Goal: Check status: Check status

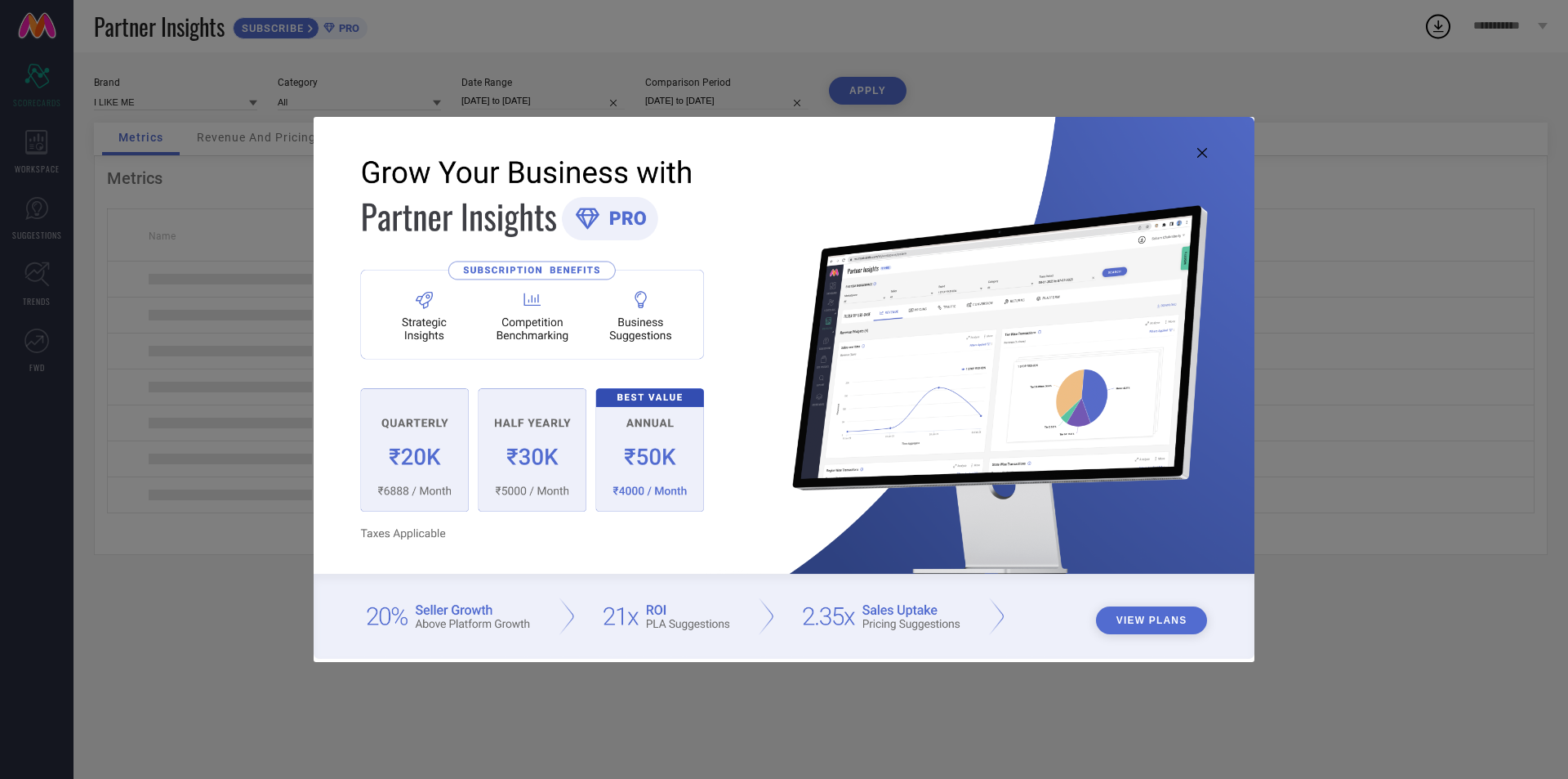
click at [1198, 149] on icon at bounding box center [1203, 153] width 10 height 10
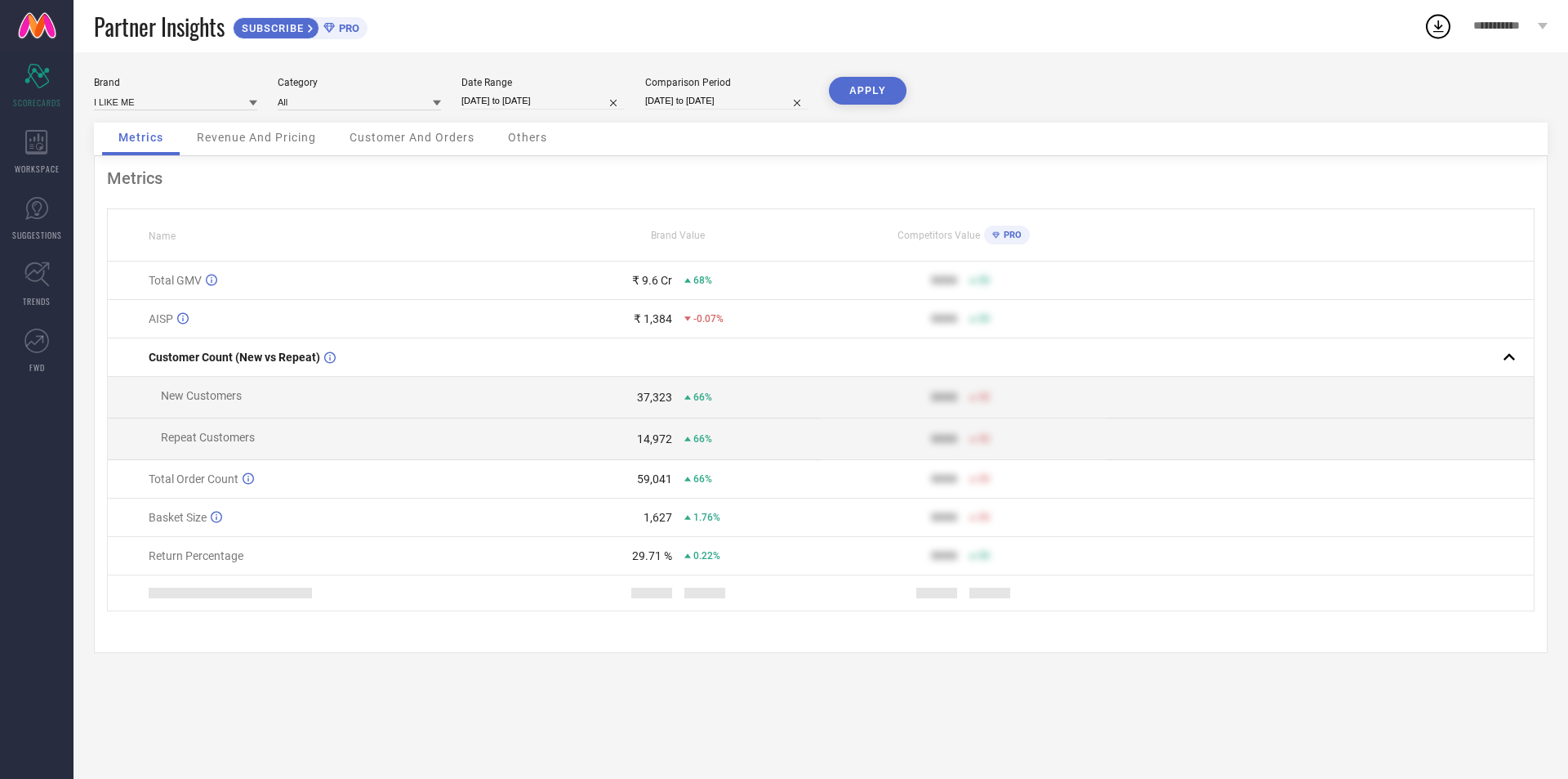
click at [522, 110] on div "Brand I LIKE ME Category All Date Range [DATE] to [DATE] Comparison Period [DAT…" at bounding box center [821, 100] width 1454 height 46
select select "2024"
select select "1"
select select "2024"
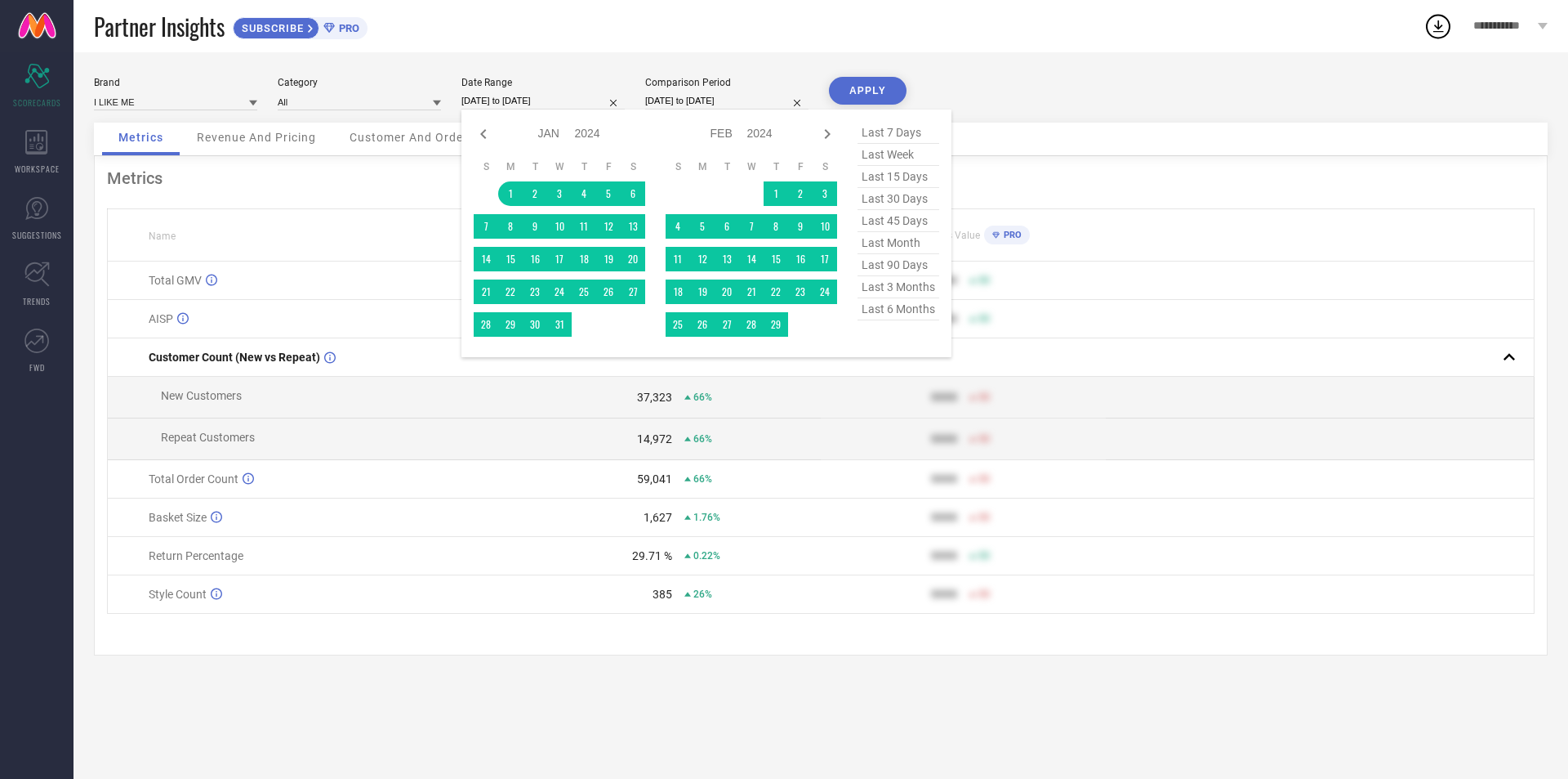
click at [531, 98] on input "[DATE] to [DATE]" at bounding box center [542, 100] width 164 height 17
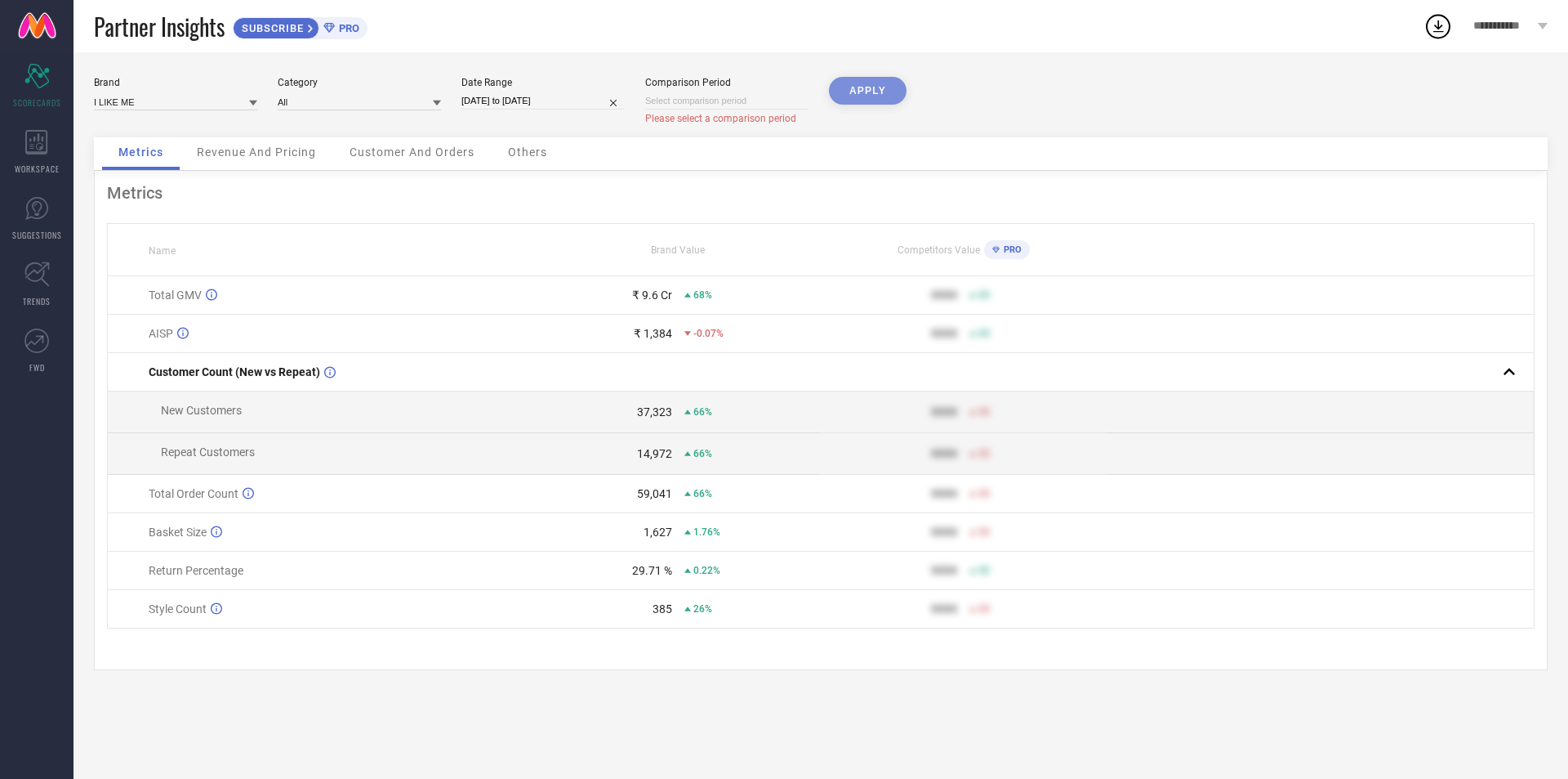
select select "2024"
select select "1"
select select "2024"
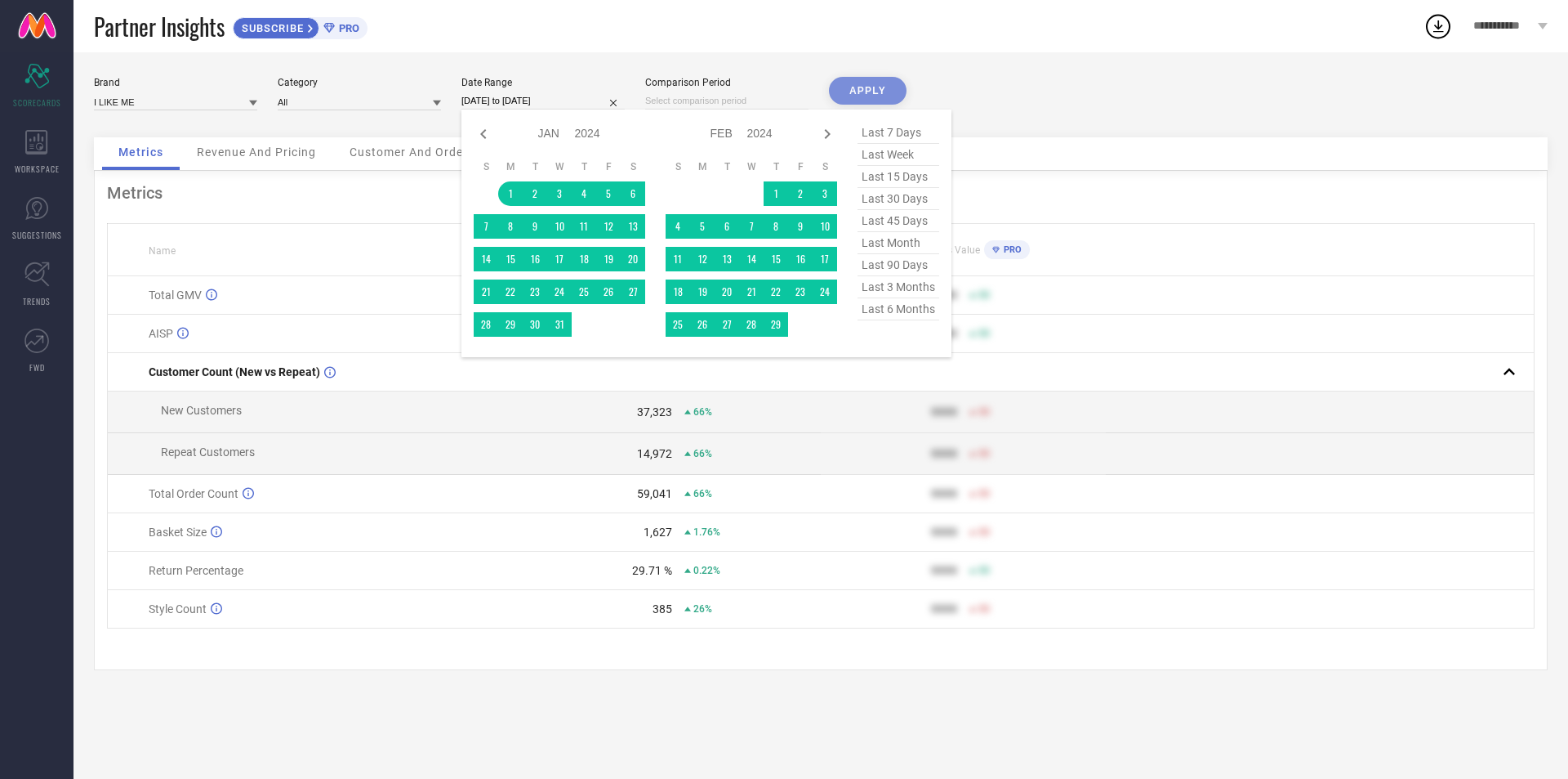
click at [558, 106] on input "[DATE] to [DATE]" at bounding box center [542, 100] width 164 height 17
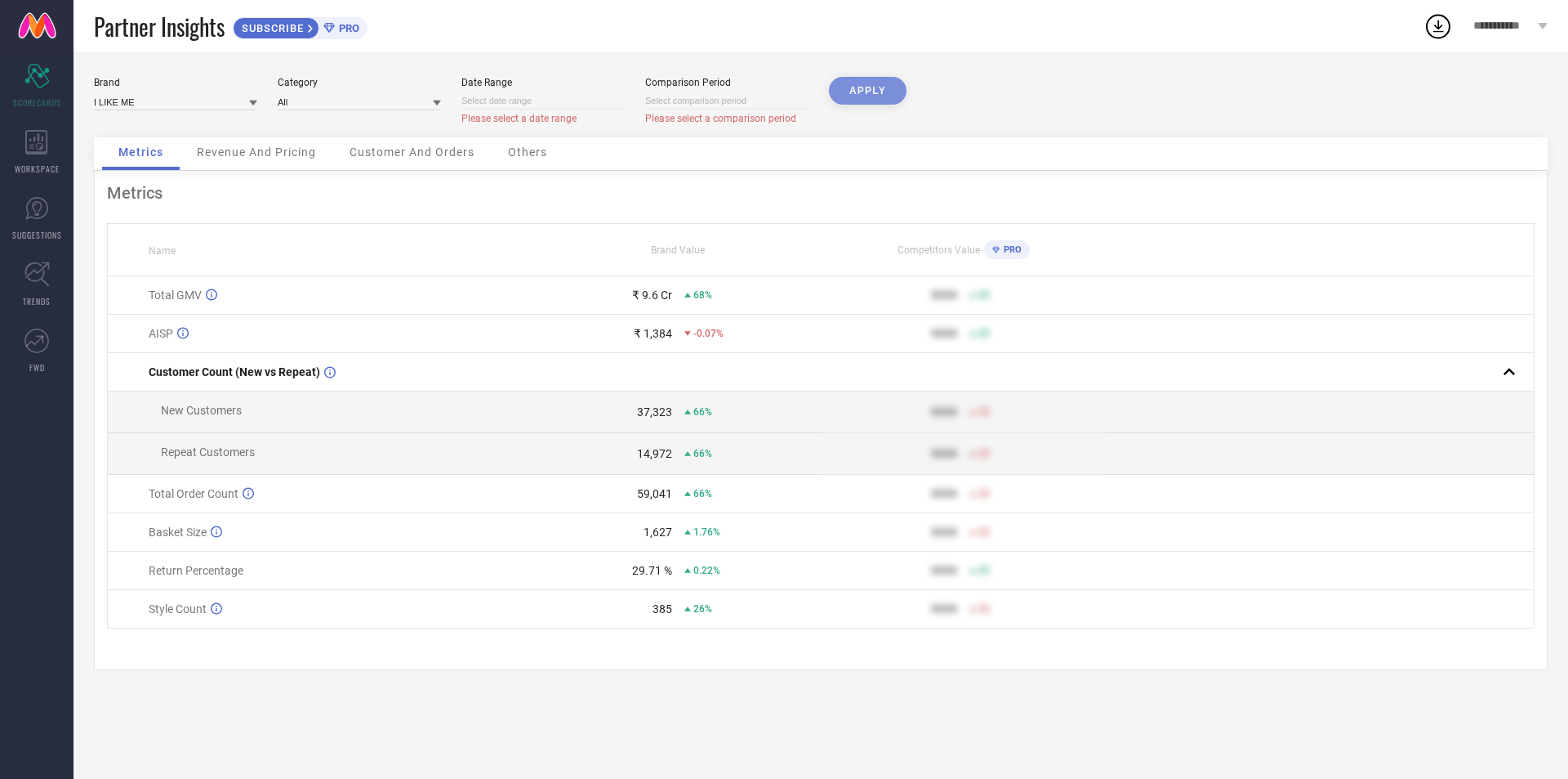
click at [521, 96] on input at bounding box center [542, 100] width 164 height 17
select select "7"
select select "2025"
select select "8"
select select "2025"
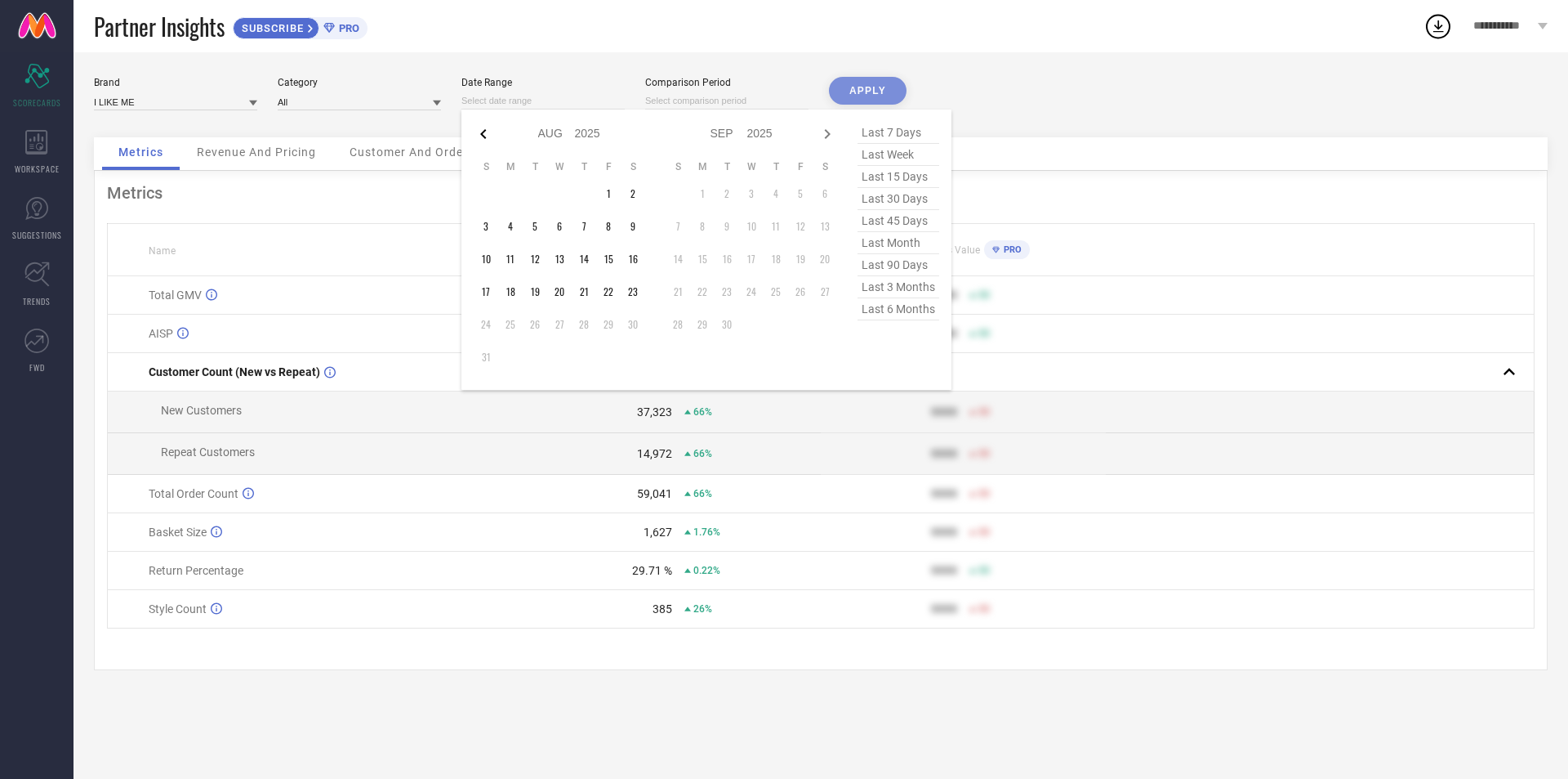
click at [474, 134] on div "Jan Feb Mar Apr May Jun [DATE] Aug Sep Oct Nov [DATE] 2016 2017 2018 2019 2020 …" at bounding box center [706, 249] width 490 height 280
click at [475, 134] on icon at bounding box center [483, 134] width 19 height 19
select select "4"
select select "2025"
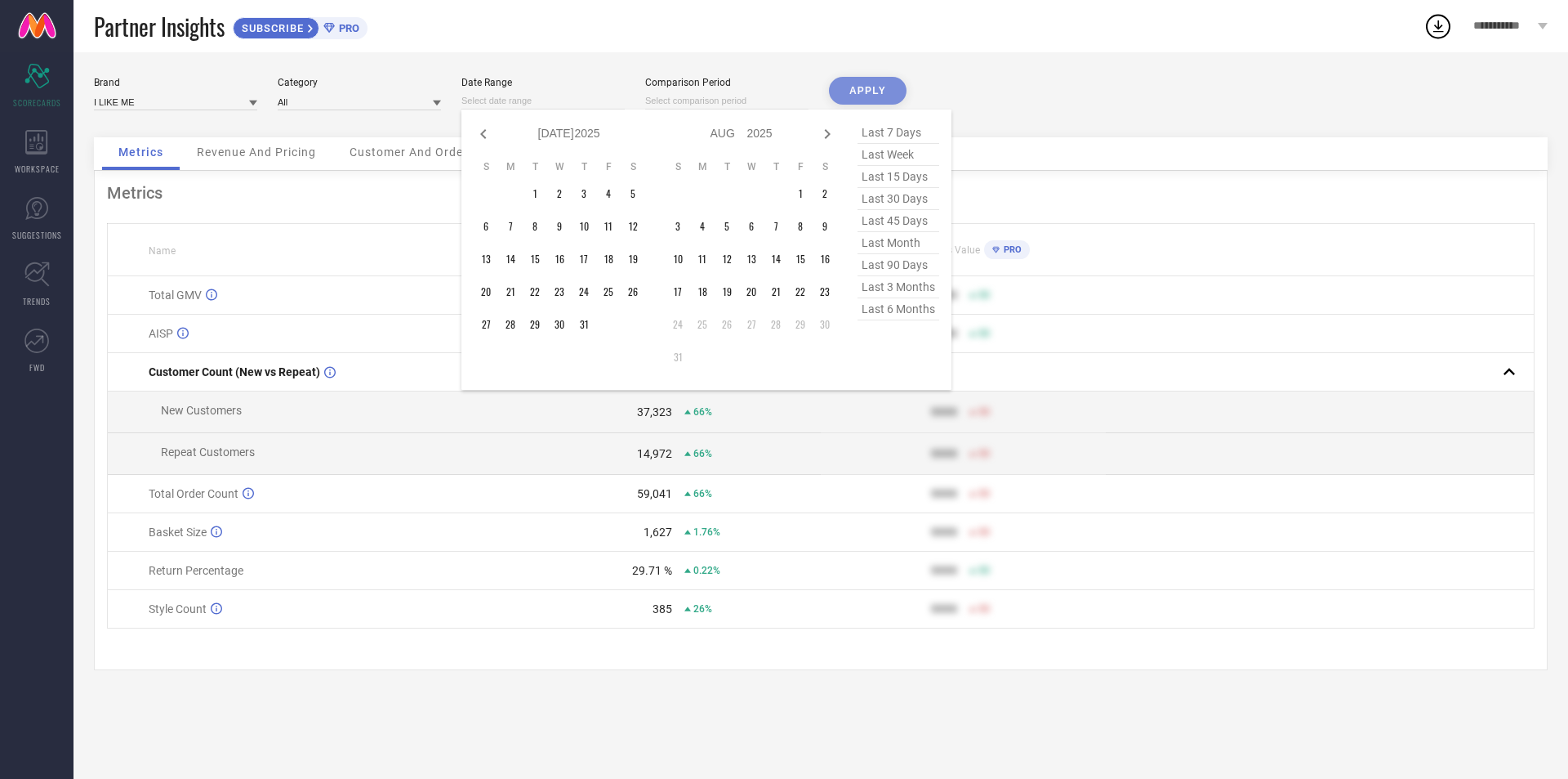
select select "5"
select select "2025"
click at [475, 134] on icon at bounding box center [483, 134] width 19 height 19
select select "3"
select select "2025"
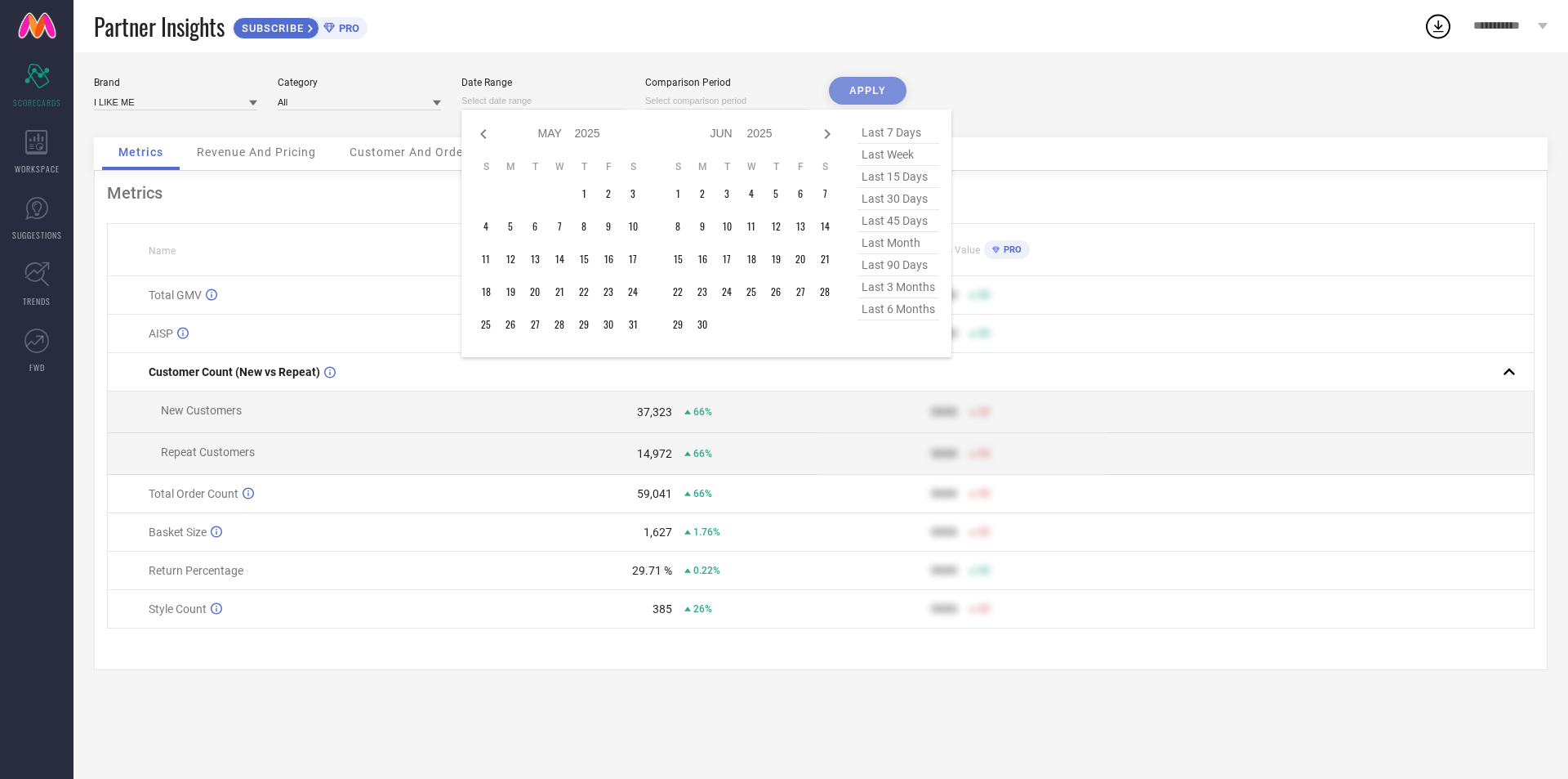
select select "4"
select select "2025"
click at [475, 134] on icon at bounding box center [483, 134] width 19 height 19
select select "1"
select select "2025"
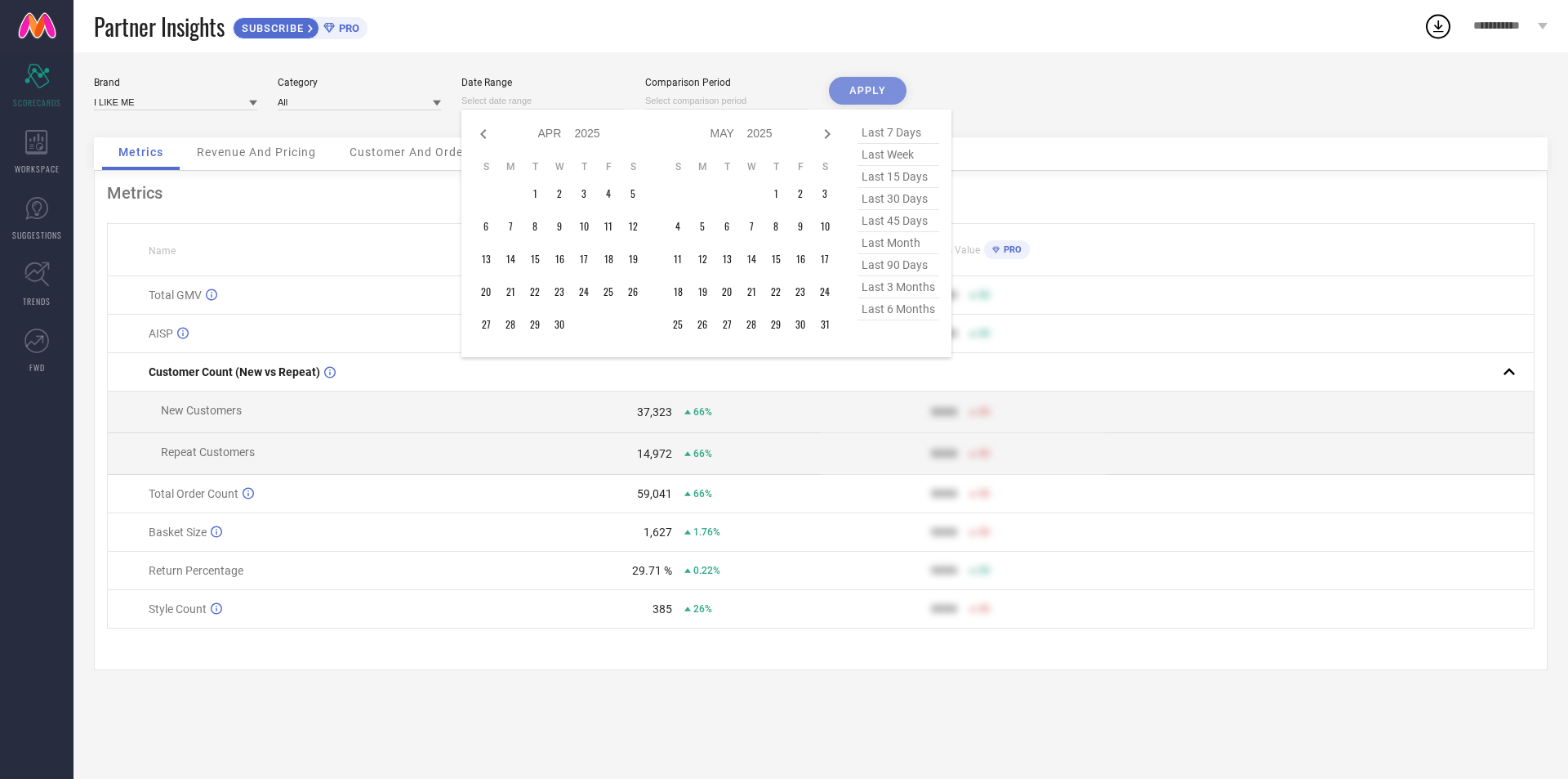
select select "2"
select select "2025"
click at [475, 134] on icon at bounding box center [483, 134] width 19 height 19
select select "2025"
select select "1"
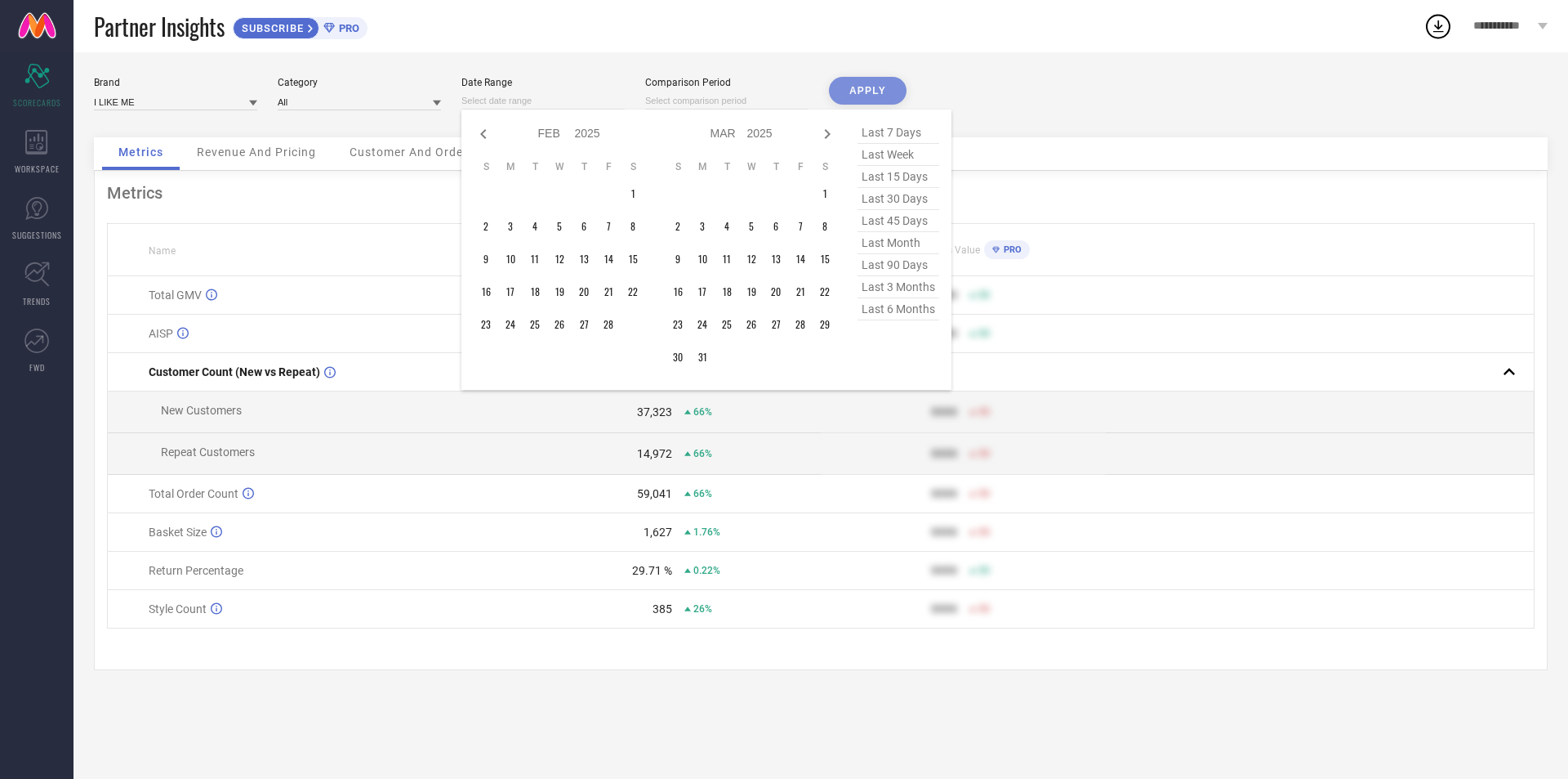
select select "2025"
type input "After [DATE]"
click at [563, 189] on td "1" at bounding box center [560, 194] width 25 height 25
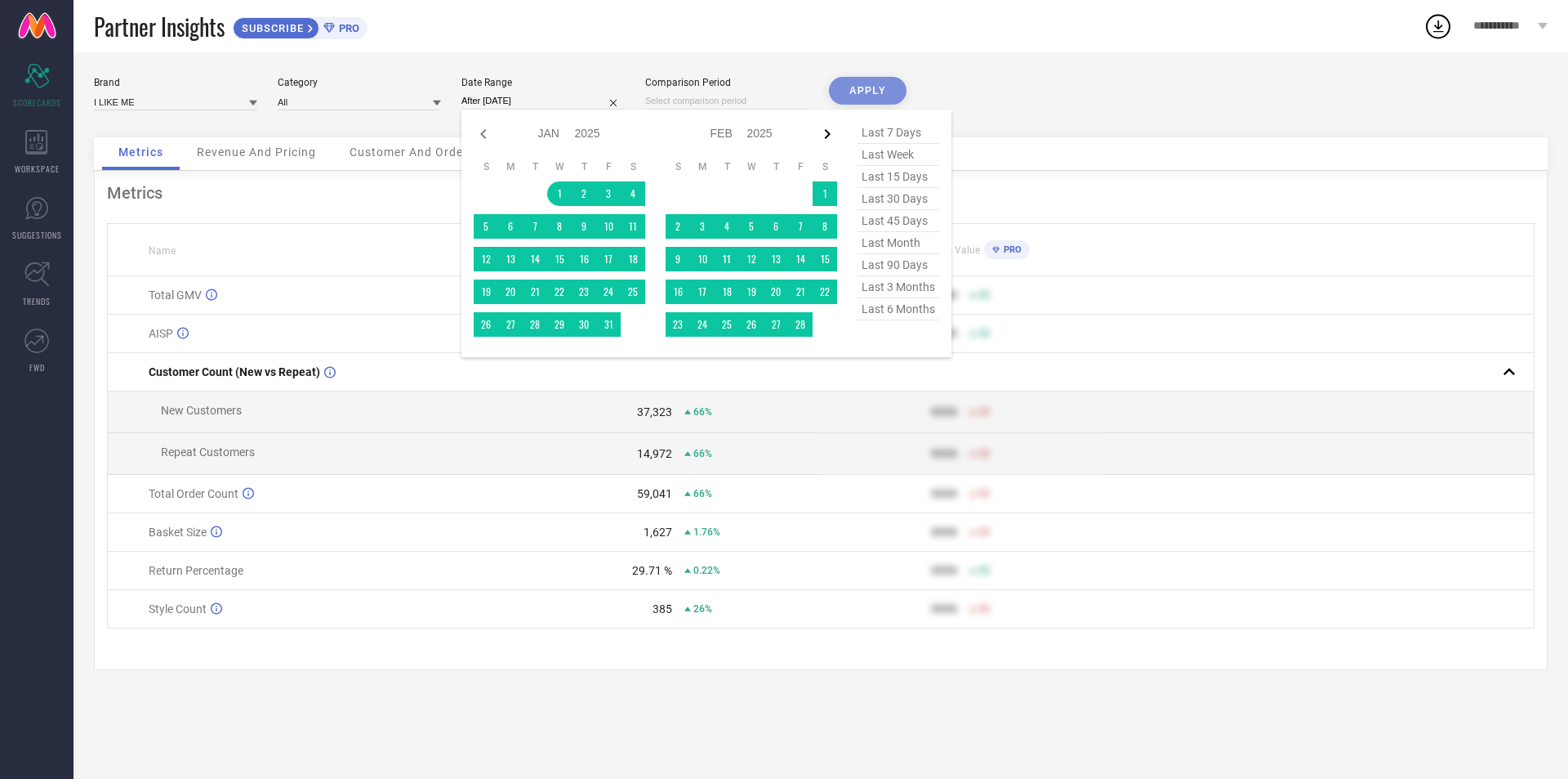
click at [826, 134] on icon at bounding box center [828, 134] width 19 height 19
select select "1"
select select "2025"
select select "2"
select select "2025"
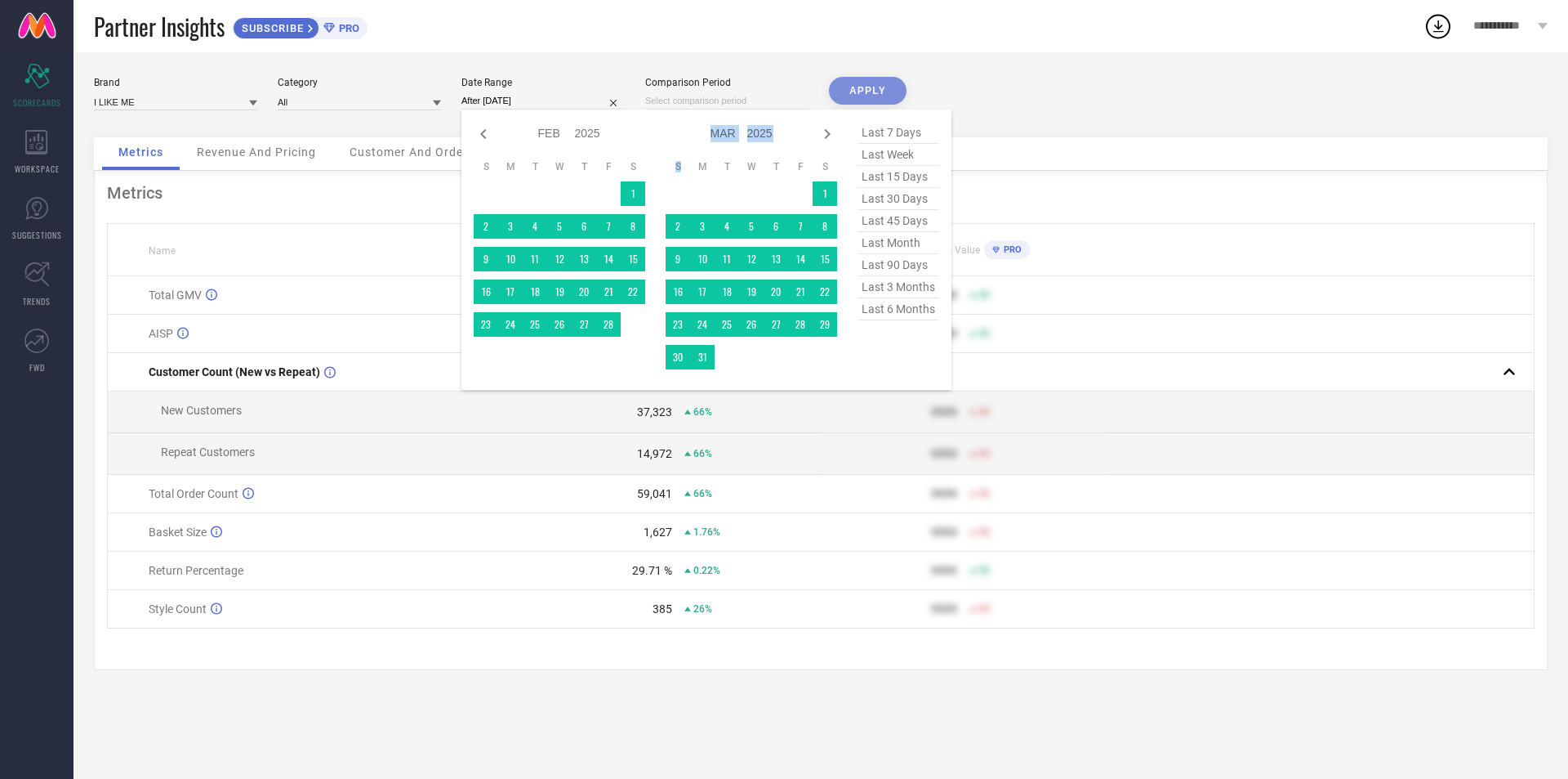
click at [826, 134] on icon at bounding box center [828, 134] width 19 height 19
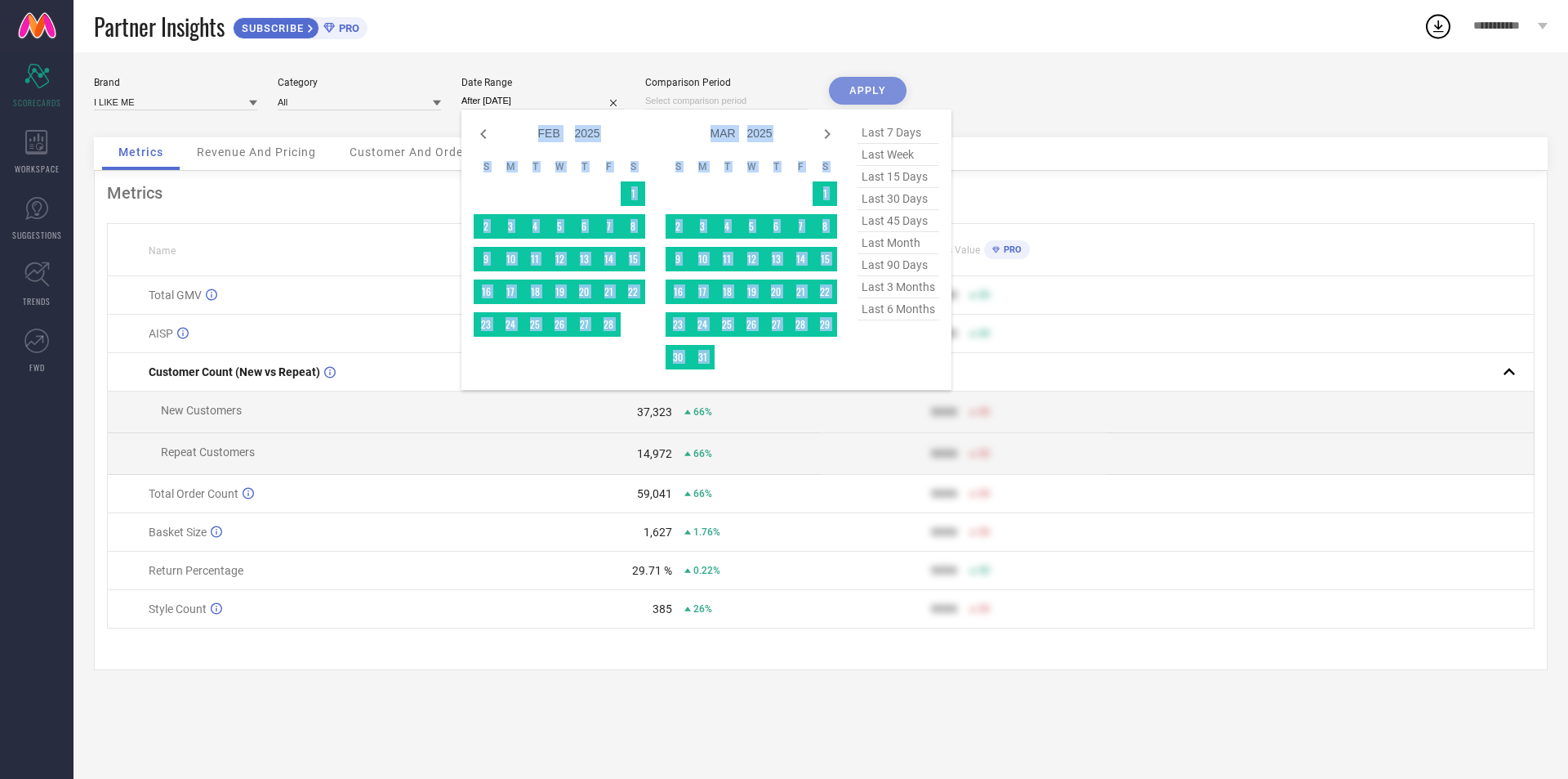
select select "3"
select select "2025"
select select "4"
select select "2025"
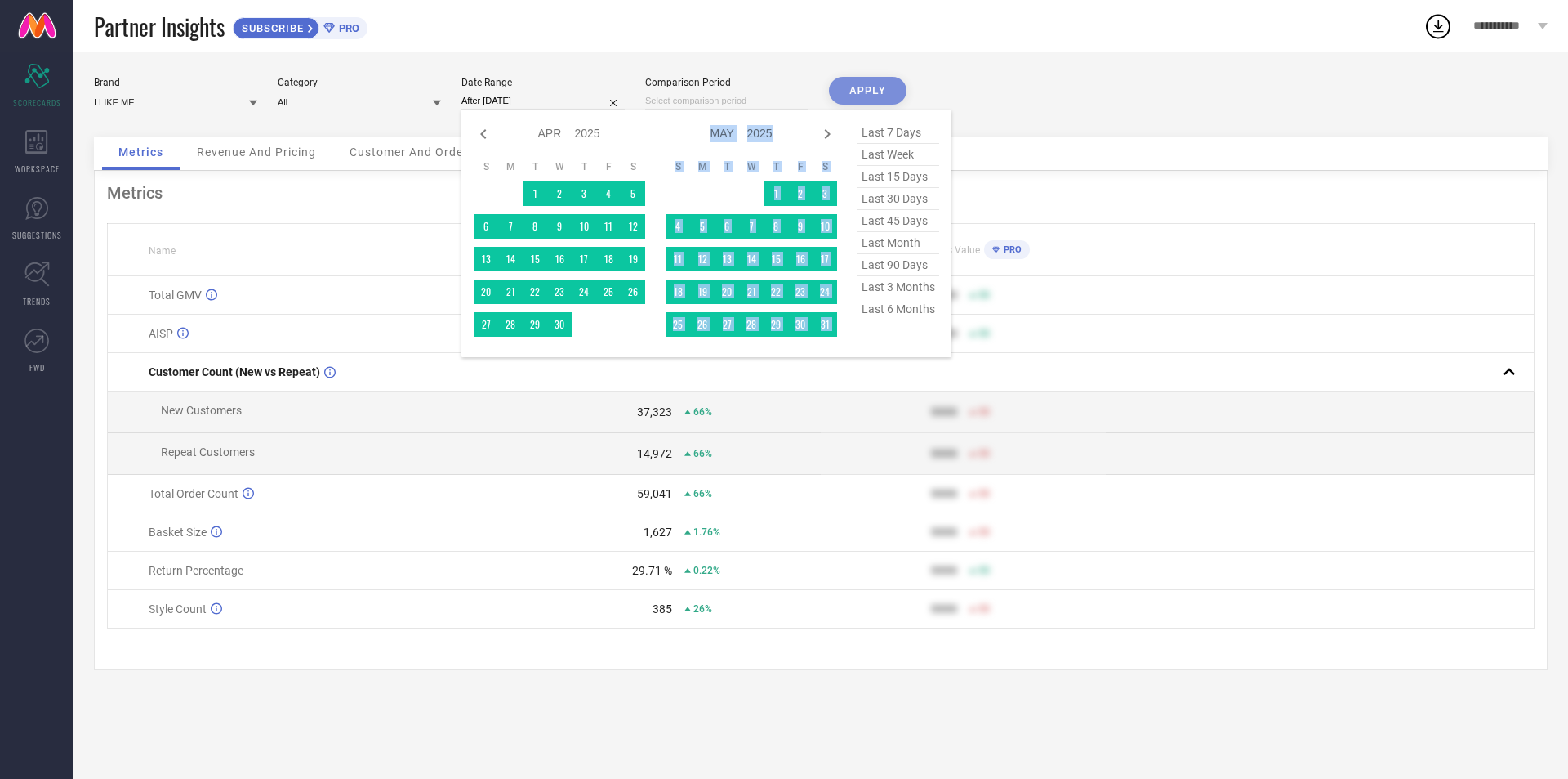
click at [826, 134] on icon at bounding box center [828, 134] width 19 height 19
select select "4"
select select "2025"
select select "5"
select select "2025"
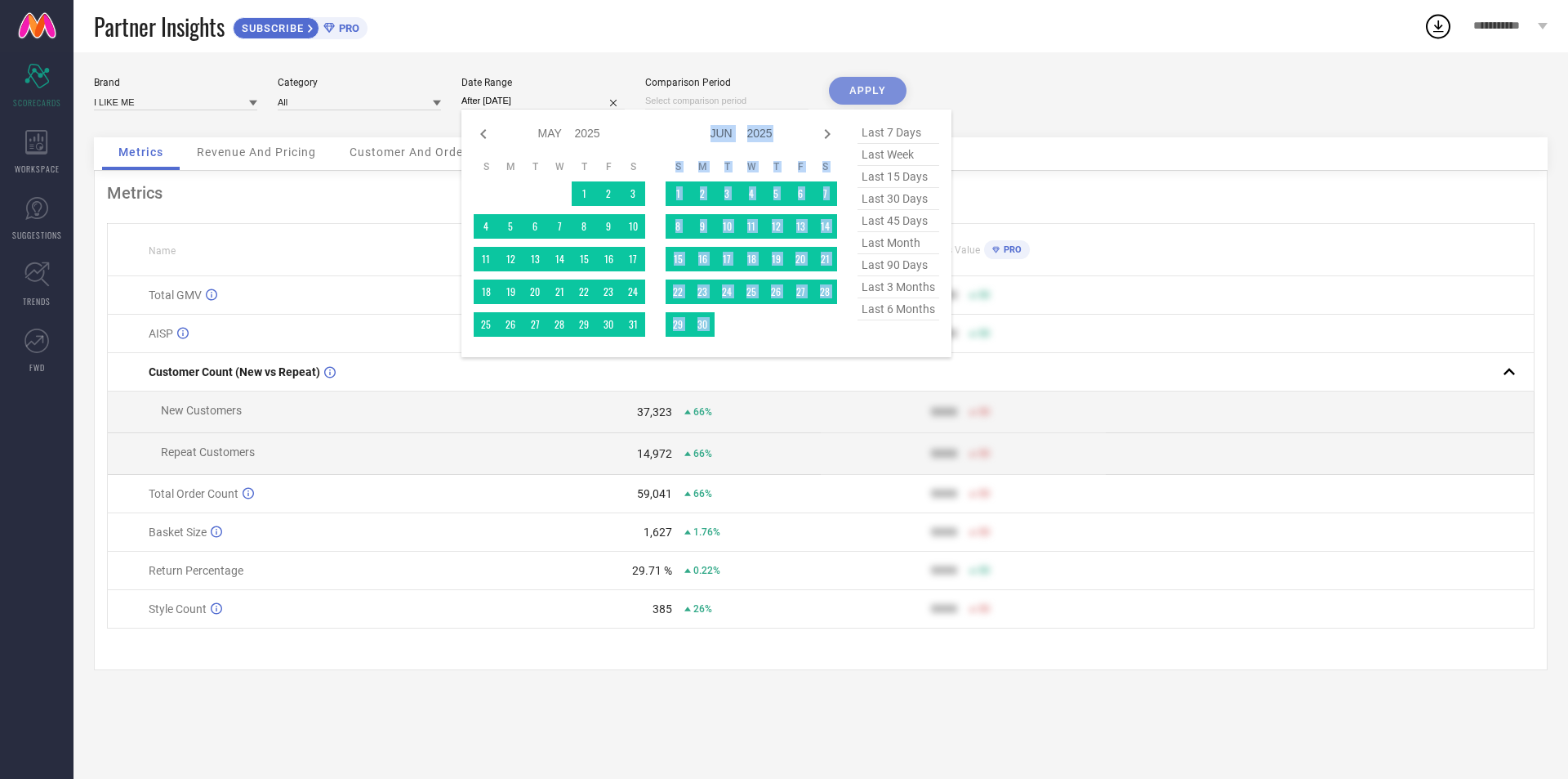
click at [826, 134] on icon at bounding box center [828, 134] width 19 height 19
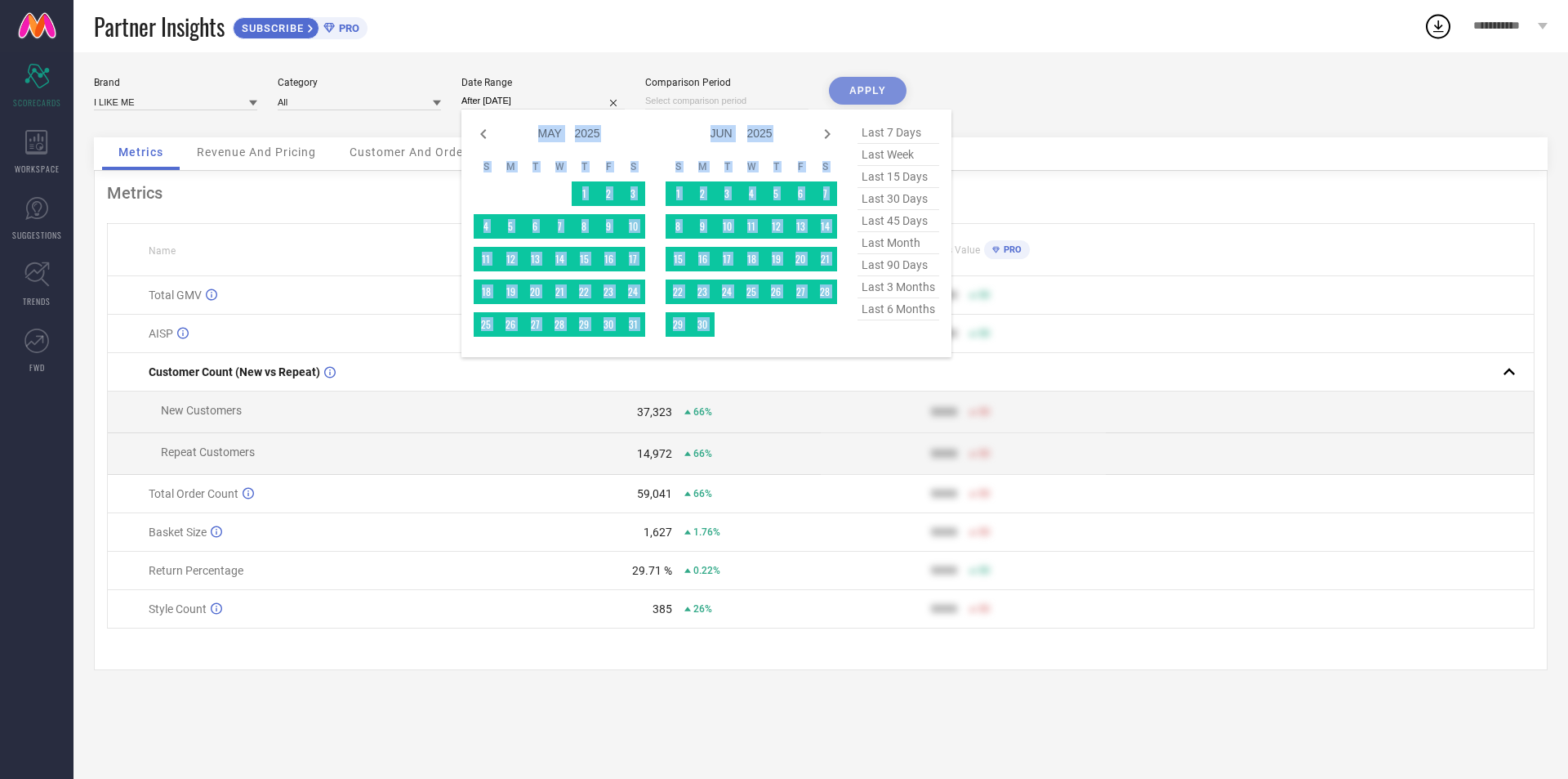
select select "5"
select select "2025"
select select "6"
select select "2025"
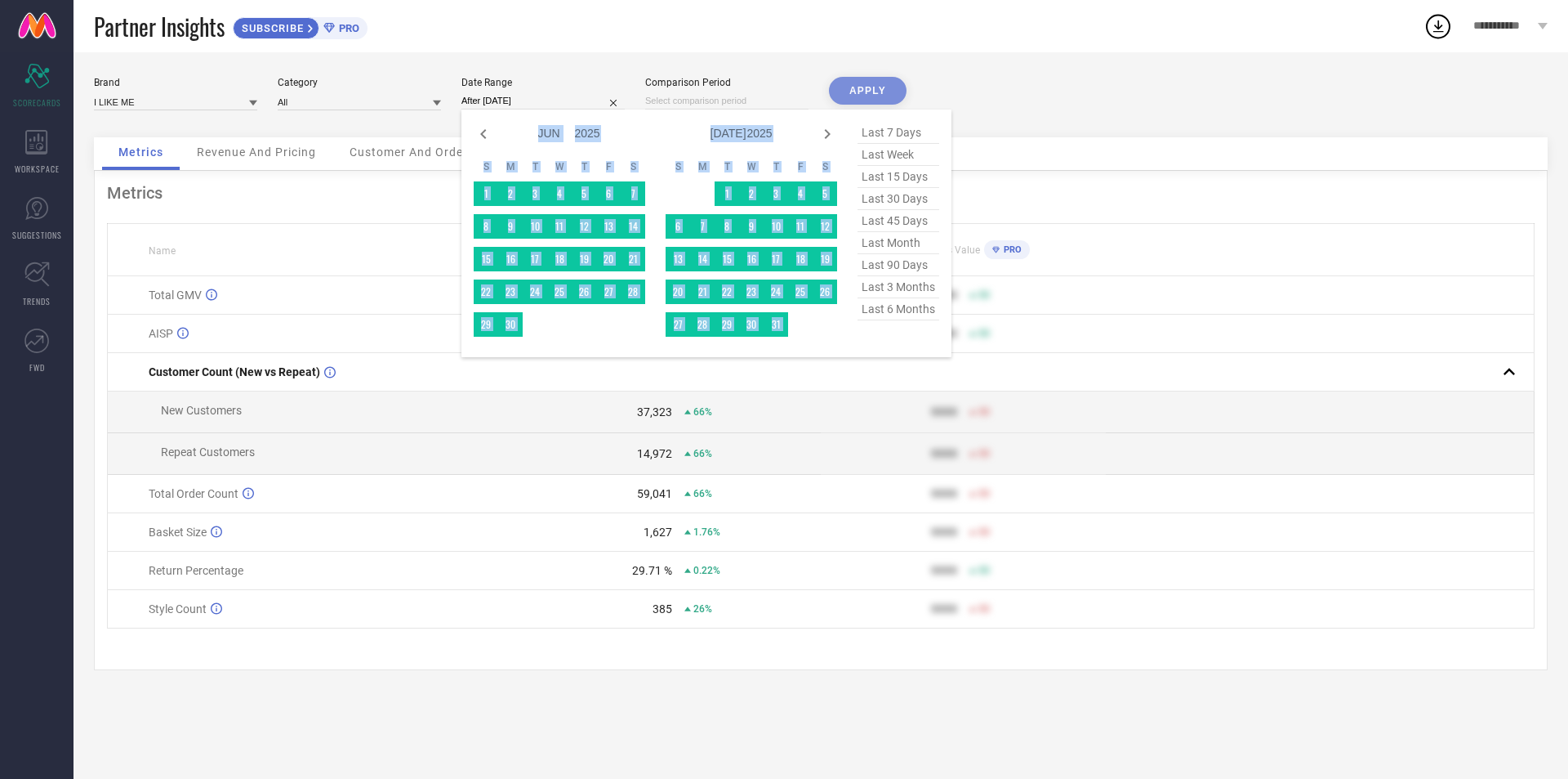
click at [826, 134] on icon at bounding box center [828, 134] width 19 height 19
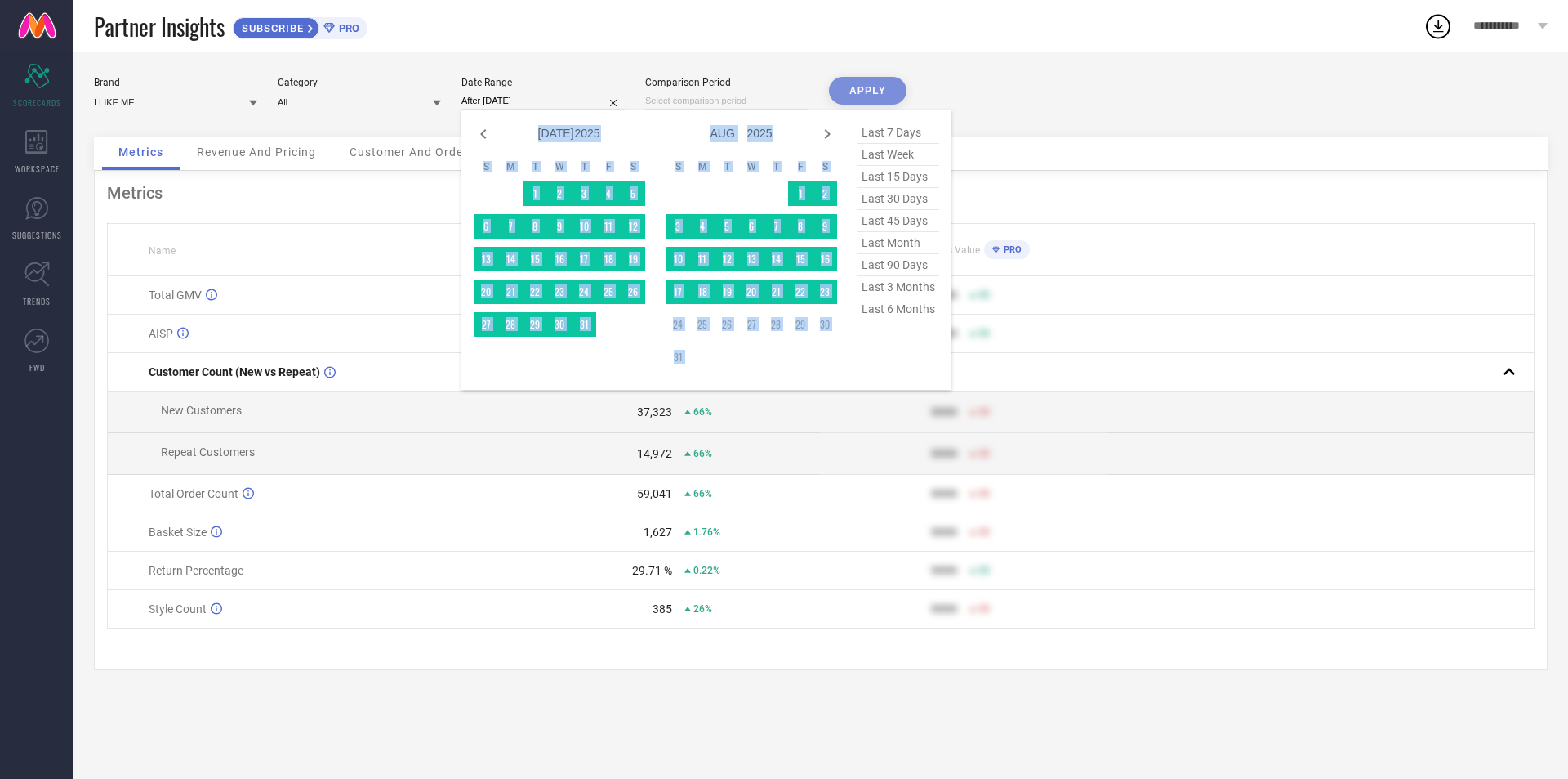
click at [826, 134] on icon at bounding box center [828, 134] width 19 height 19
select select "7"
select select "2025"
select select "8"
select select "2025"
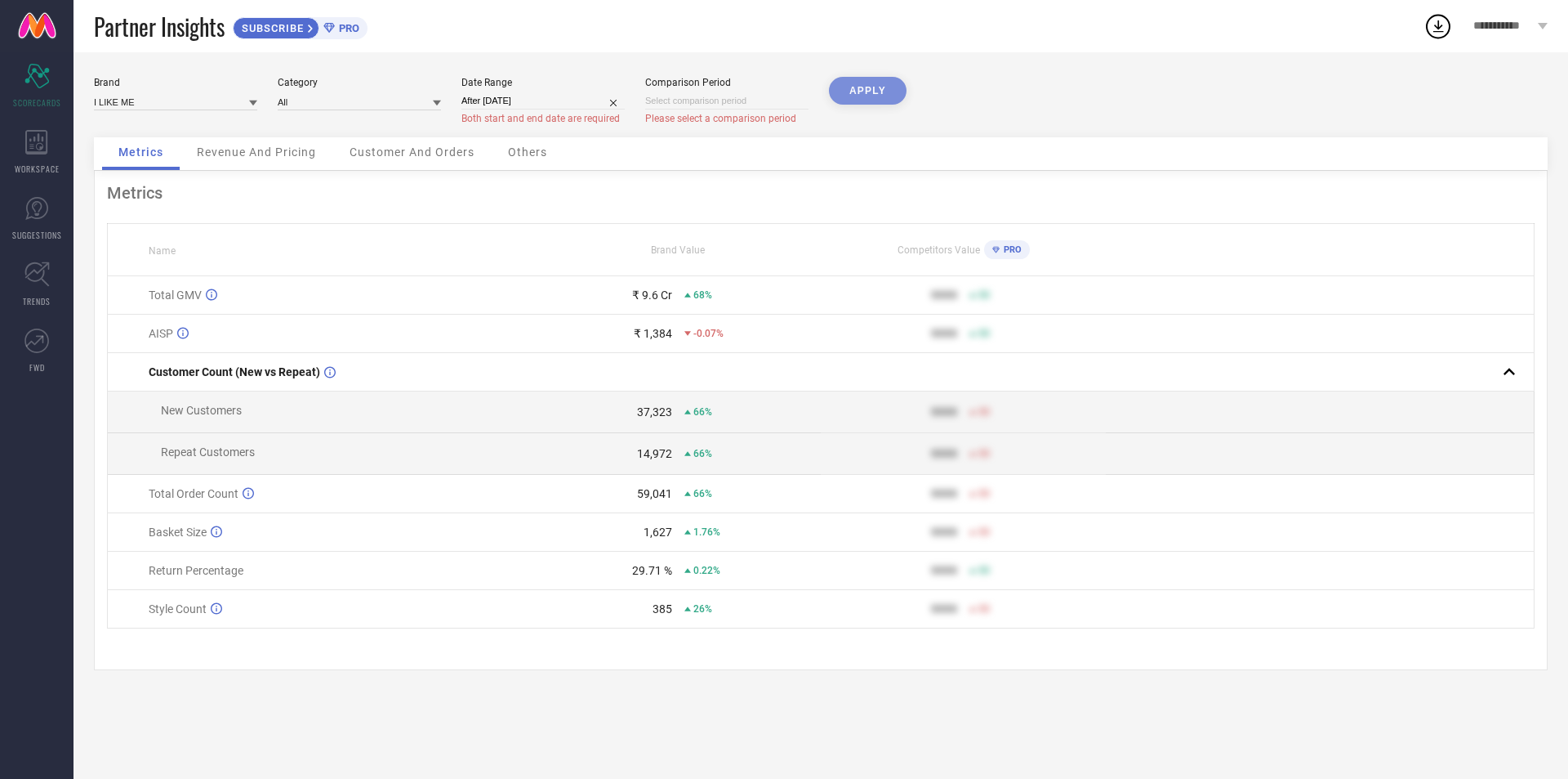
click at [890, 95] on div "APPLY" at bounding box center [868, 106] width 77 height 60
select select "2025"
select select "1"
select select "2025"
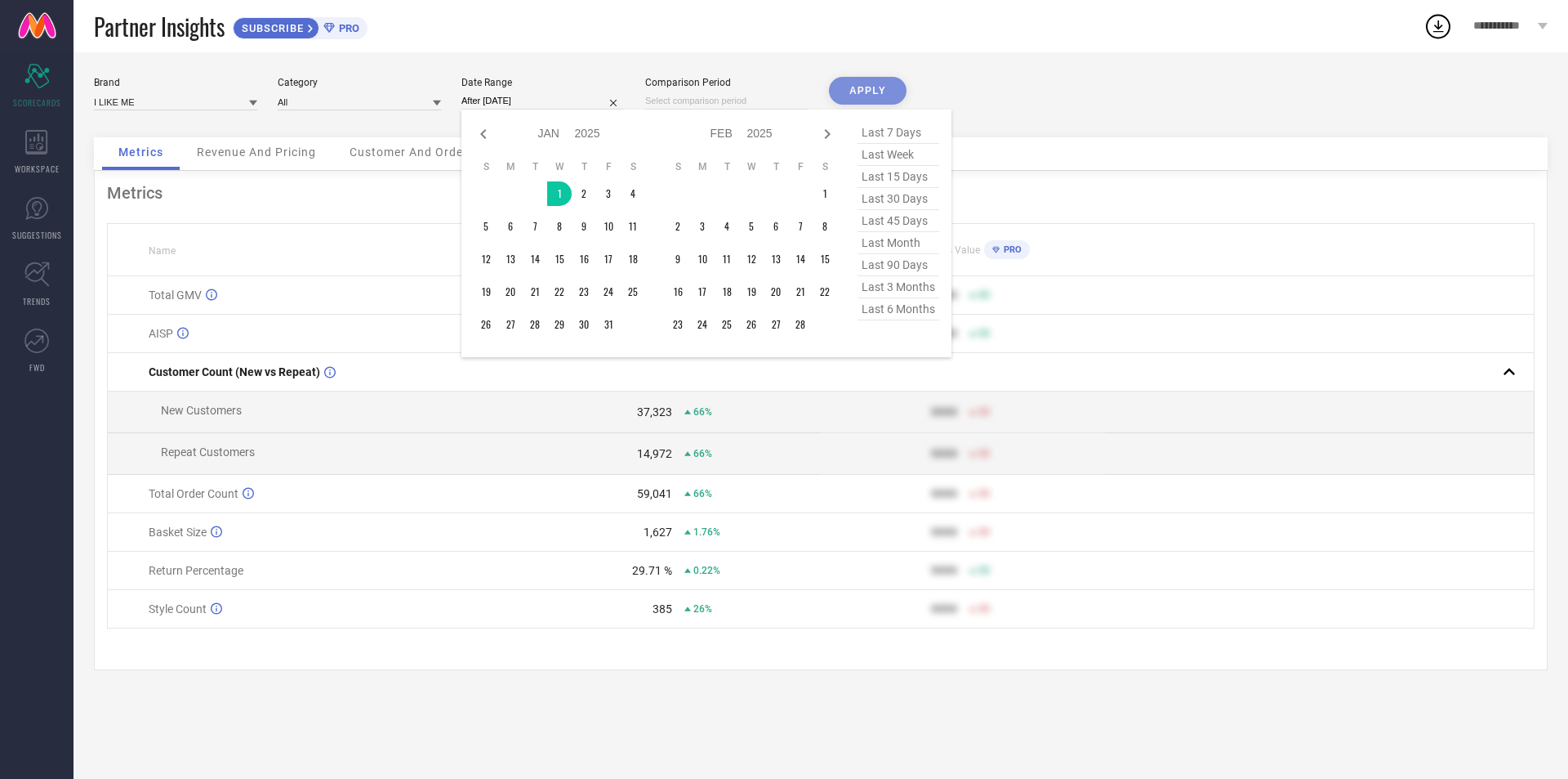
click at [579, 95] on input "After [DATE]" at bounding box center [542, 100] width 164 height 17
type input "[DATE] to [DATE]"
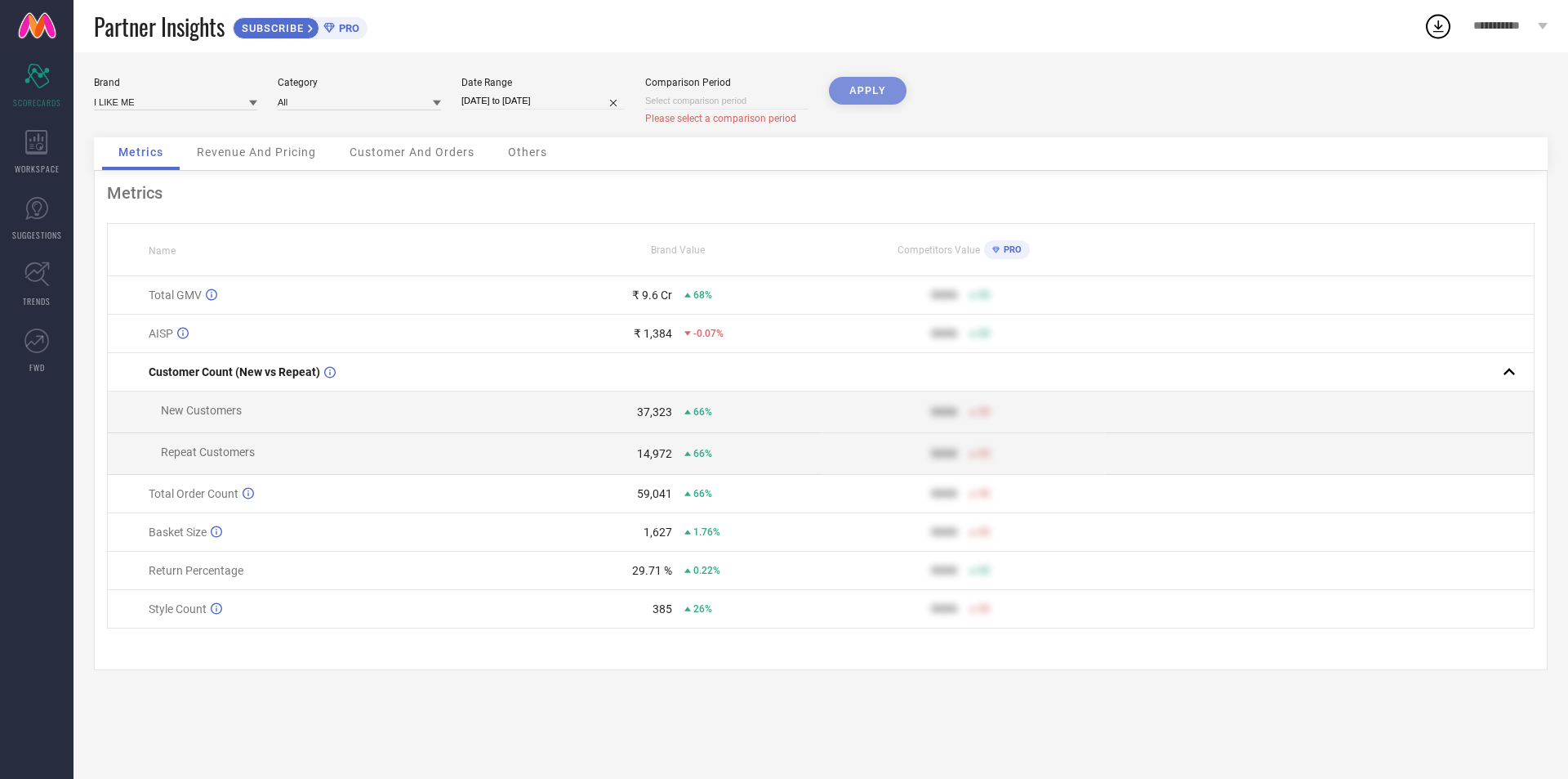
click at [552, 103] on input "[DATE] to [DATE]" at bounding box center [542, 100] width 164 height 17
select select "2025"
select select "1"
select select "2025"
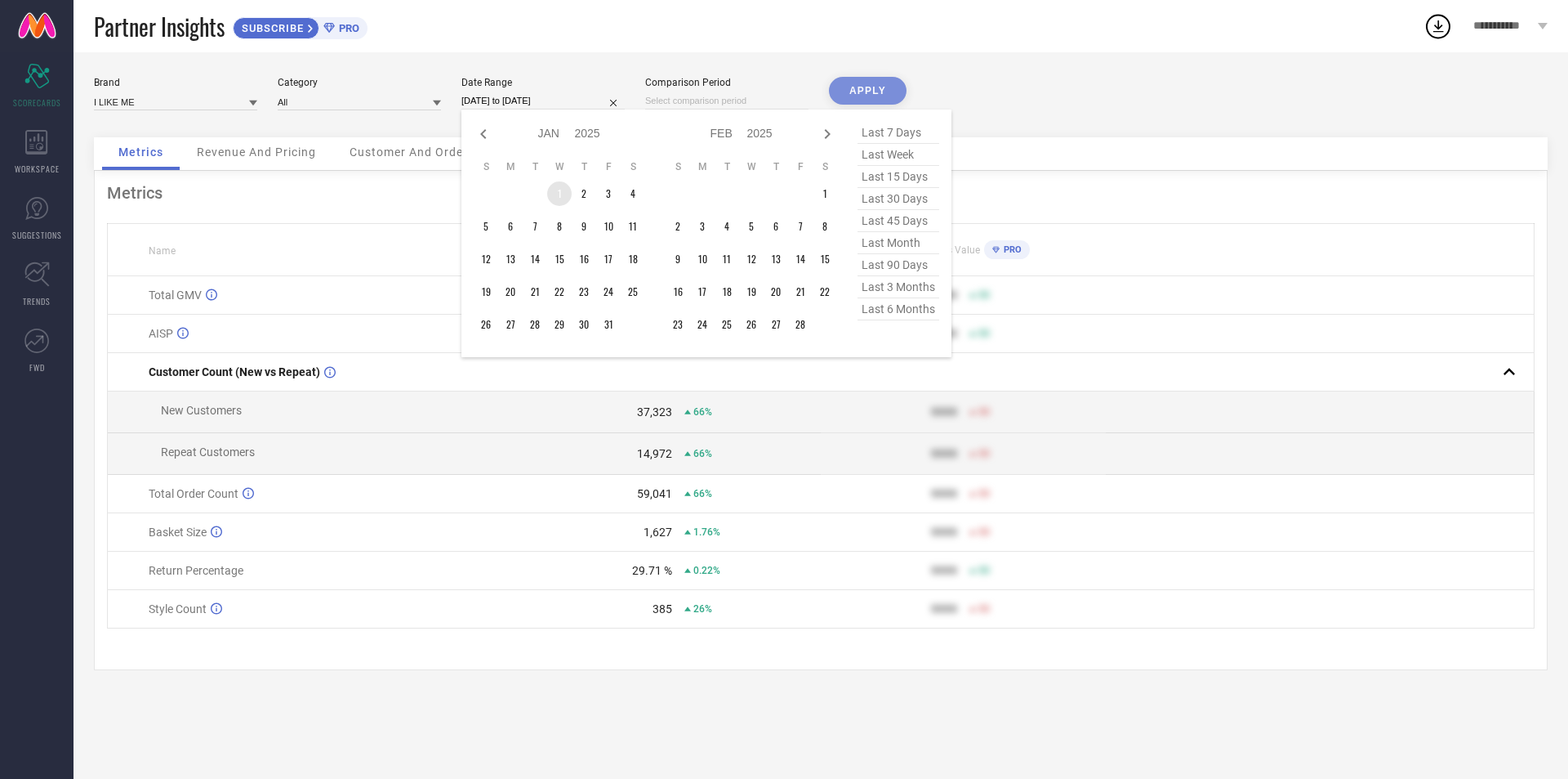
type input "After [DATE]"
click at [562, 186] on td "1" at bounding box center [560, 194] width 25 height 25
click at [828, 131] on icon at bounding box center [828, 134] width 6 height 10
select select "2"
select select "2025"
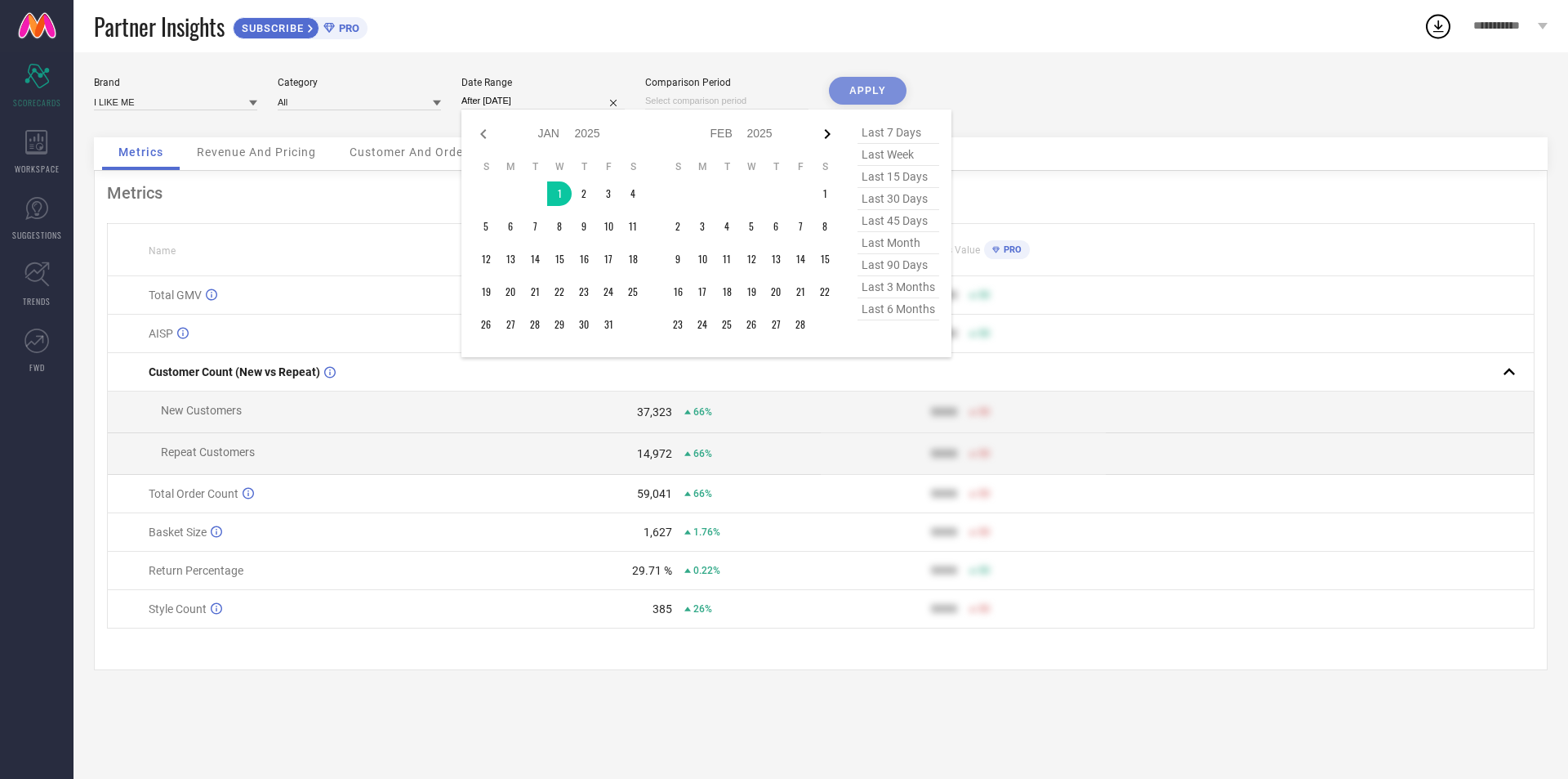
select select "3"
select select "2025"
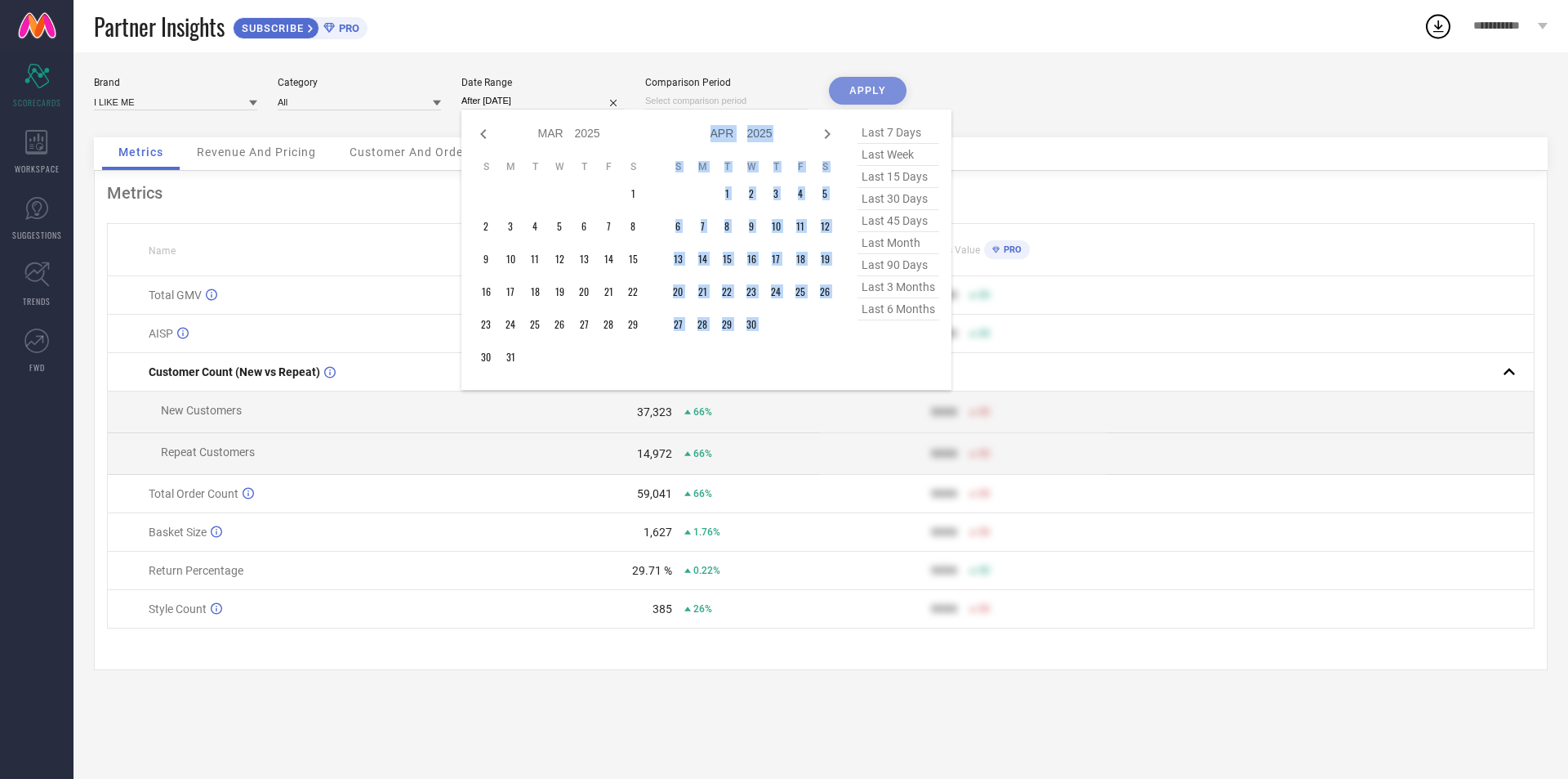
click at [828, 131] on icon at bounding box center [828, 134] width 6 height 10
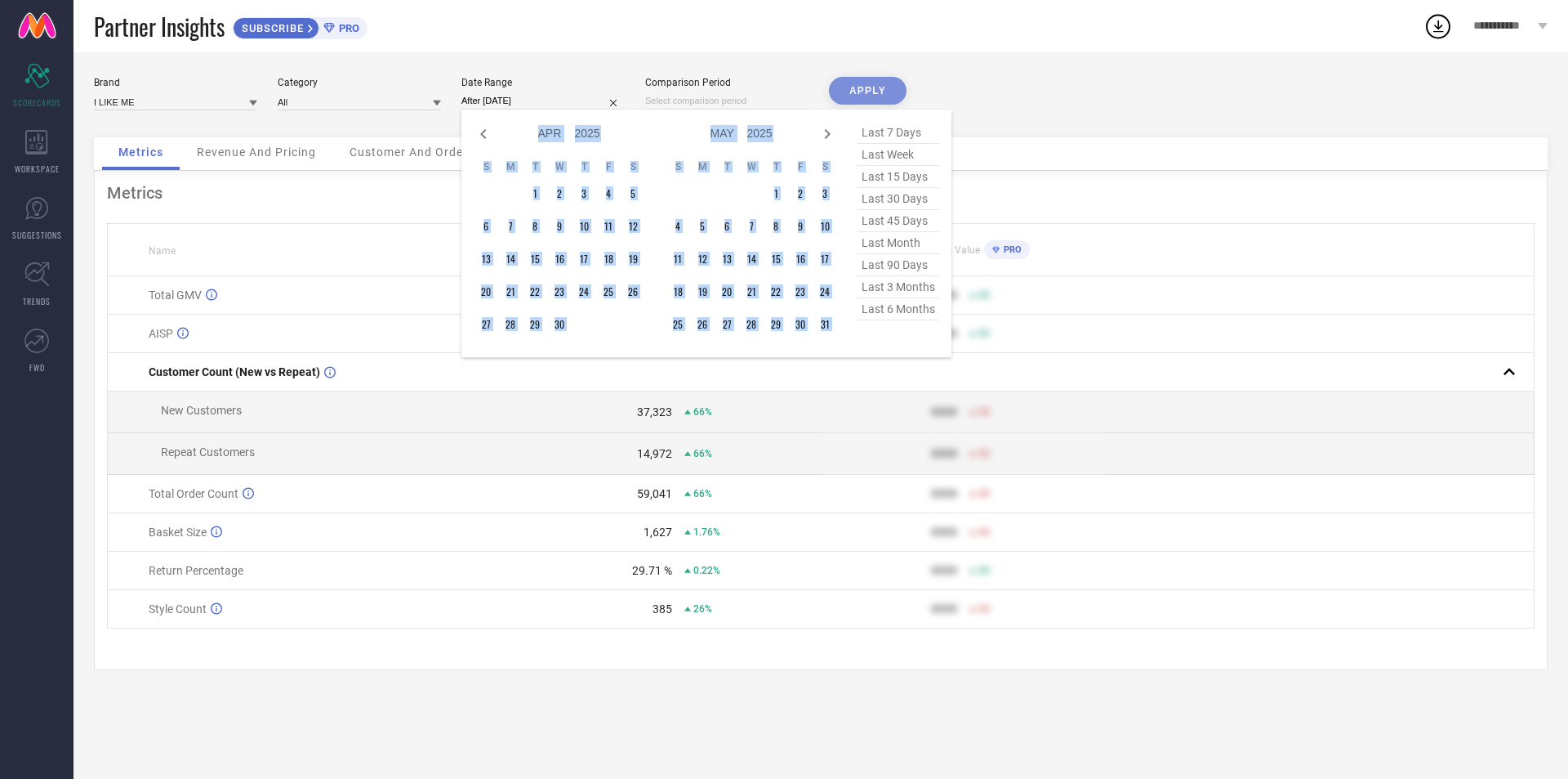
click at [828, 131] on icon at bounding box center [828, 134] width 6 height 10
select select "5"
select select "2025"
select select "6"
select select "2025"
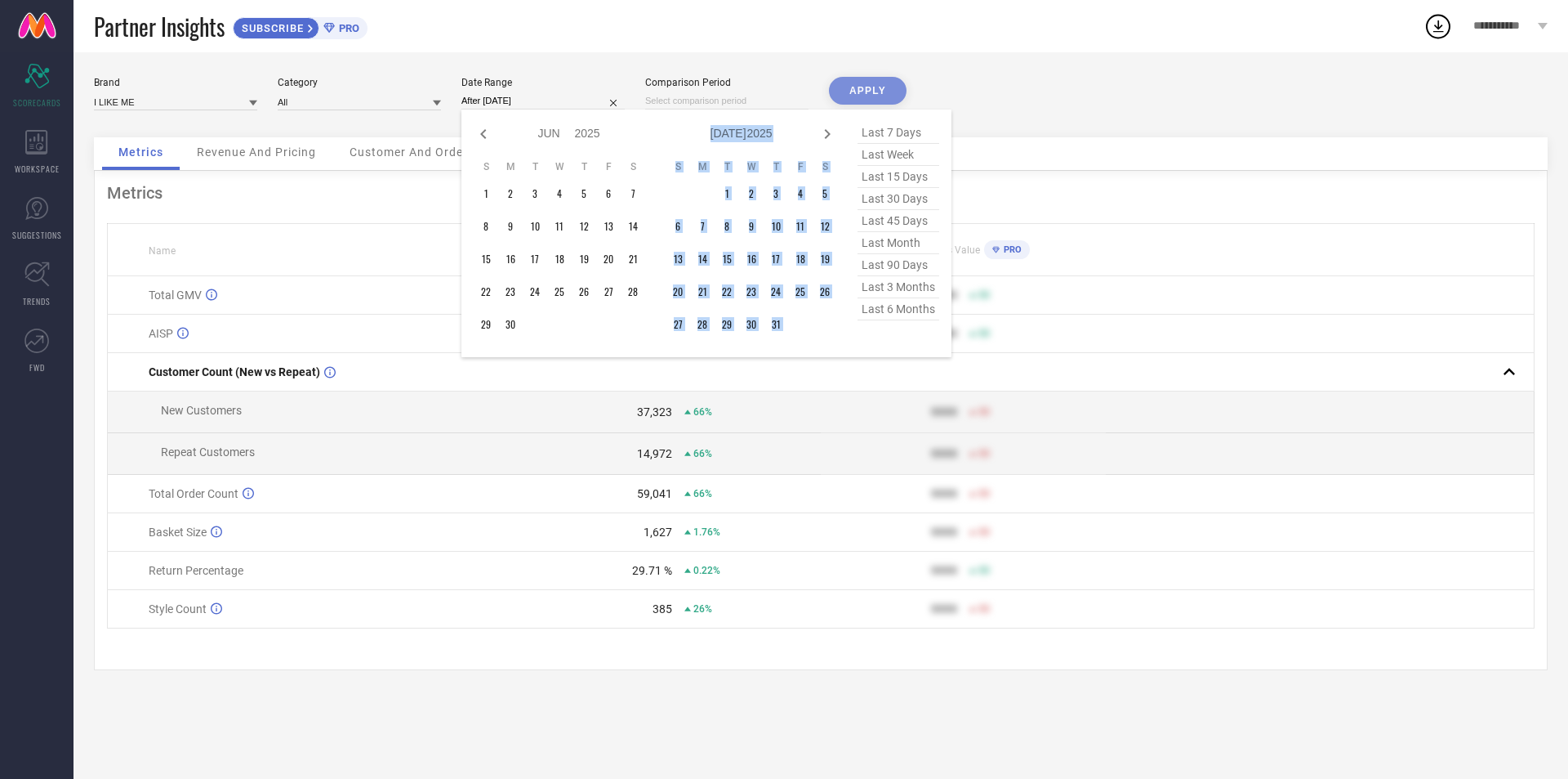
click at [828, 131] on icon at bounding box center [828, 134] width 6 height 10
select select "6"
select select "2025"
select select "7"
select select "2025"
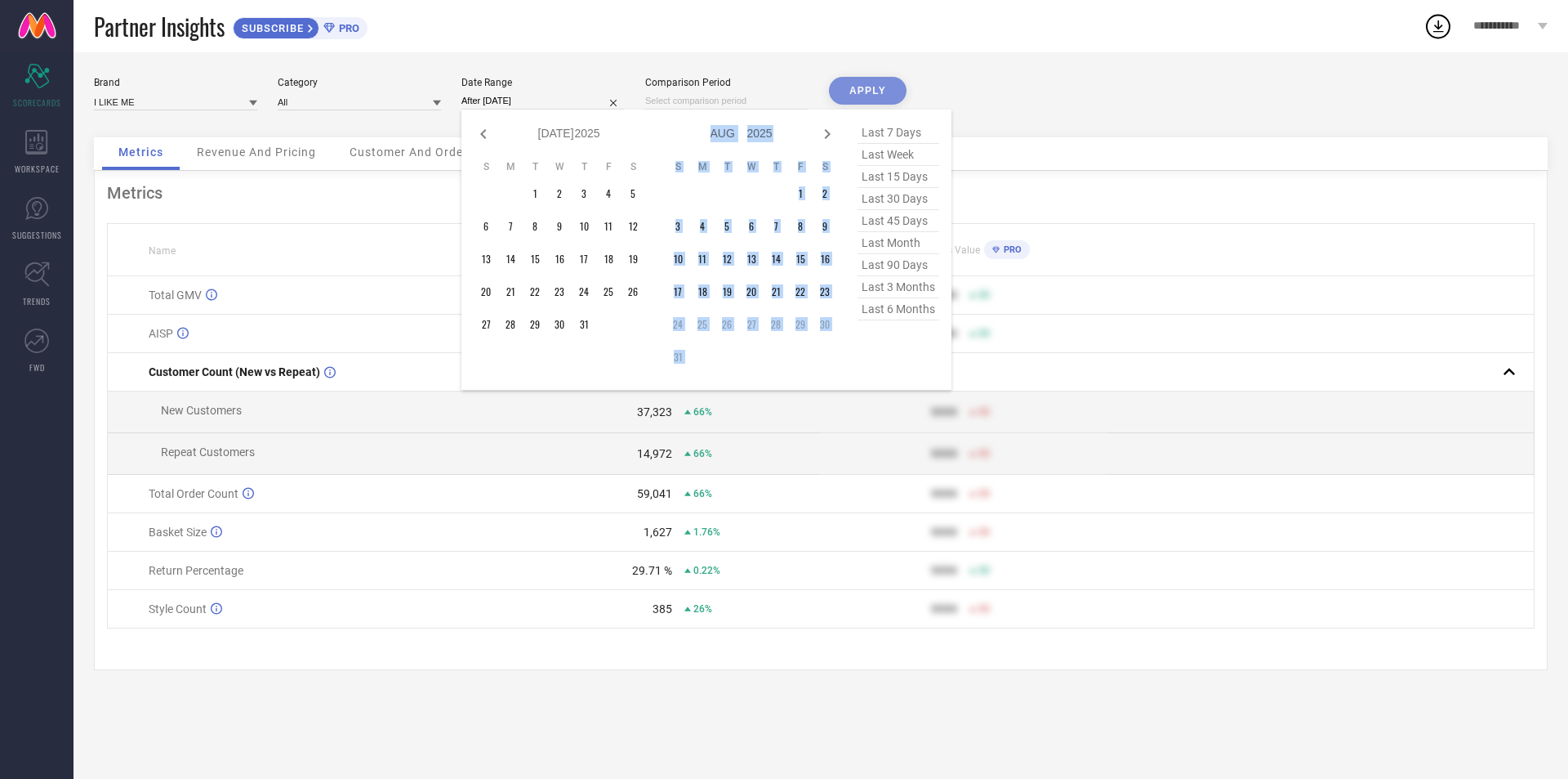
click at [828, 131] on icon at bounding box center [828, 134] width 6 height 10
select select "7"
select select "2025"
select select "8"
select select "2025"
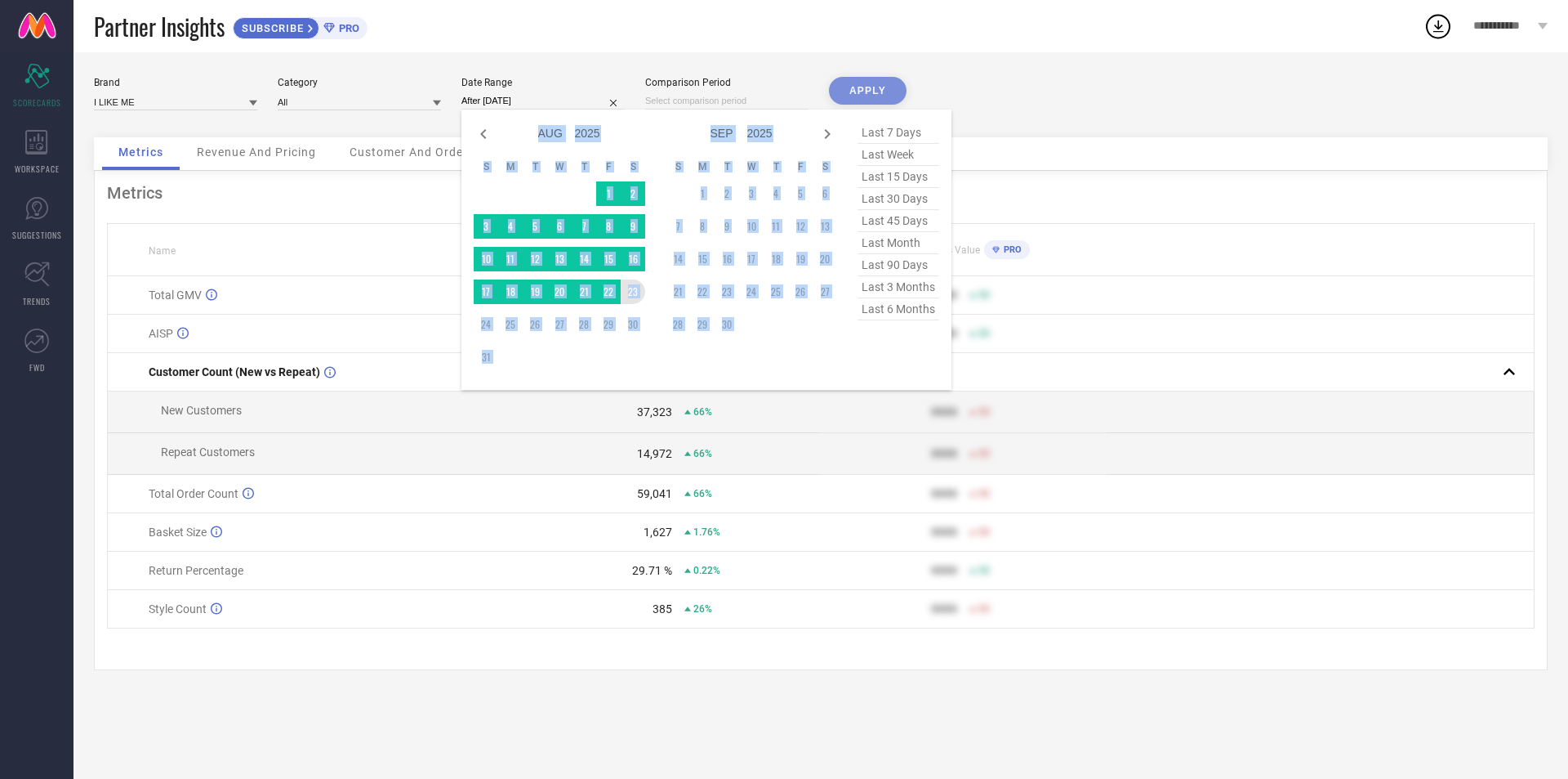
type input "[DATE] to [DATE]"
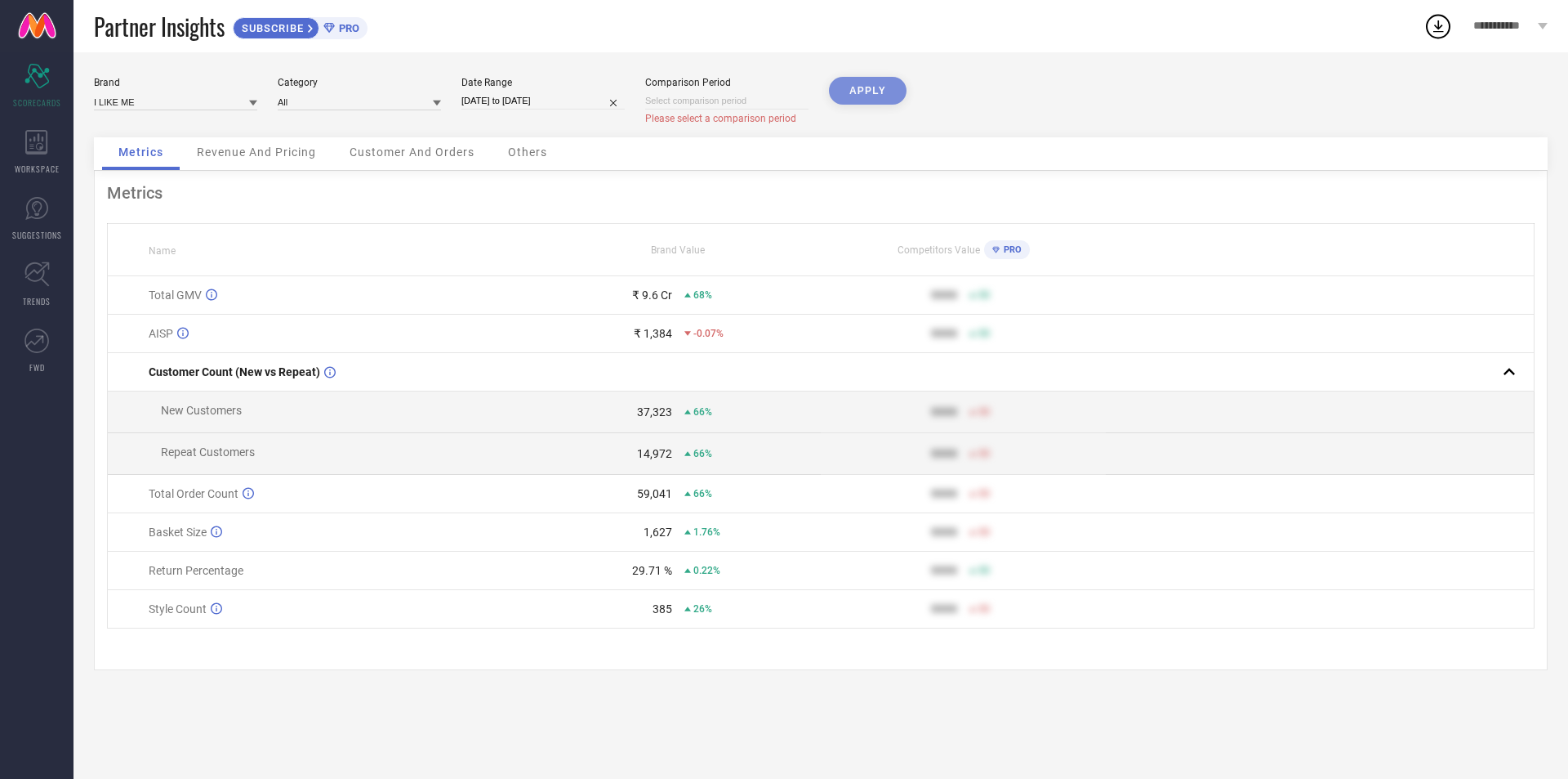
click at [876, 92] on div "APPLY" at bounding box center [868, 106] width 77 height 60
click at [870, 98] on div "APPLY" at bounding box center [868, 106] width 77 height 60
click at [873, 90] on div "APPLY" at bounding box center [868, 106] width 77 height 60
click at [755, 110] on div "Comparison Period Please select a comparison period" at bounding box center [727, 100] width 164 height 48
click at [743, 105] on input at bounding box center [727, 100] width 164 height 17
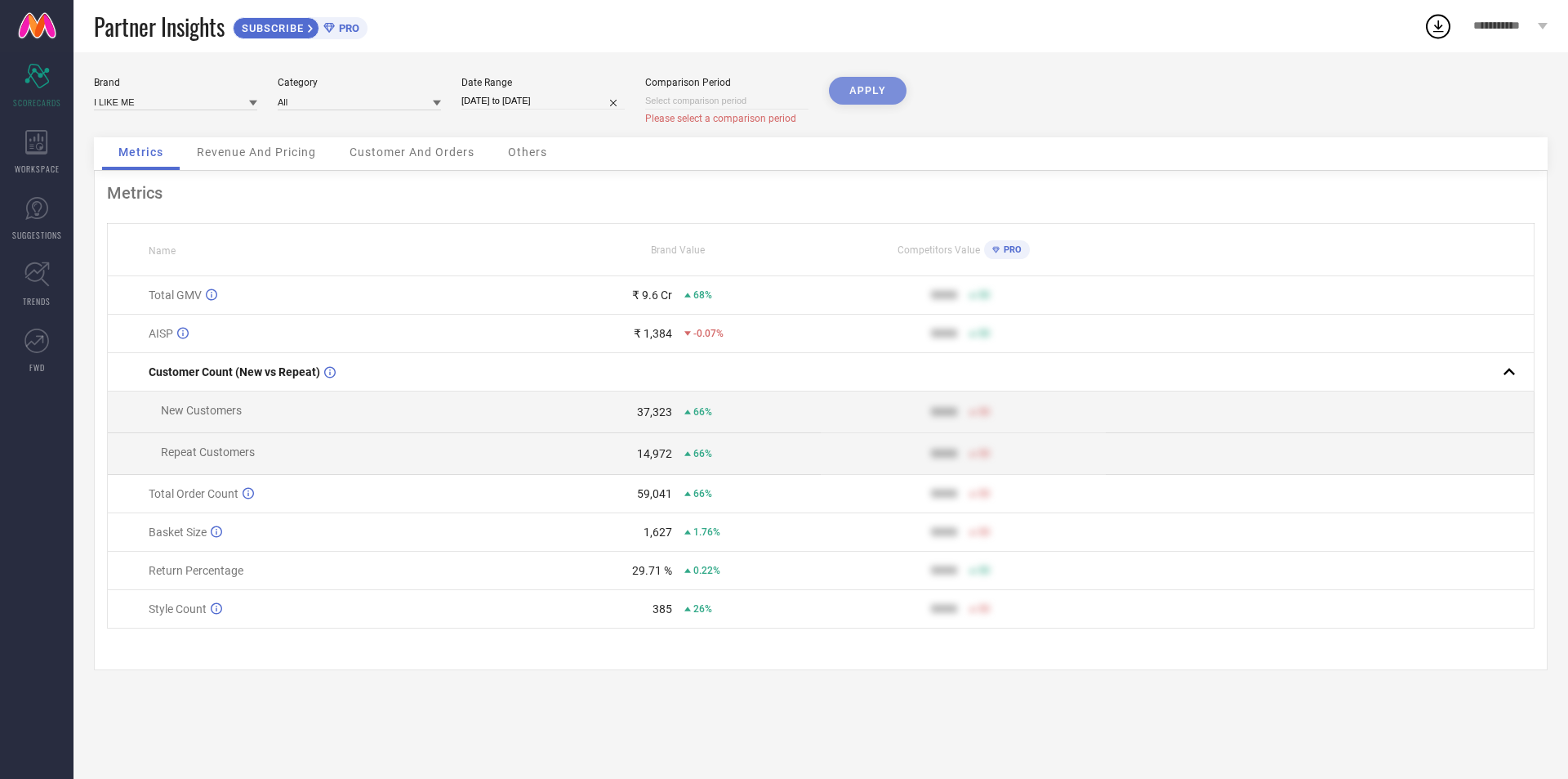
select select "7"
select select "2025"
select select "8"
select select "2025"
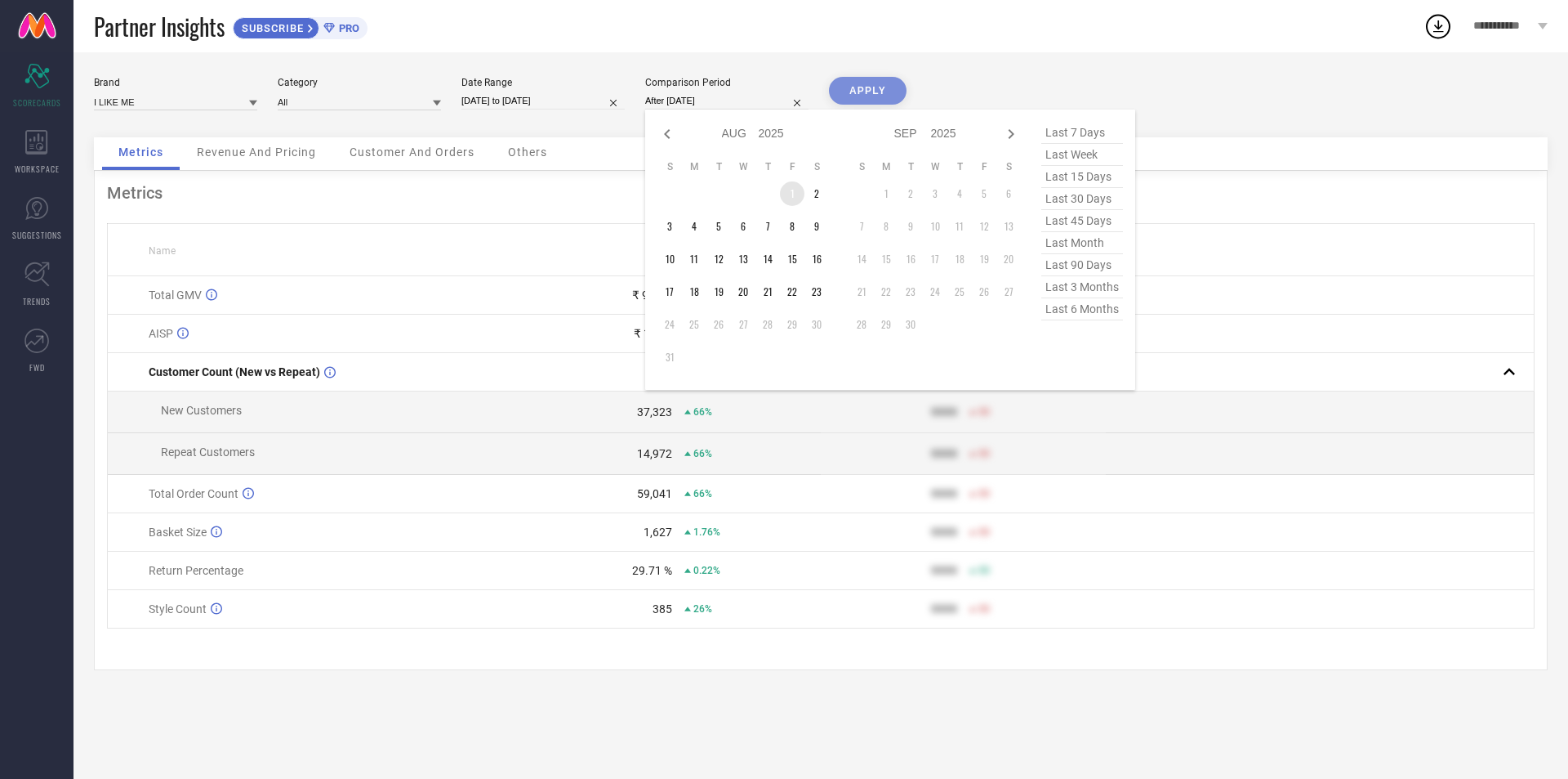
click at [802, 188] on td "1" at bounding box center [792, 194] width 25 height 25
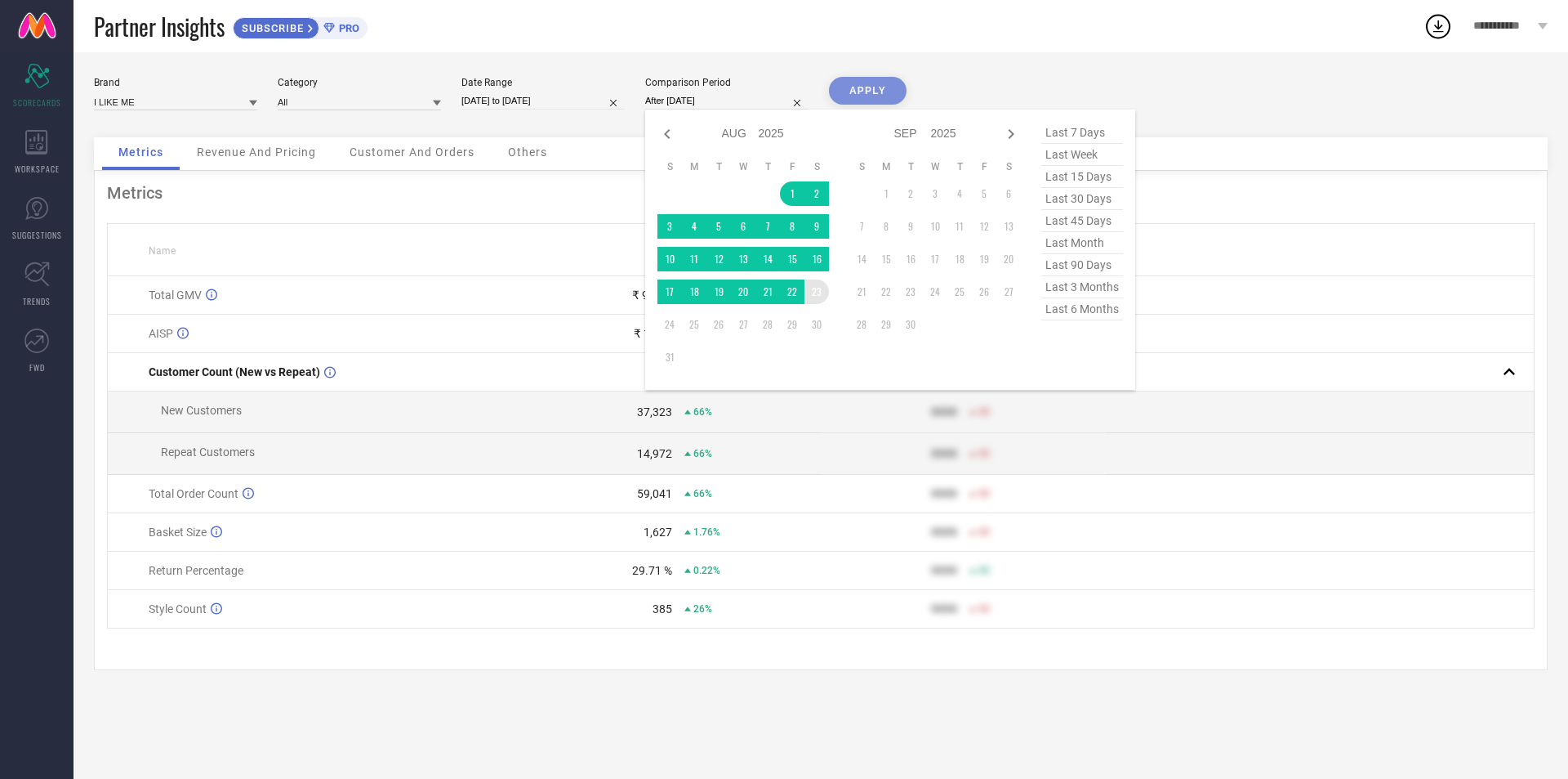
type input "[DATE] to [DATE]"
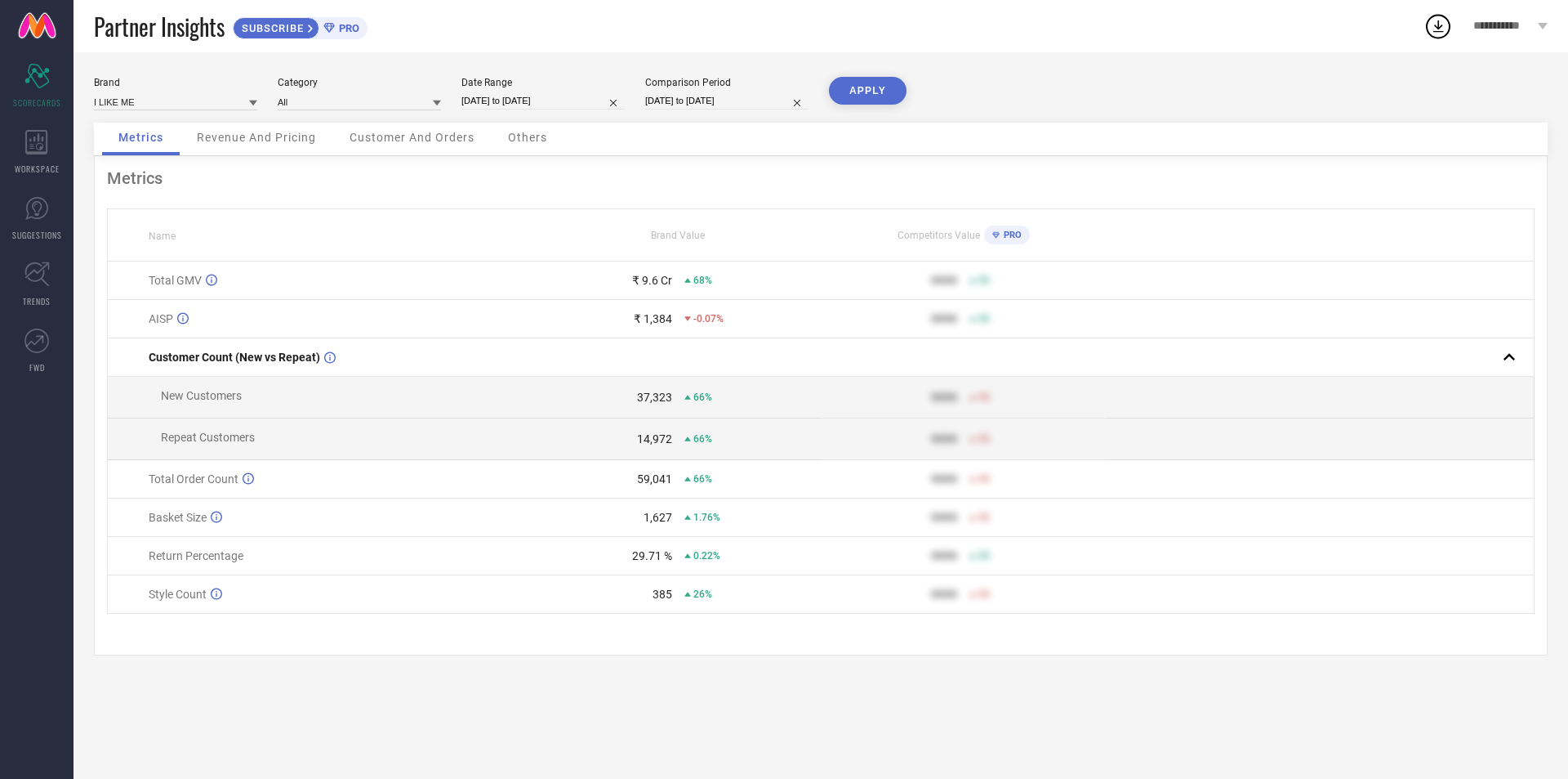
drag, startPoint x: 812, startPoint y: 289, endPoint x: 819, endPoint y: 198, distance: 91.3
click at [871, 87] on button "APPLY" at bounding box center [868, 90] width 77 height 28
click at [211, 95] on input at bounding box center [175, 101] width 164 height 17
click at [181, 163] on div "BEEBELLE" at bounding box center [175, 151] width 164 height 28
type input "All"
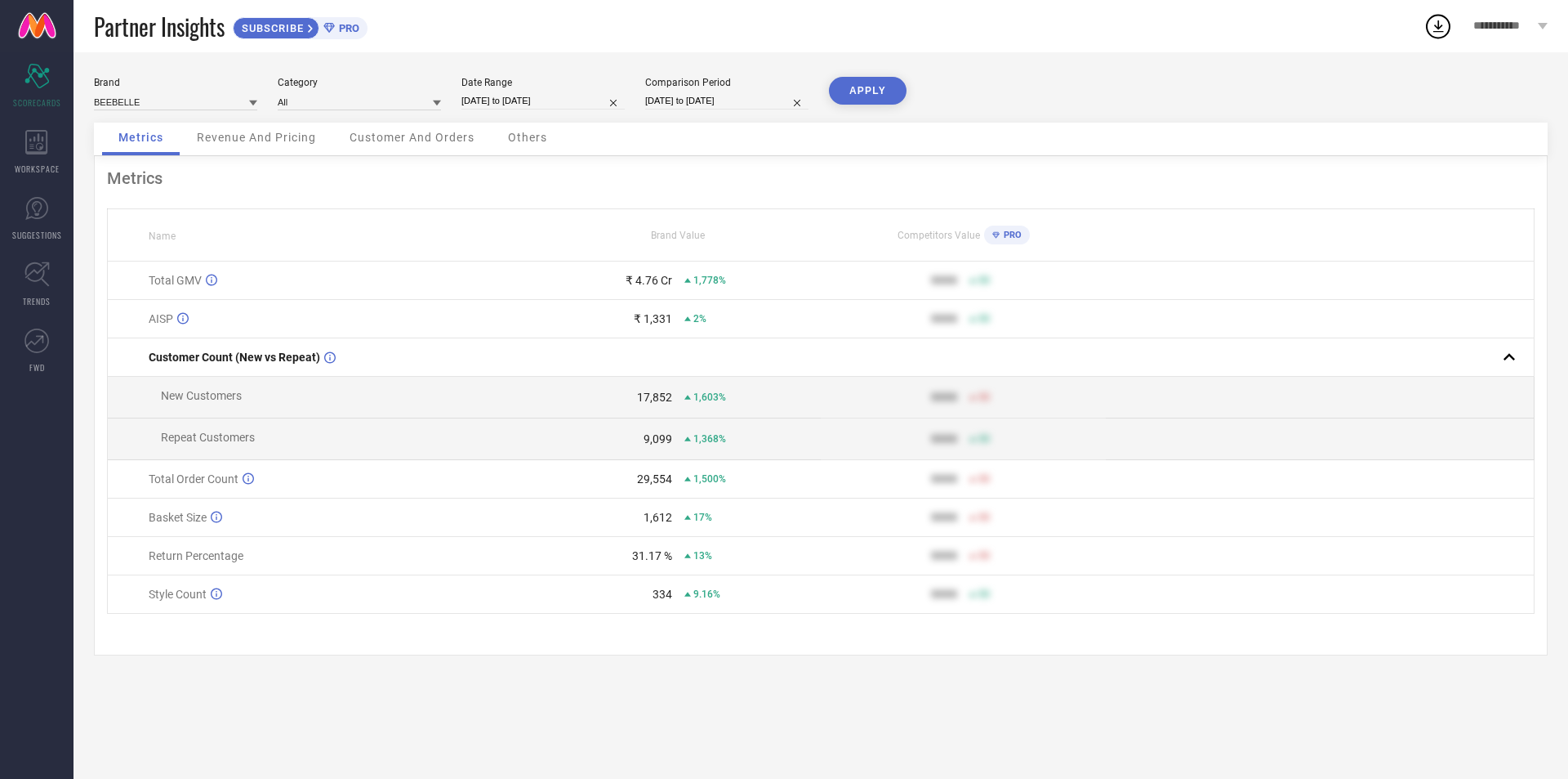
click at [874, 85] on button "APPLY" at bounding box center [868, 90] width 77 height 28
click at [172, 95] on input at bounding box center [175, 101] width 164 height 17
click at [174, 182] on div "ZEYO" at bounding box center [175, 179] width 164 height 28
type input "All"
click at [852, 97] on button "APPLY" at bounding box center [868, 90] width 77 height 28
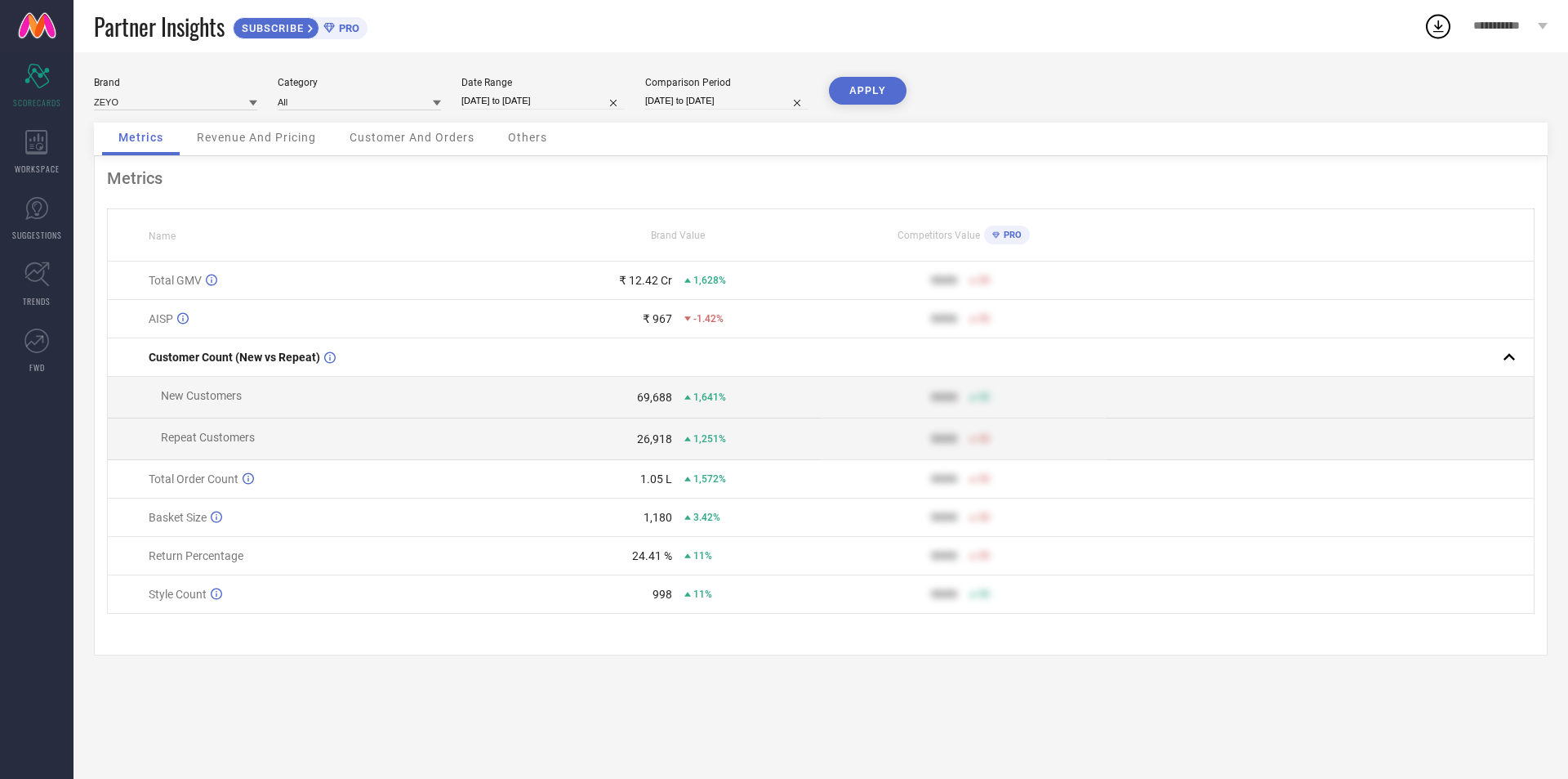
click at [718, 115] on div "Brand ZEYO Category All Date Range [DATE] to [DATE] Comparison Period [DATE] to…" at bounding box center [821, 100] width 1454 height 46
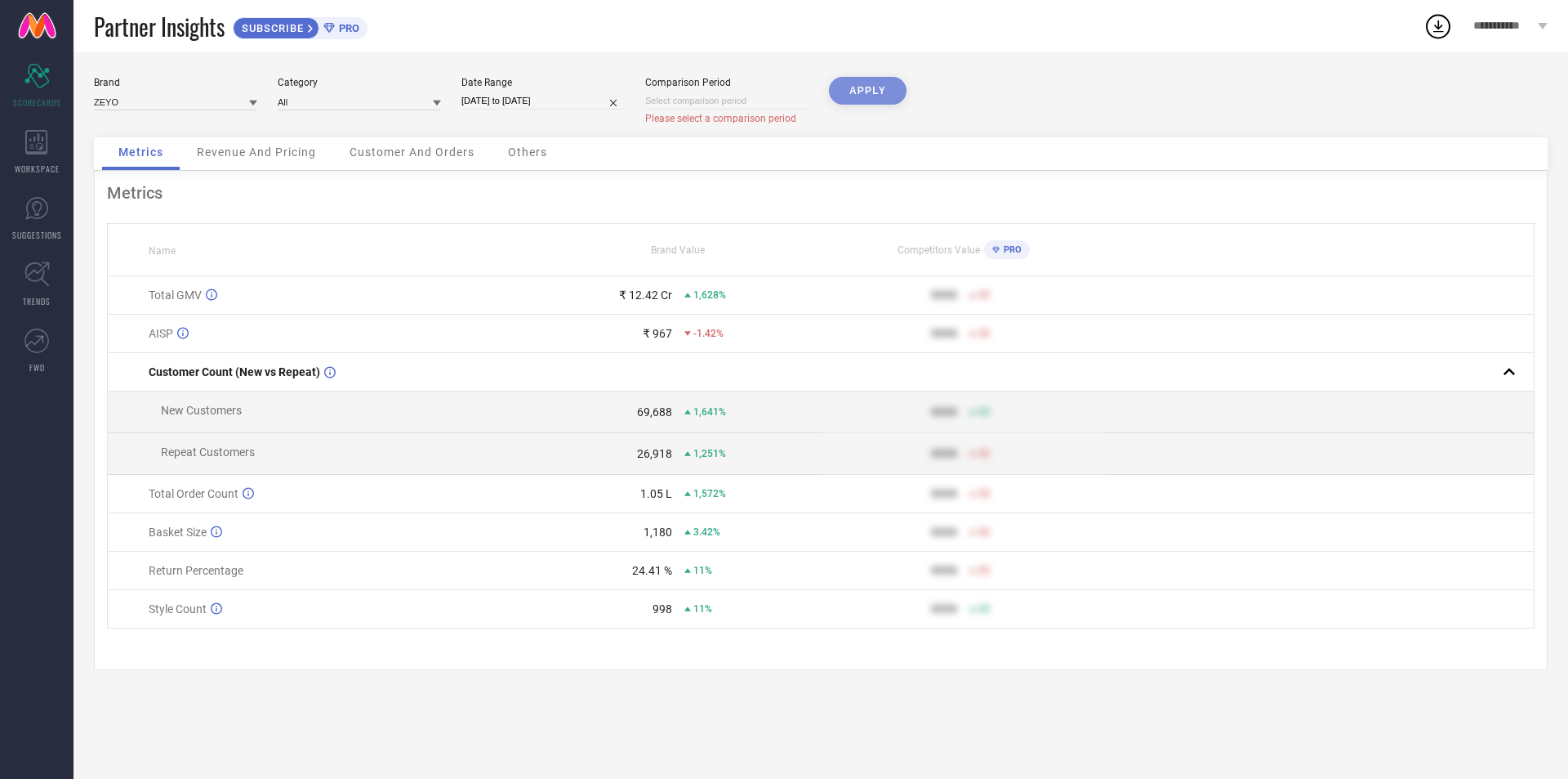
click at [719, 99] on input at bounding box center [727, 100] width 164 height 17
select select "7"
select select "2025"
select select "8"
select select "2025"
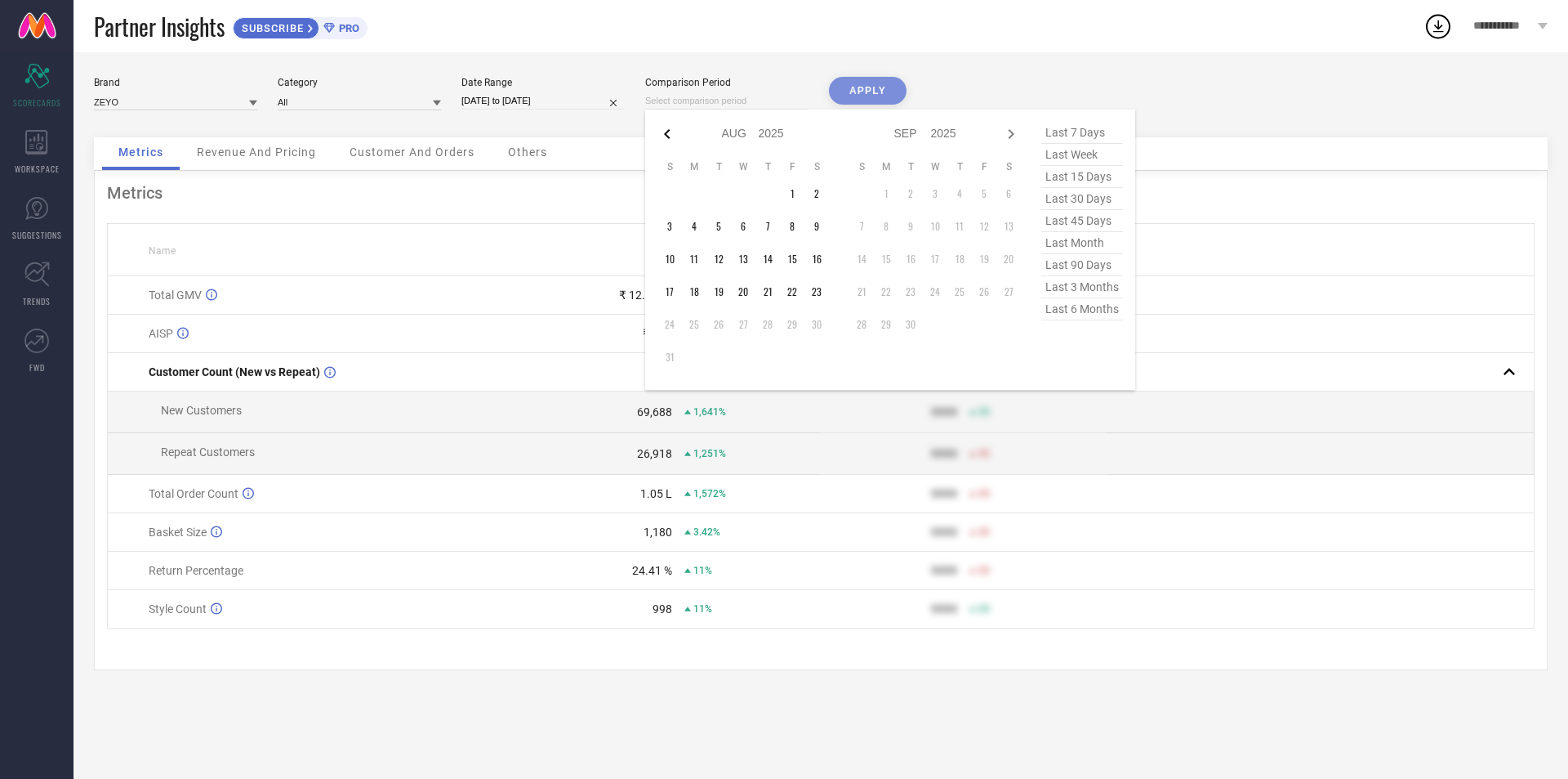
click at [670, 135] on icon at bounding box center [667, 134] width 19 height 19
select select "5"
select select "2025"
select select "6"
select select "2025"
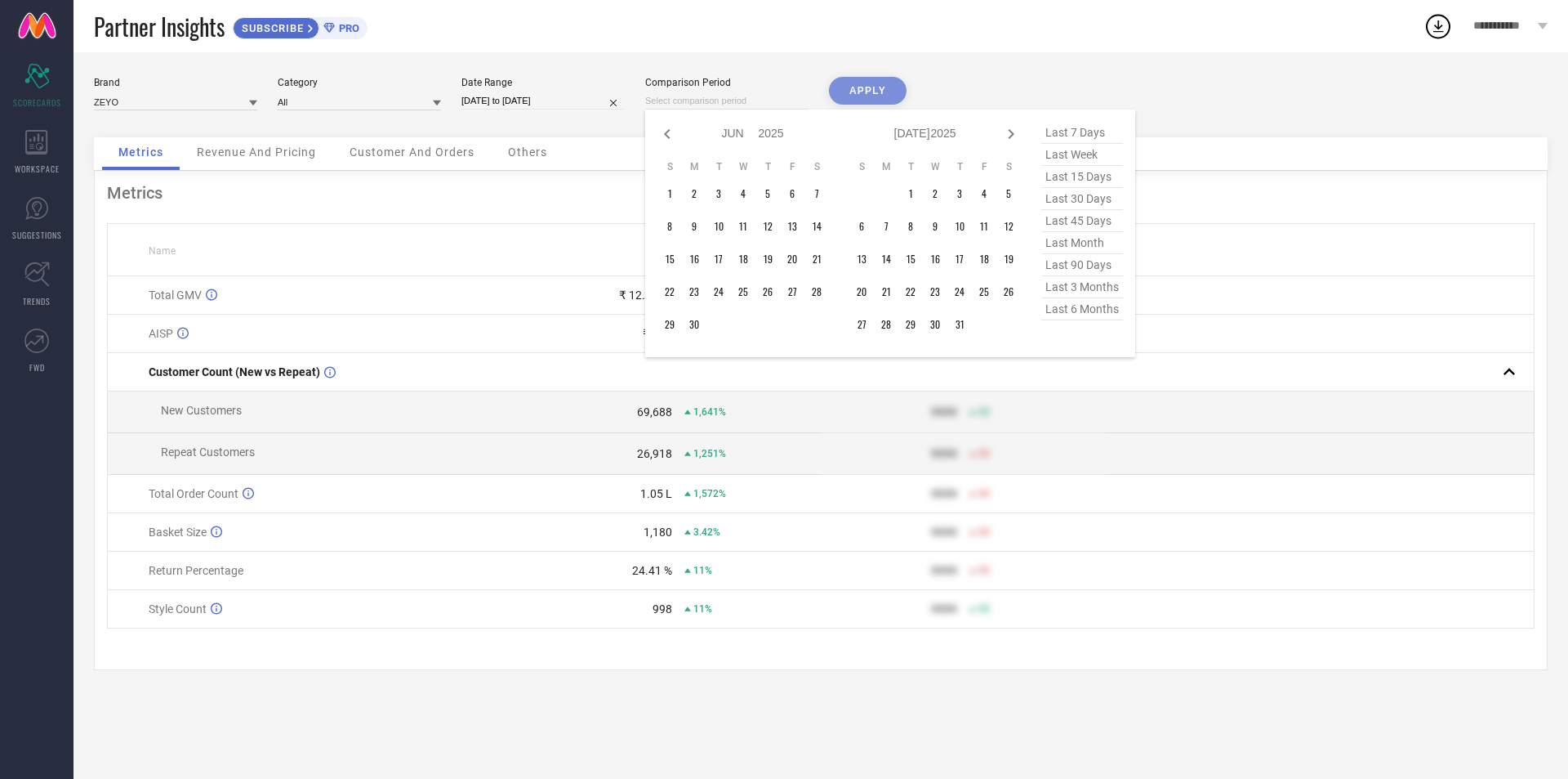
click at [670, 135] on icon at bounding box center [667, 134] width 19 height 19
select select "4"
select select "2025"
select select "5"
select select "2025"
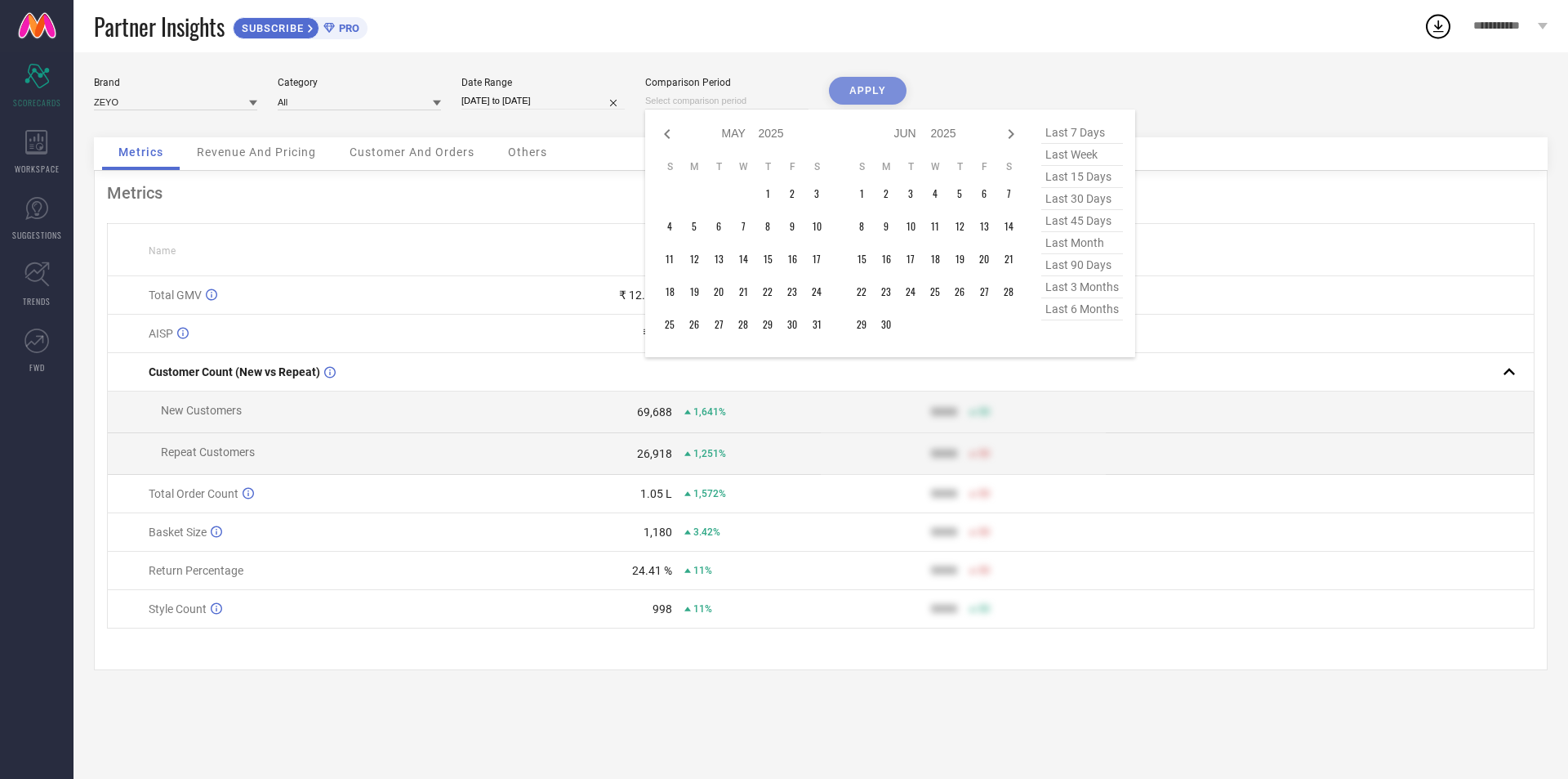
click at [670, 135] on icon at bounding box center [667, 134] width 19 height 19
select select "2"
select select "2025"
select select "3"
select select "2025"
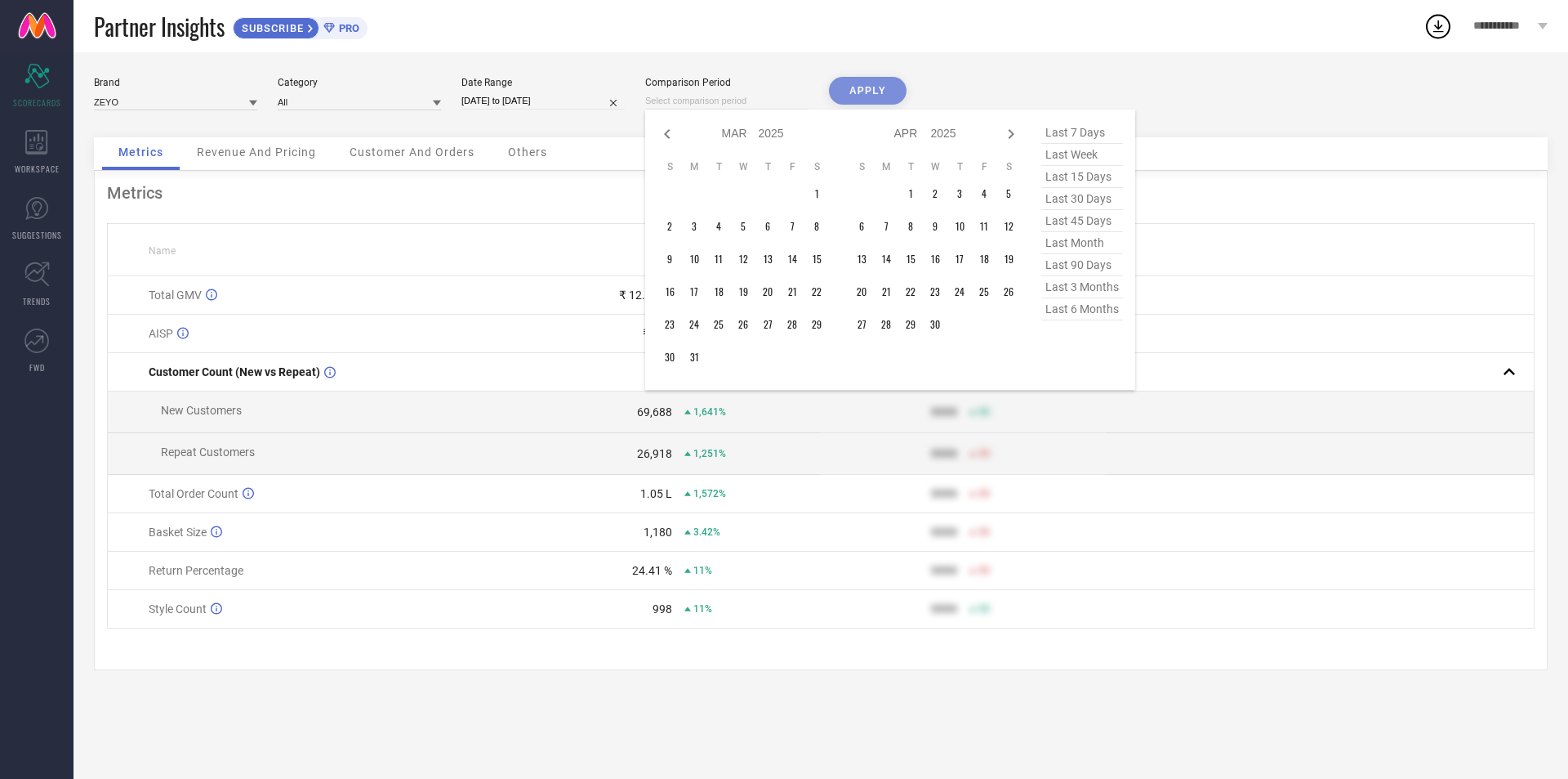
click at [670, 135] on icon at bounding box center [667, 134] width 19 height 19
select select "1"
select select "2025"
select select "2"
select select "2025"
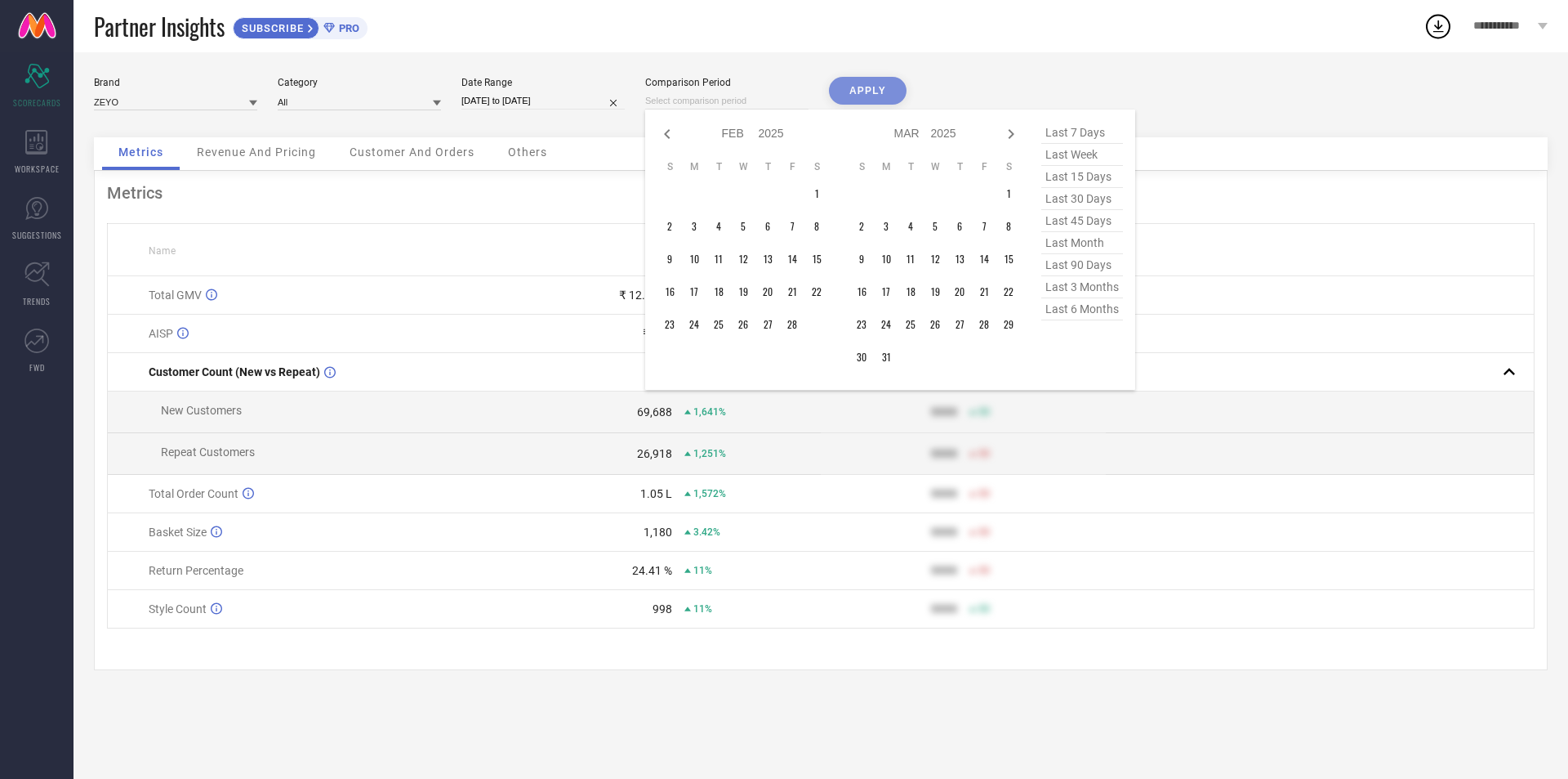
click at [670, 135] on icon at bounding box center [667, 134] width 19 height 19
select select "2025"
select select "1"
select select "2025"
click at [670, 135] on icon at bounding box center [667, 134] width 19 height 19
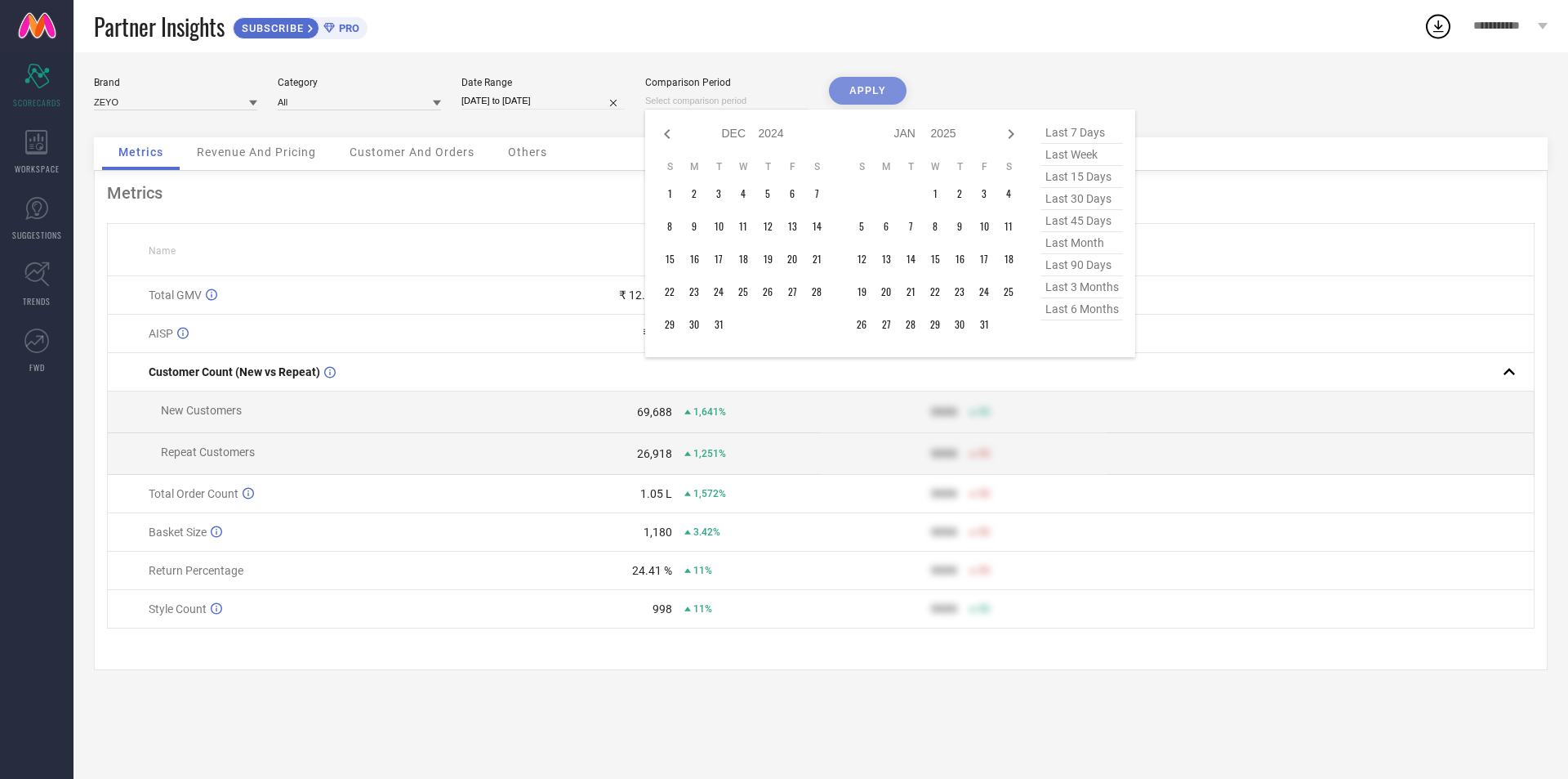
click at [670, 135] on icon at bounding box center [667, 134] width 19 height 19
select select "9"
select select "2024"
select select "10"
select select "2024"
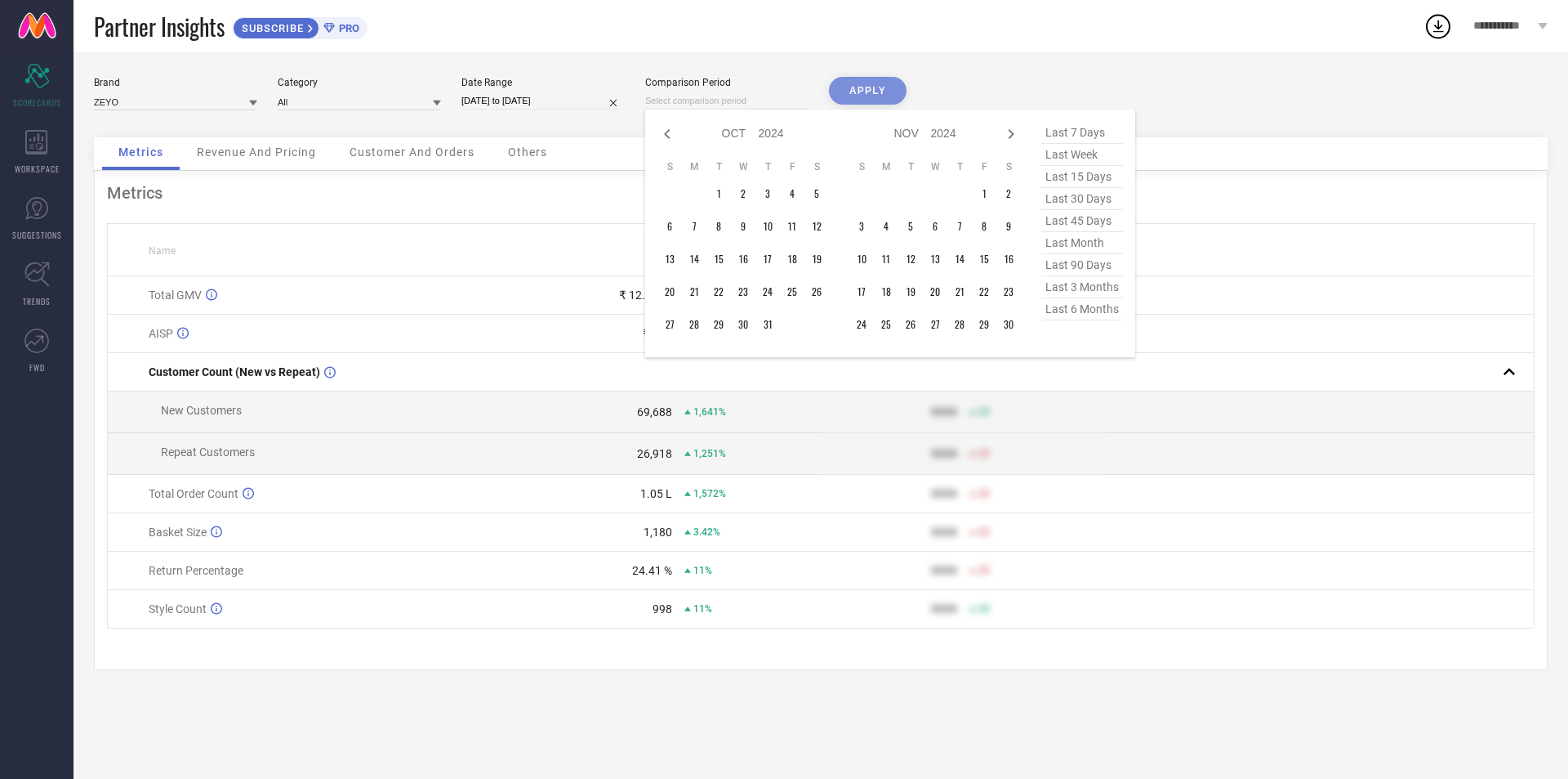
click at [670, 135] on icon at bounding box center [667, 134] width 19 height 19
select select "8"
select select "2024"
select select "9"
select select "2024"
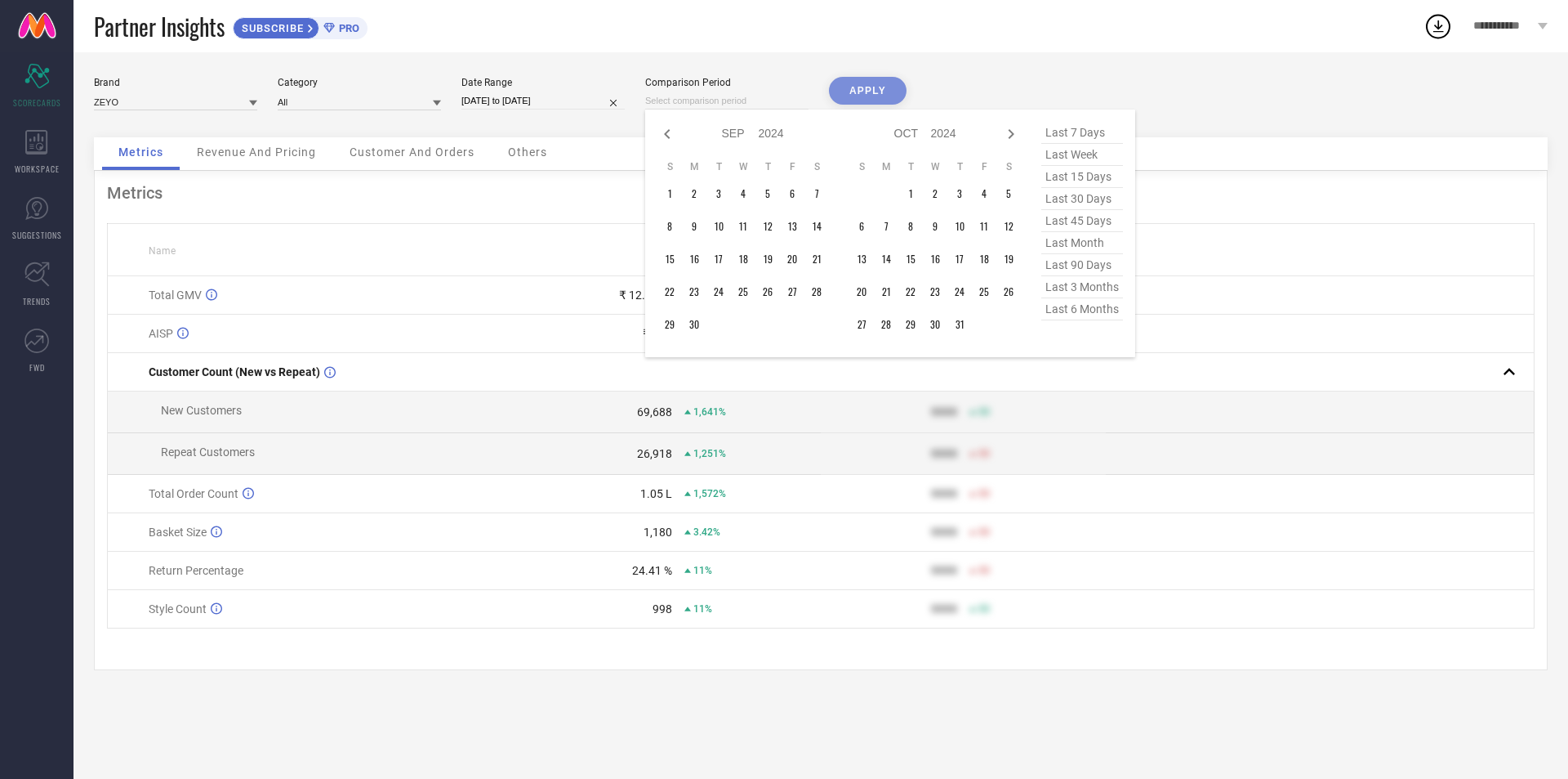
click at [670, 135] on icon at bounding box center [667, 134] width 19 height 19
select select "7"
select select "2024"
select select "8"
select select "2024"
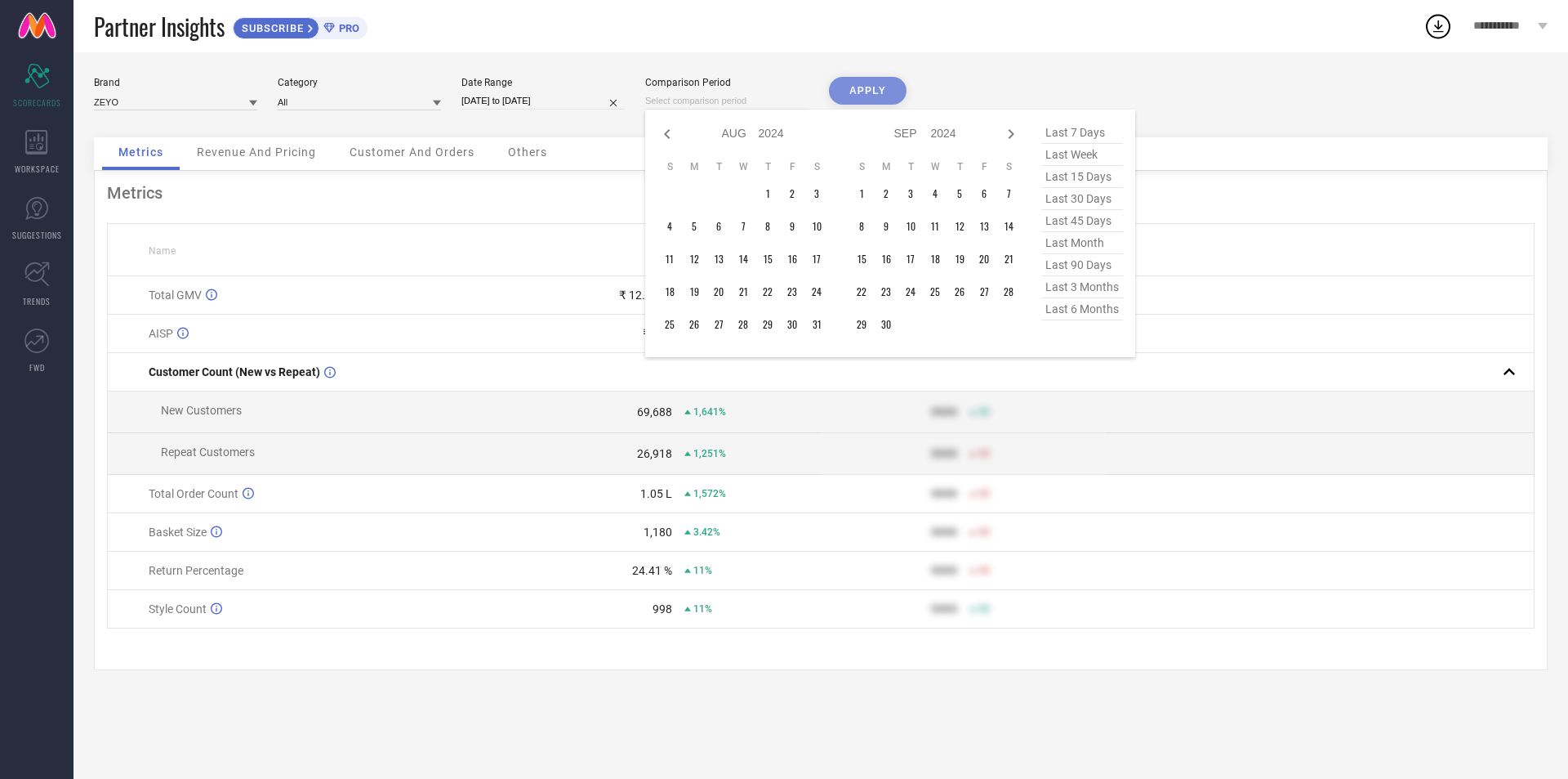
click at [670, 135] on icon at bounding box center [667, 134] width 19 height 19
select select "6"
select select "2024"
select select "7"
select select "2024"
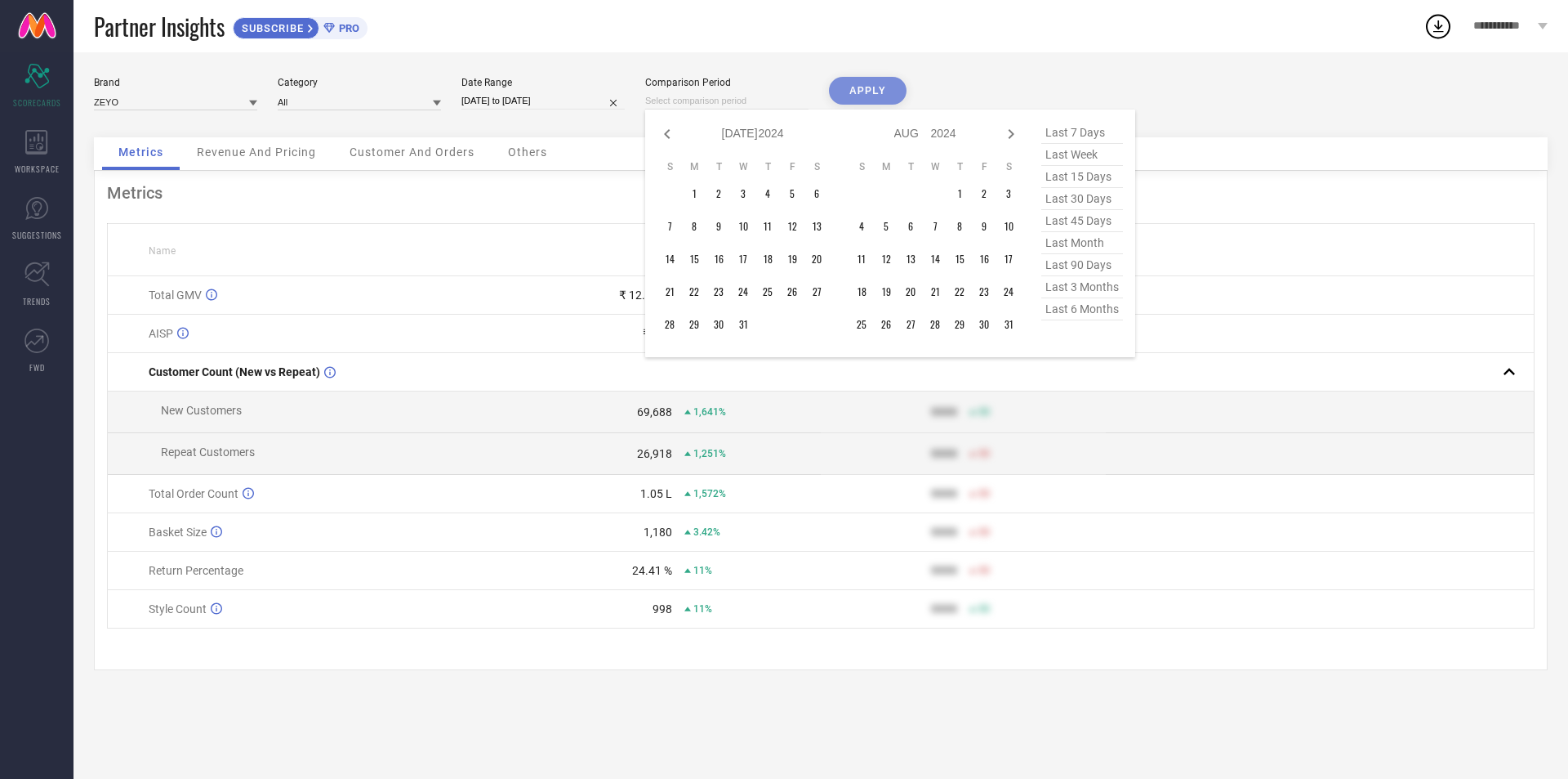
click at [670, 135] on icon at bounding box center [667, 134] width 19 height 19
select select "5"
select select "2024"
select select "6"
select select "2024"
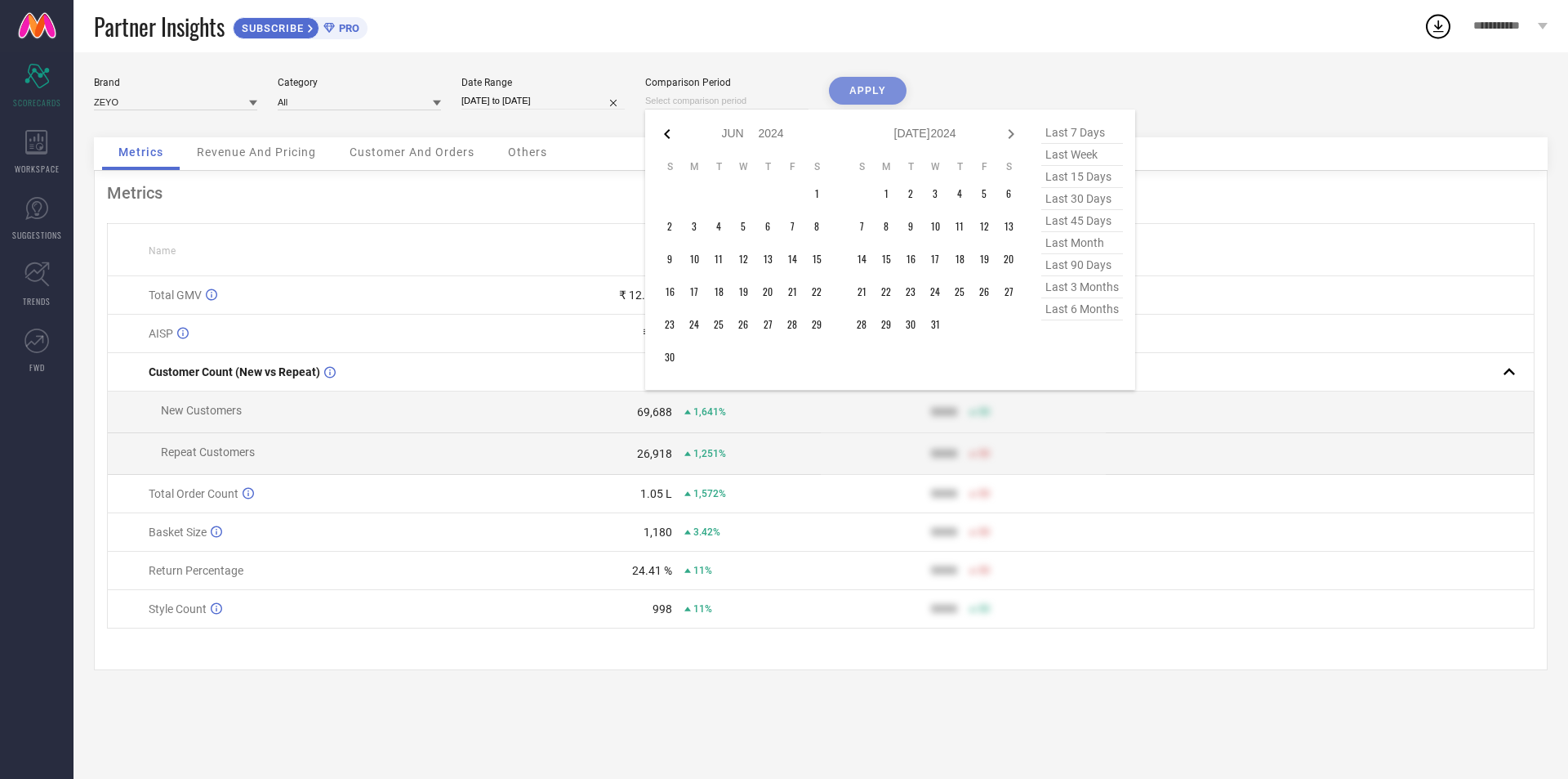
click at [667, 132] on icon at bounding box center [667, 134] width 6 height 10
select select "3"
select select "2024"
select select "4"
select select "2024"
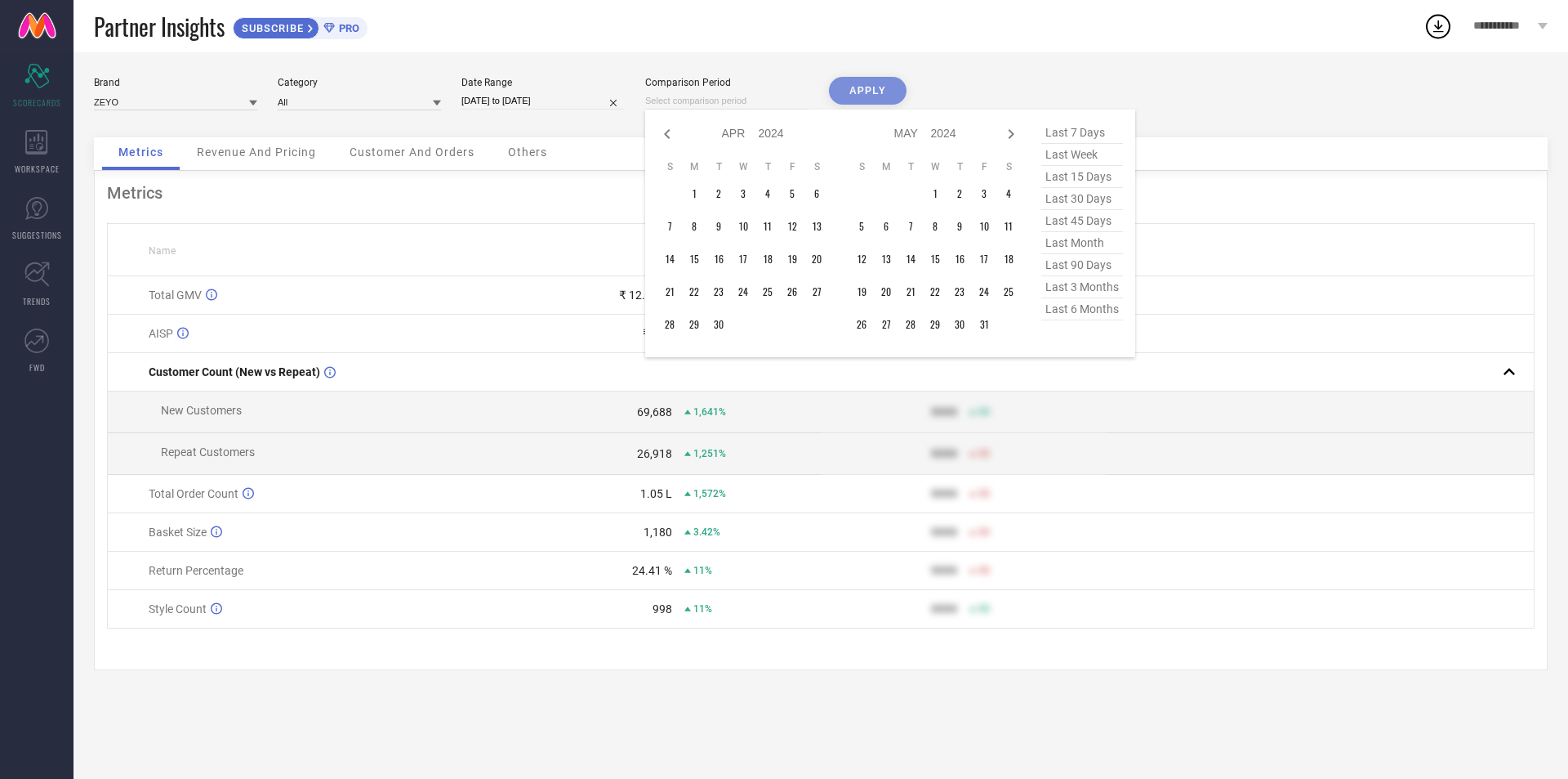
click at [667, 132] on icon at bounding box center [667, 134] width 6 height 10
select select "2"
select select "2024"
select select "3"
select select "2024"
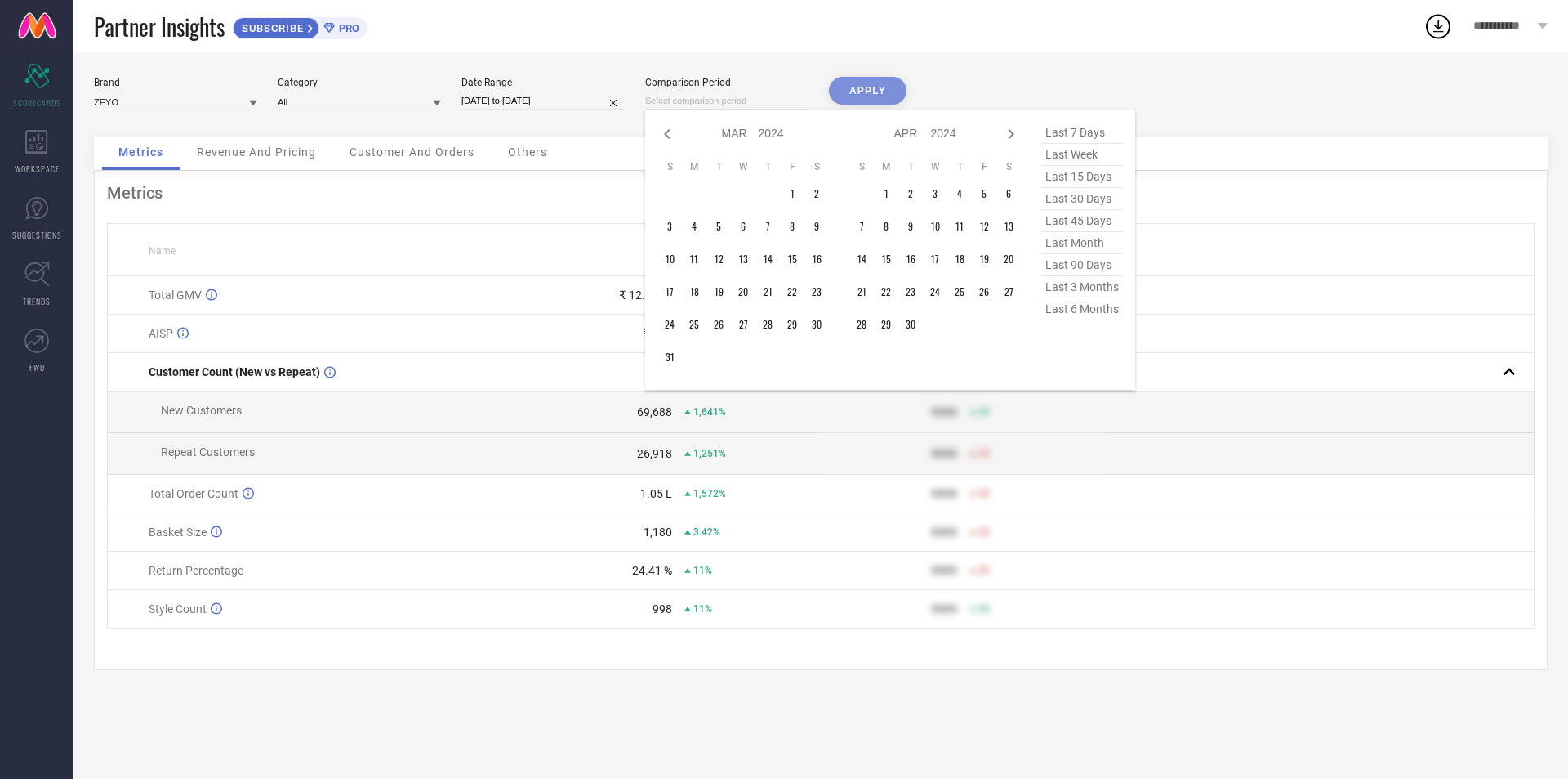
click at [667, 132] on icon at bounding box center [667, 134] width 6 height 10
select select "1"
select select "2024"
select select "2"
select select "2024"
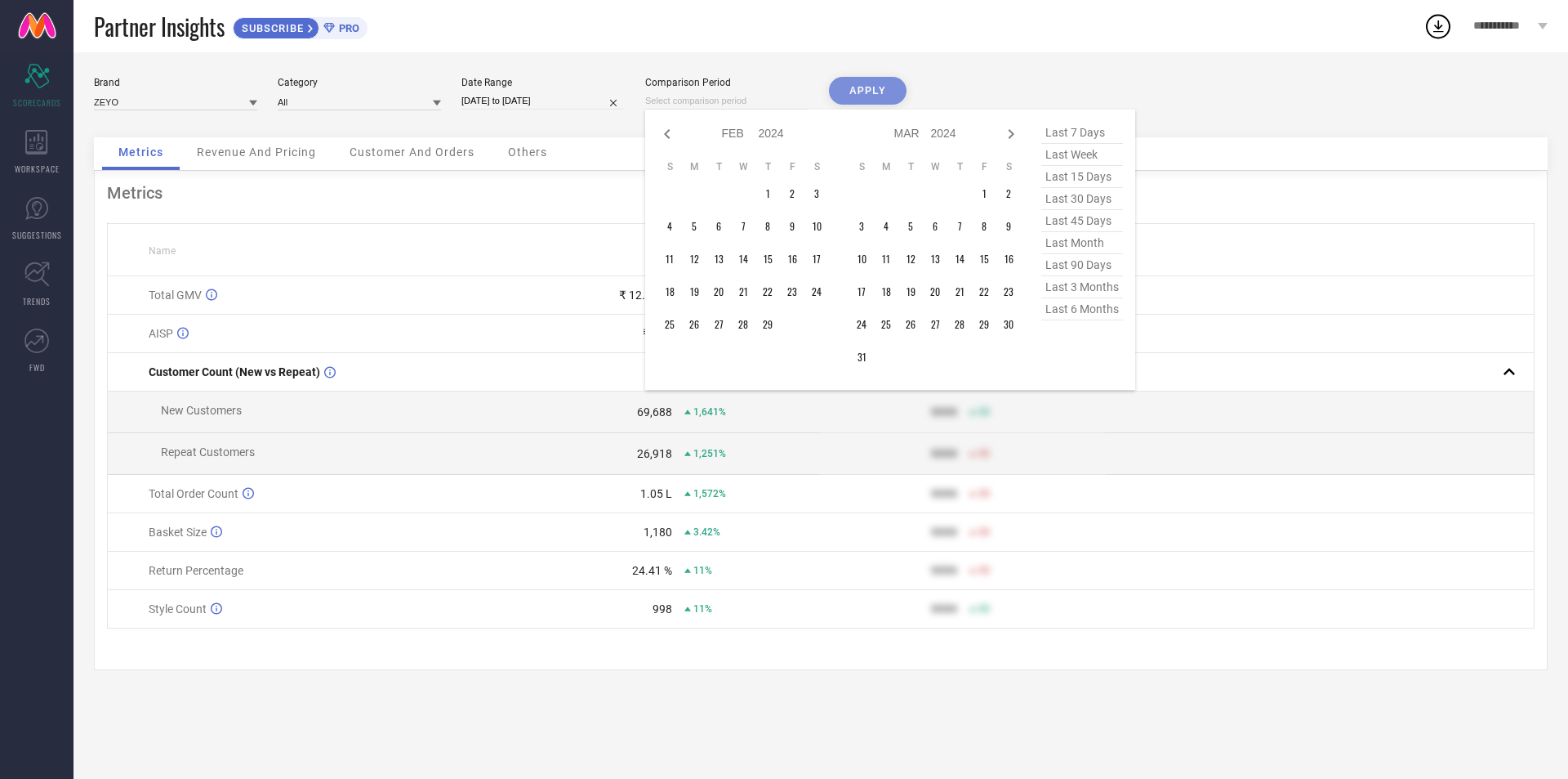
click at [667, 132] on icon at bounding box center [667, 134] width 6 height 10
select select "2024"
select select "1"
select select "2024"
type input "After [DATE]"
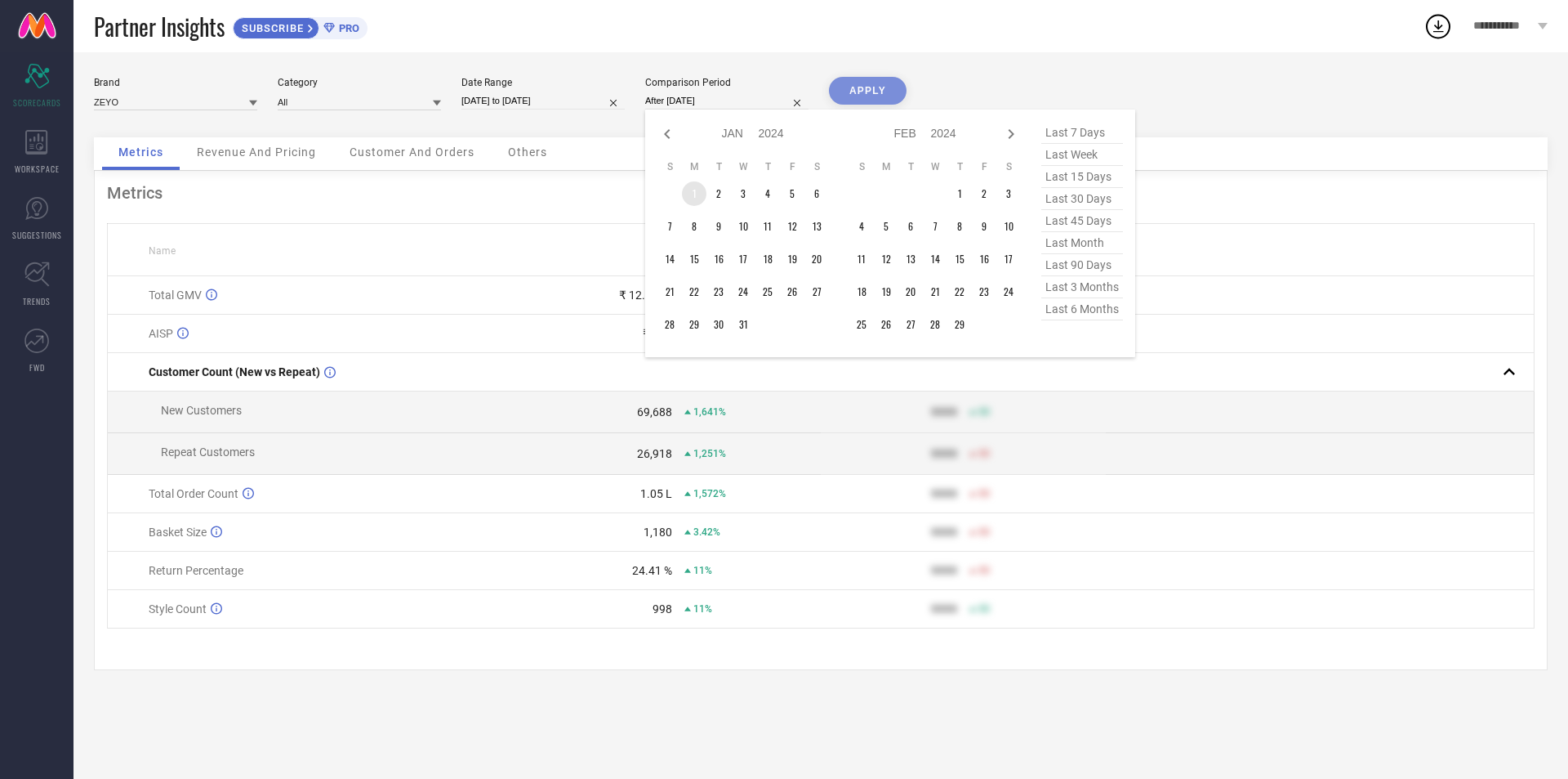
click at [696, 187] on td "1" at bounding box center [695, 194] width 25 height 25
click at [1010, 134] on icon at bounding box center [1011, 134] width 19 height 19
select select "2"
select select "2024"
select select "3"
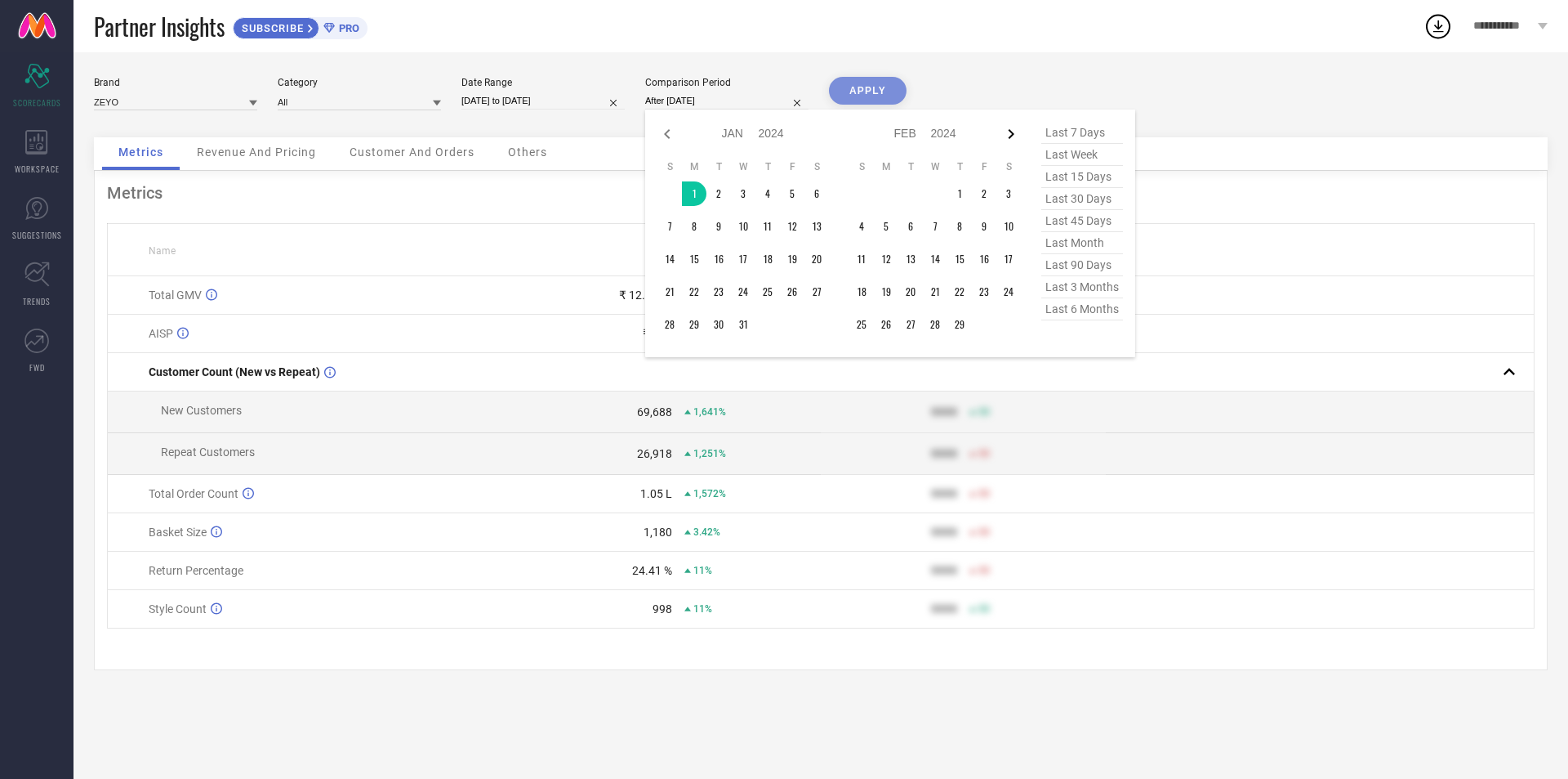
select select "2024"
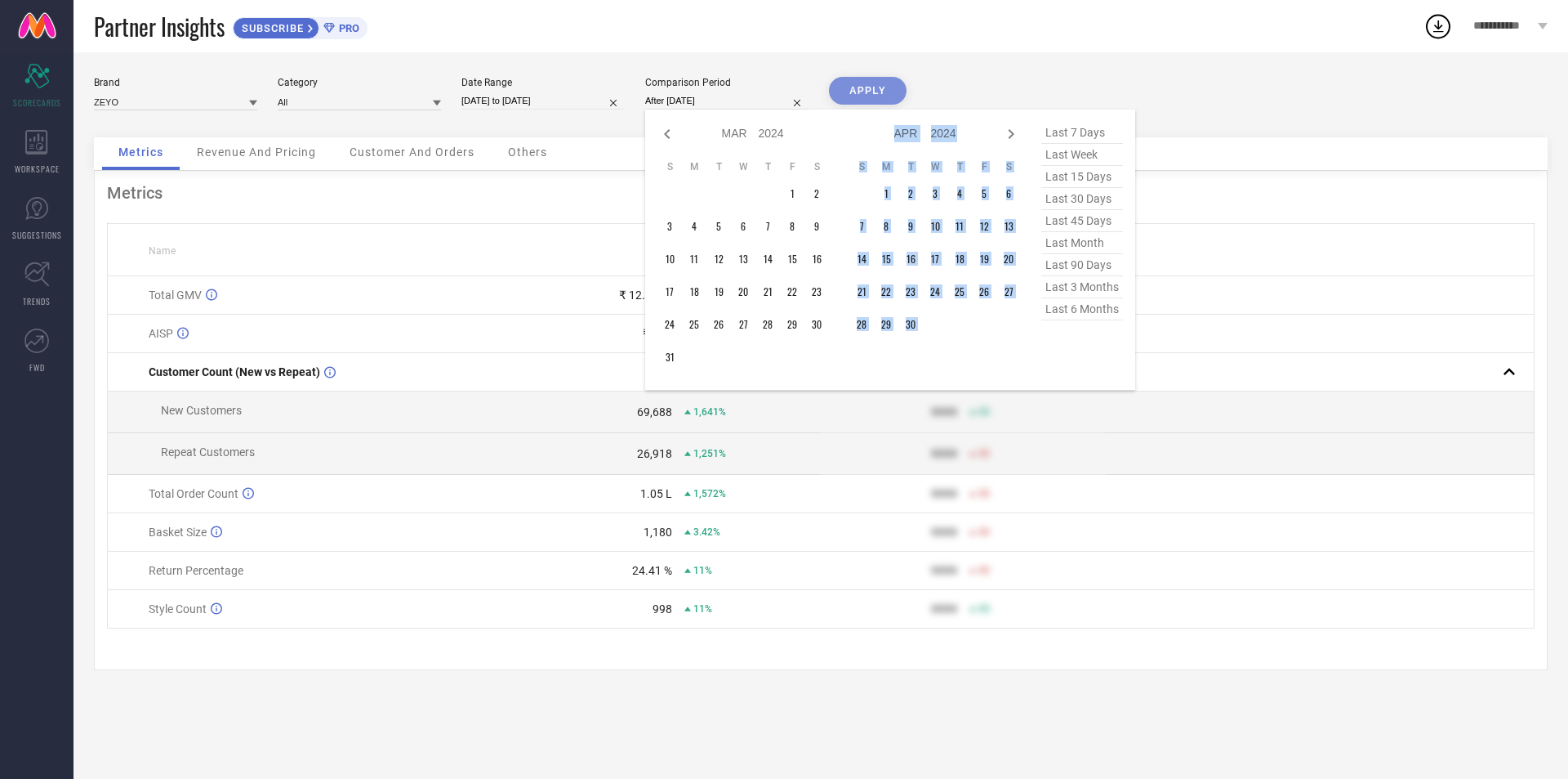
click at [1010, 134] on icon at bounding box center [1011, 134] width 19 height 19
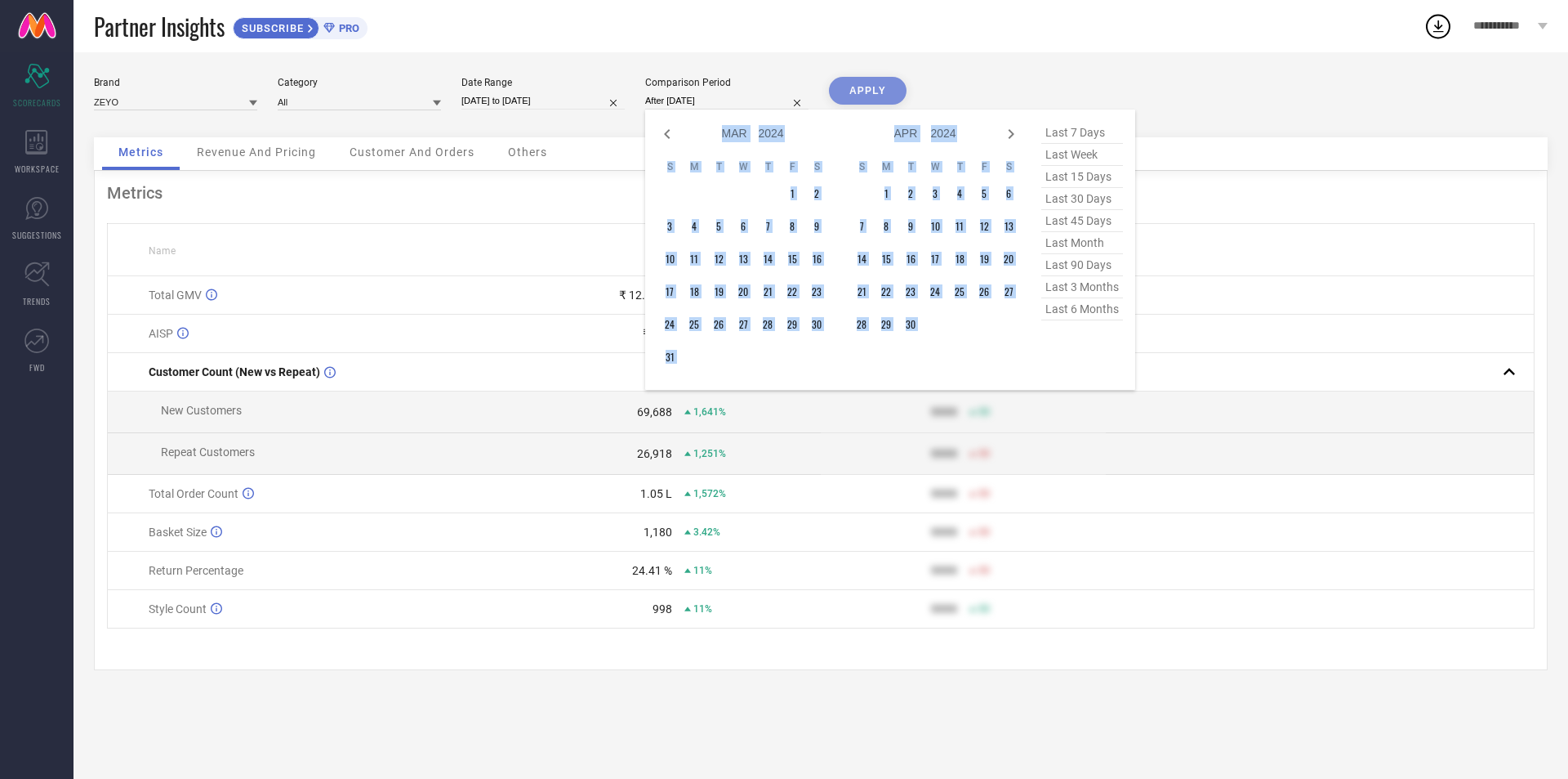
select select "3"
select select "2024"
select select "4"
select select "2024"
click at [1010, 134] on icon at bounding box center [1011, 134] width 19 height 19
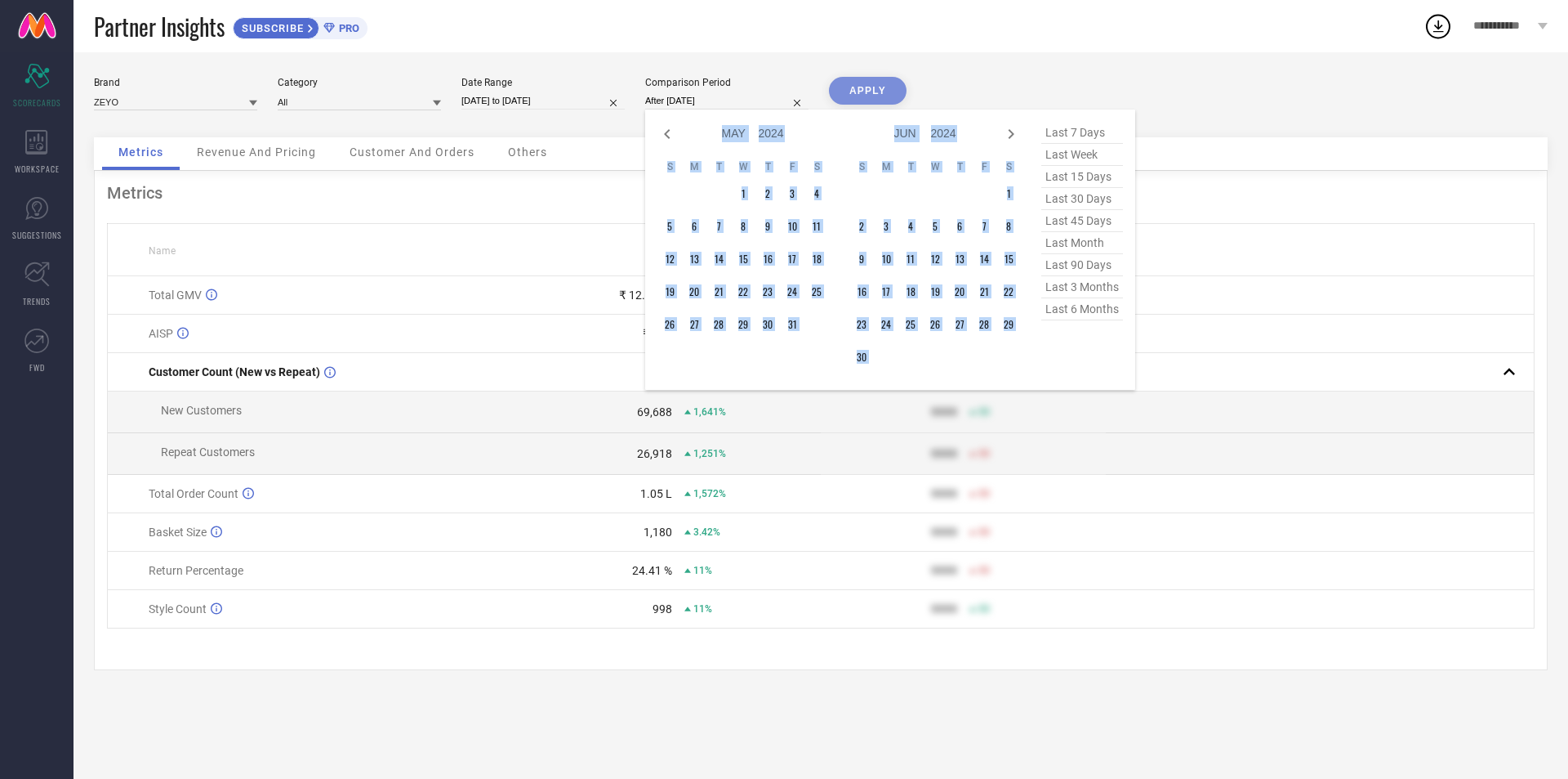
click at [1010, 134] on icon at bounding box center [1011, 134] width 19 height 19
select select "5"
select select "2024"
select select "6"
select select "2024"
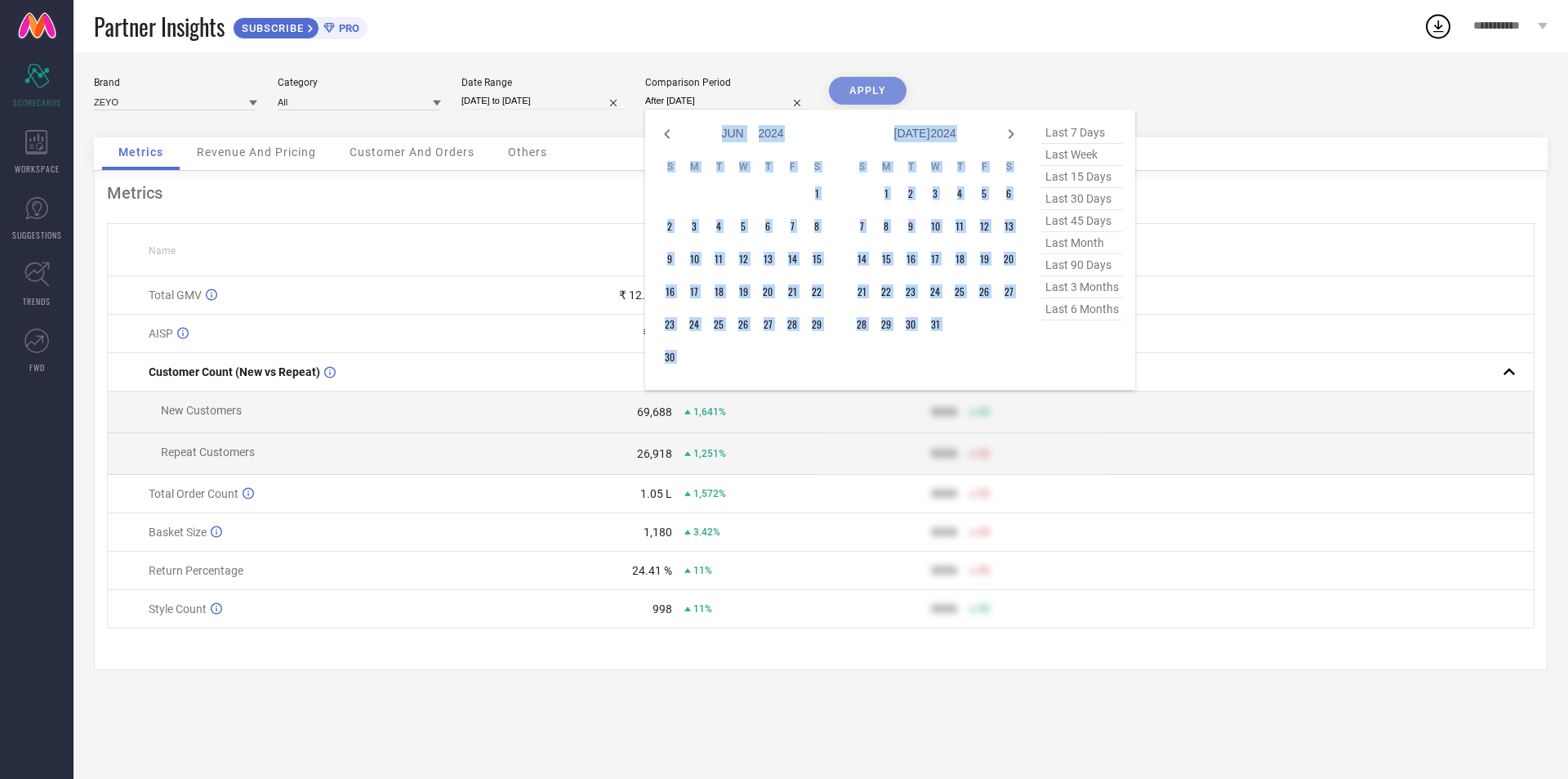
click at [1010, 134] on icon at bounding box center [1011, 134] width 19 height 19
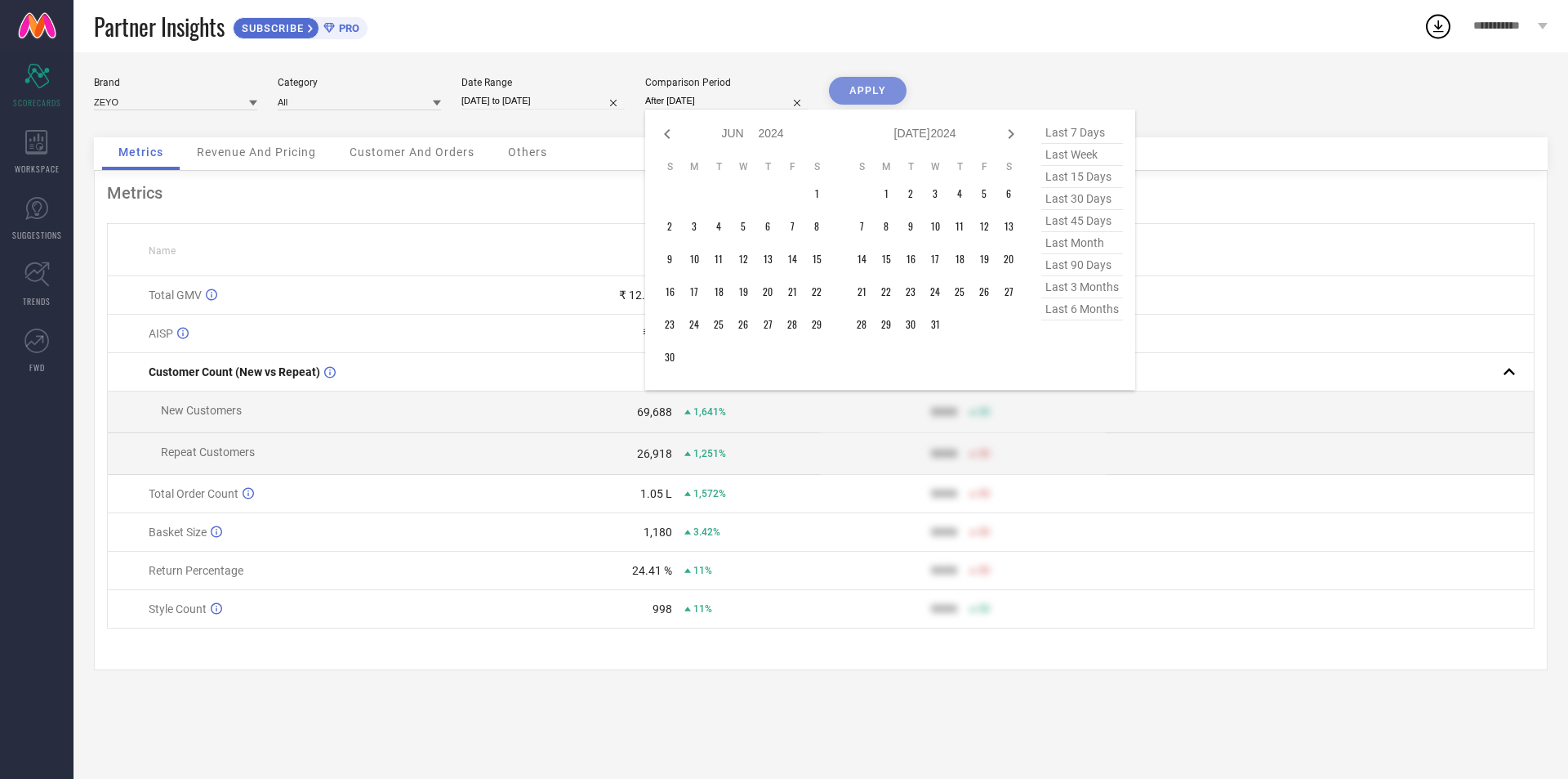
select select "6"
select select "2024"
select select "7"
select select "2024"
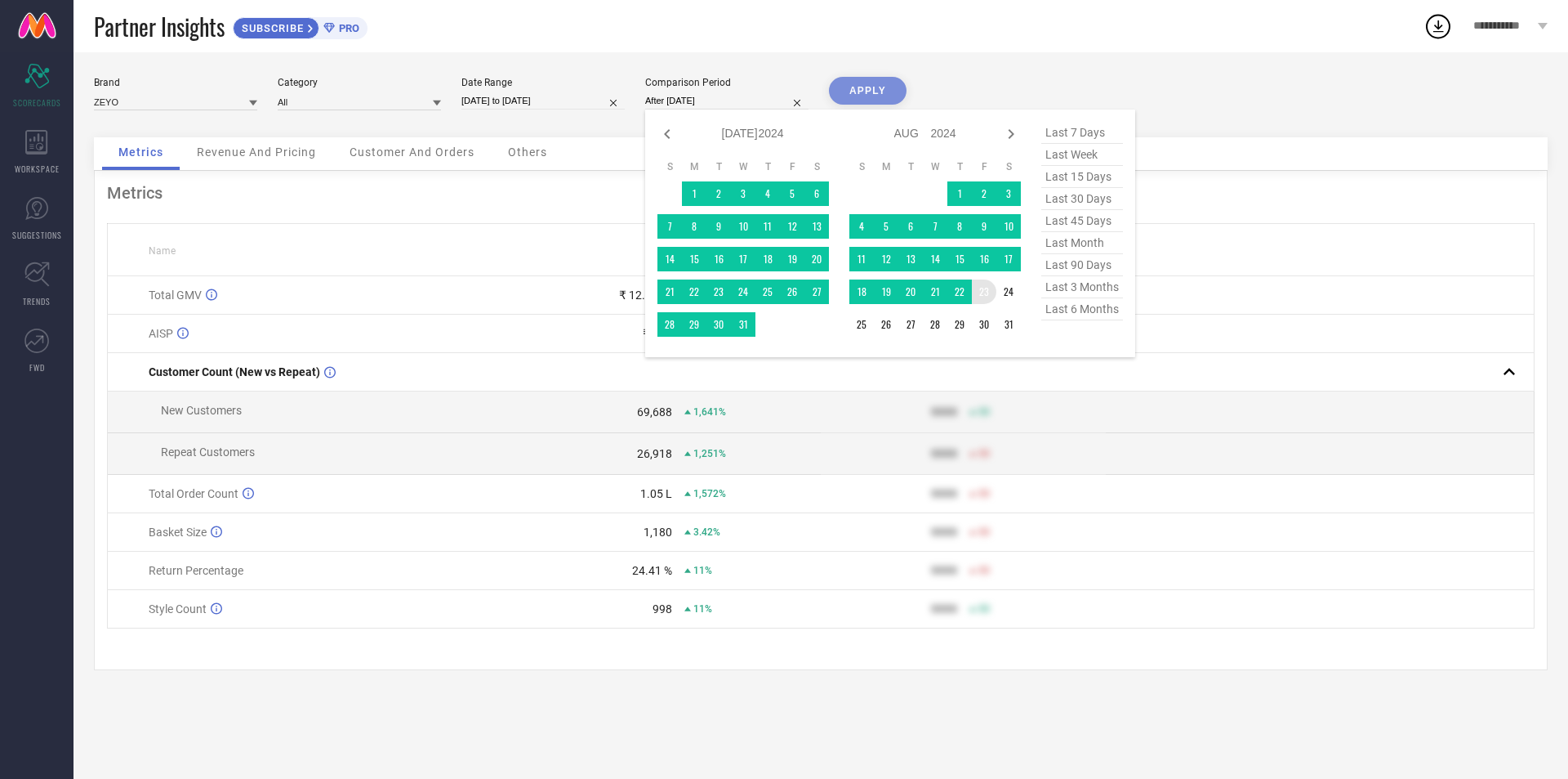
type input "[DATE] to [DATE]"
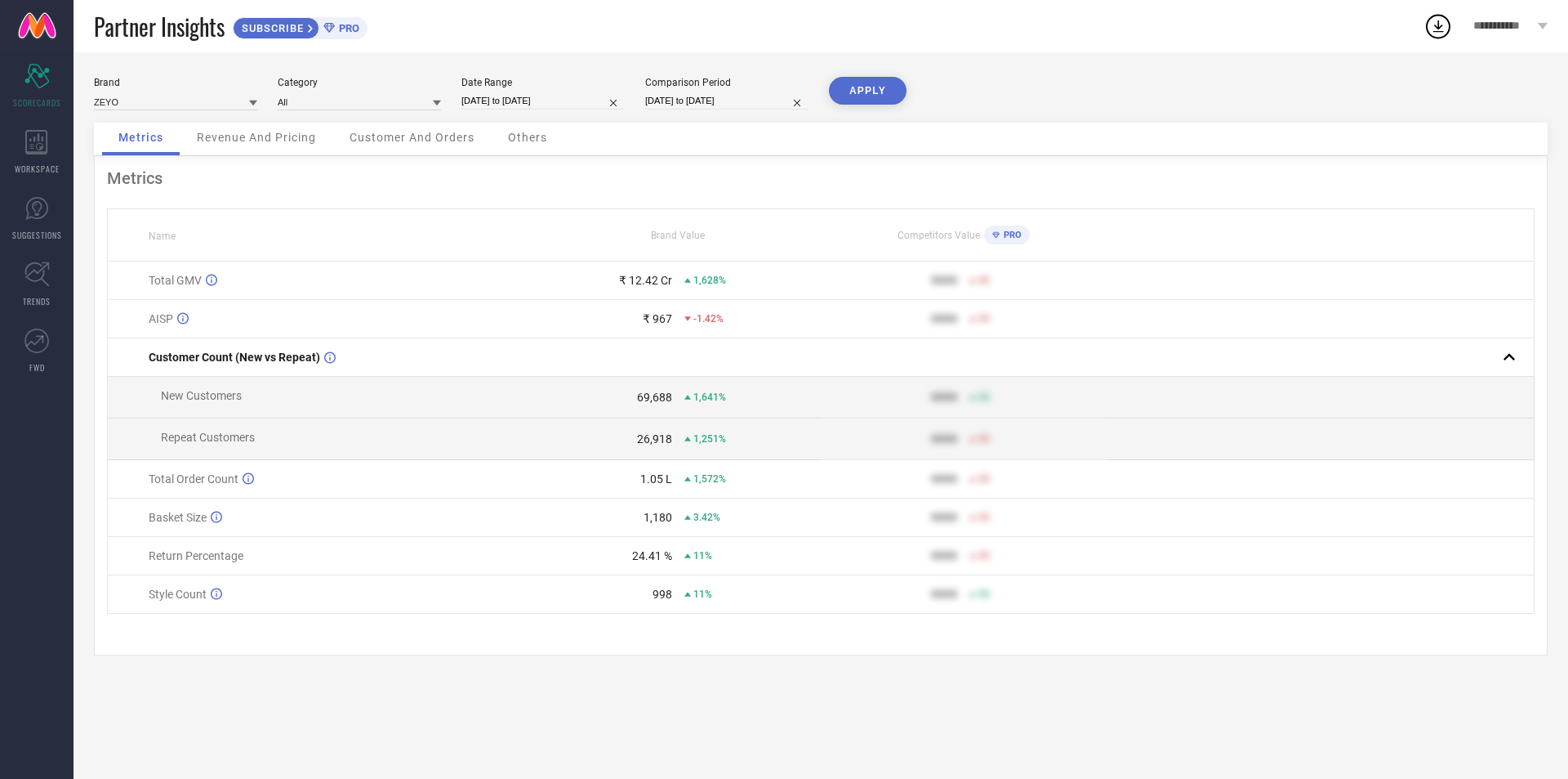
click at [846, 98] on button "APPLY" at bounding box center [868, 90] width 77 height 28
click at [222, 102] on input at bounding box center [175, 101] width 164 height 17
click at [215, 141] on div "BEEBELLE" at bounding box center [175, 151] width 164 height 28
type input "All"
click at [874, 88] on button "APPLY" at bounding box center [868, 90] width 77 height 28
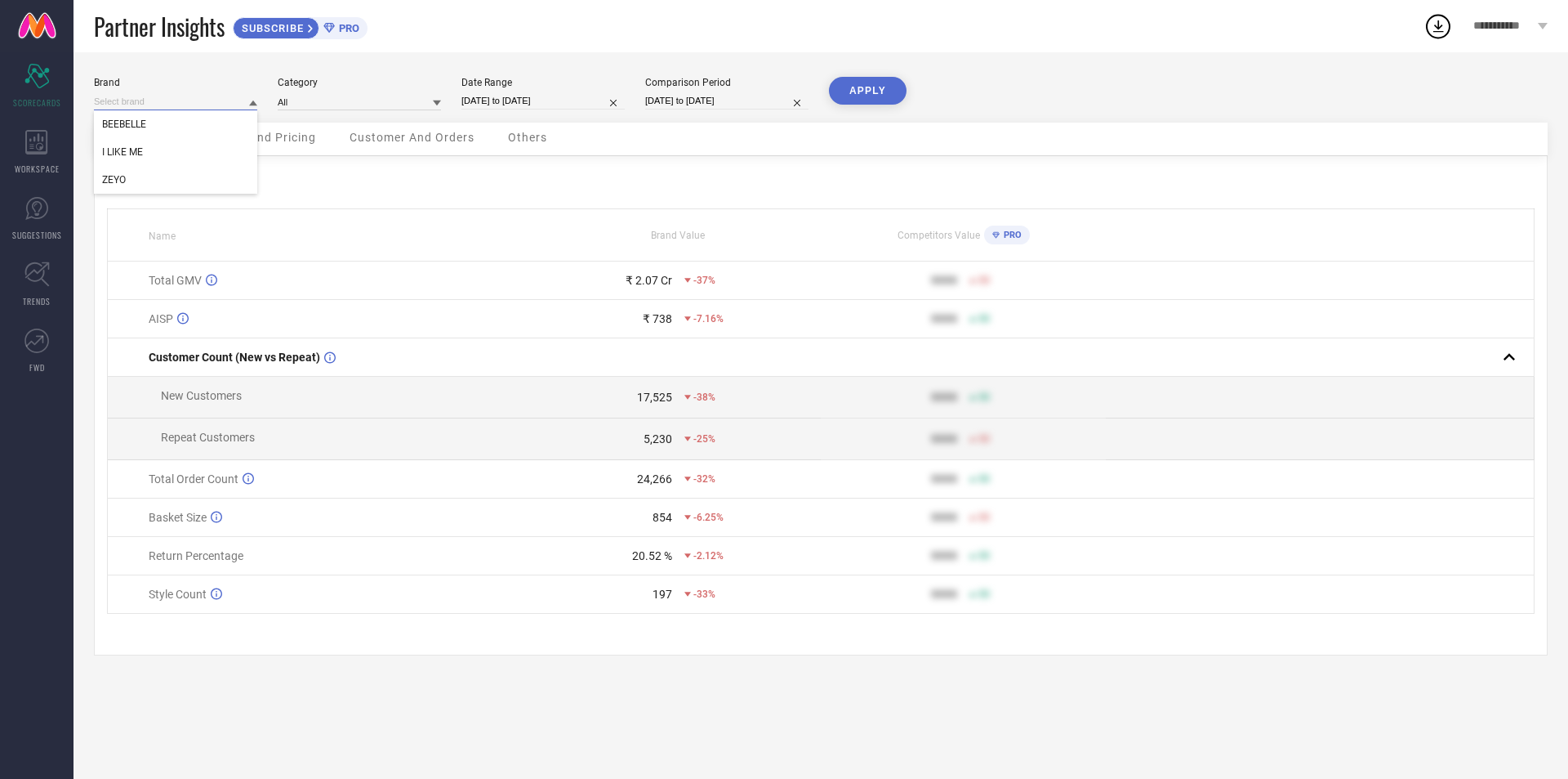
click at [220, 98] on input at bounding box center [175, 101] width 164 height 17
drag, startPoint x: 199, startPoint y: 182, endPoint x: 201, endPoint y: 155, distance: 27.1
click at [201, 155] on div "BEEBELLE I LIKE ME ZEYO" at bounding box center [175, 151] width 164 height 83
click at [201, 155] on div "I LIKE ME" at bounding box center [175, 151] width 164 height 28
type input "All"
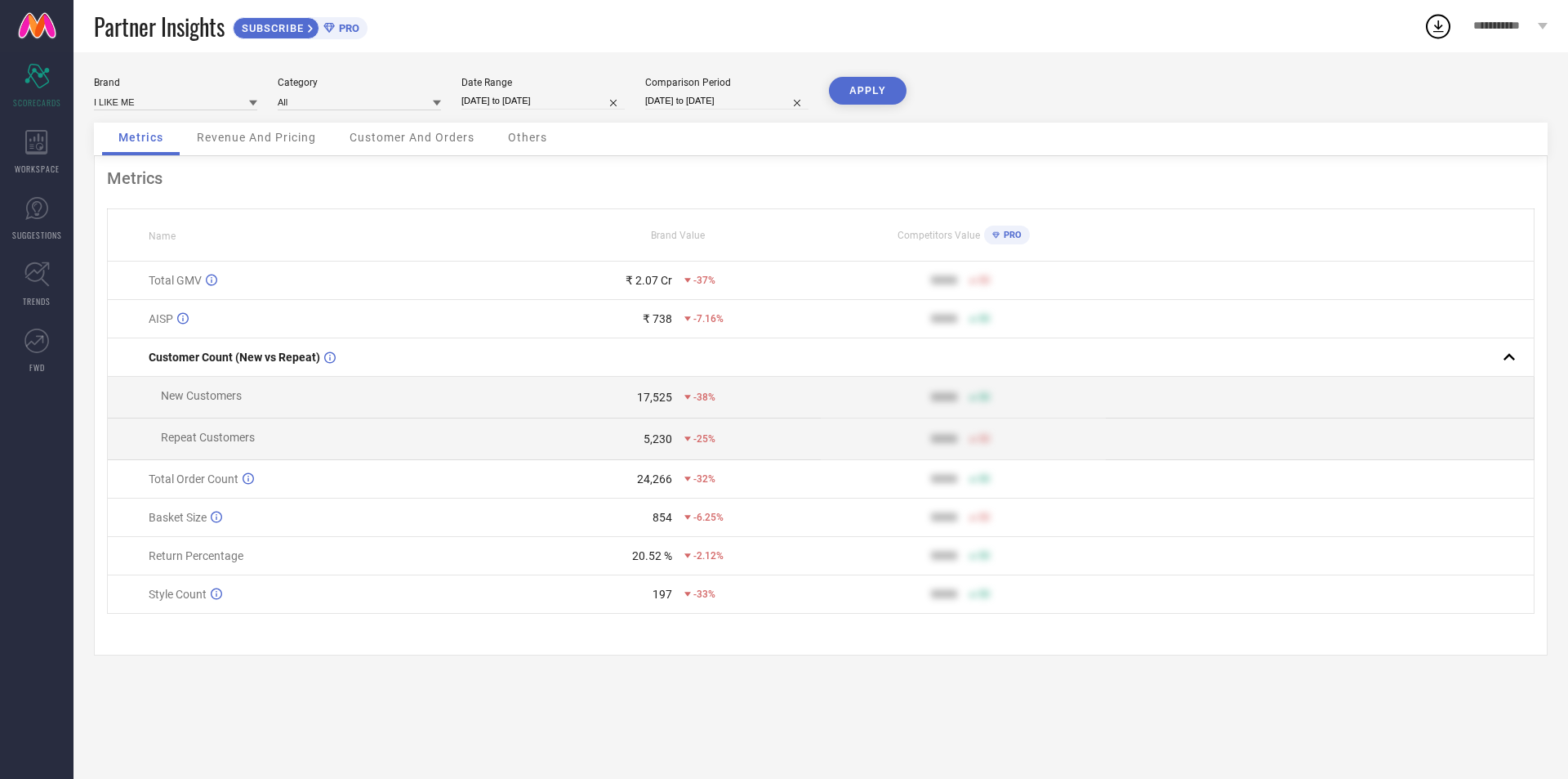
click at [857, 92] on button "APPLY" at bounding box center [868, 90] width 77 height 28
click at [182, 100] on input at bounding box center [175, 101] width 164 height 17
click at [180, 180] on div "ZEYO" at bounding box center [175, 179] width 164 height 28
type input "All"
click at [874, 90] on button "APPLY" at bounding box center [868, 90] width 77 height 28
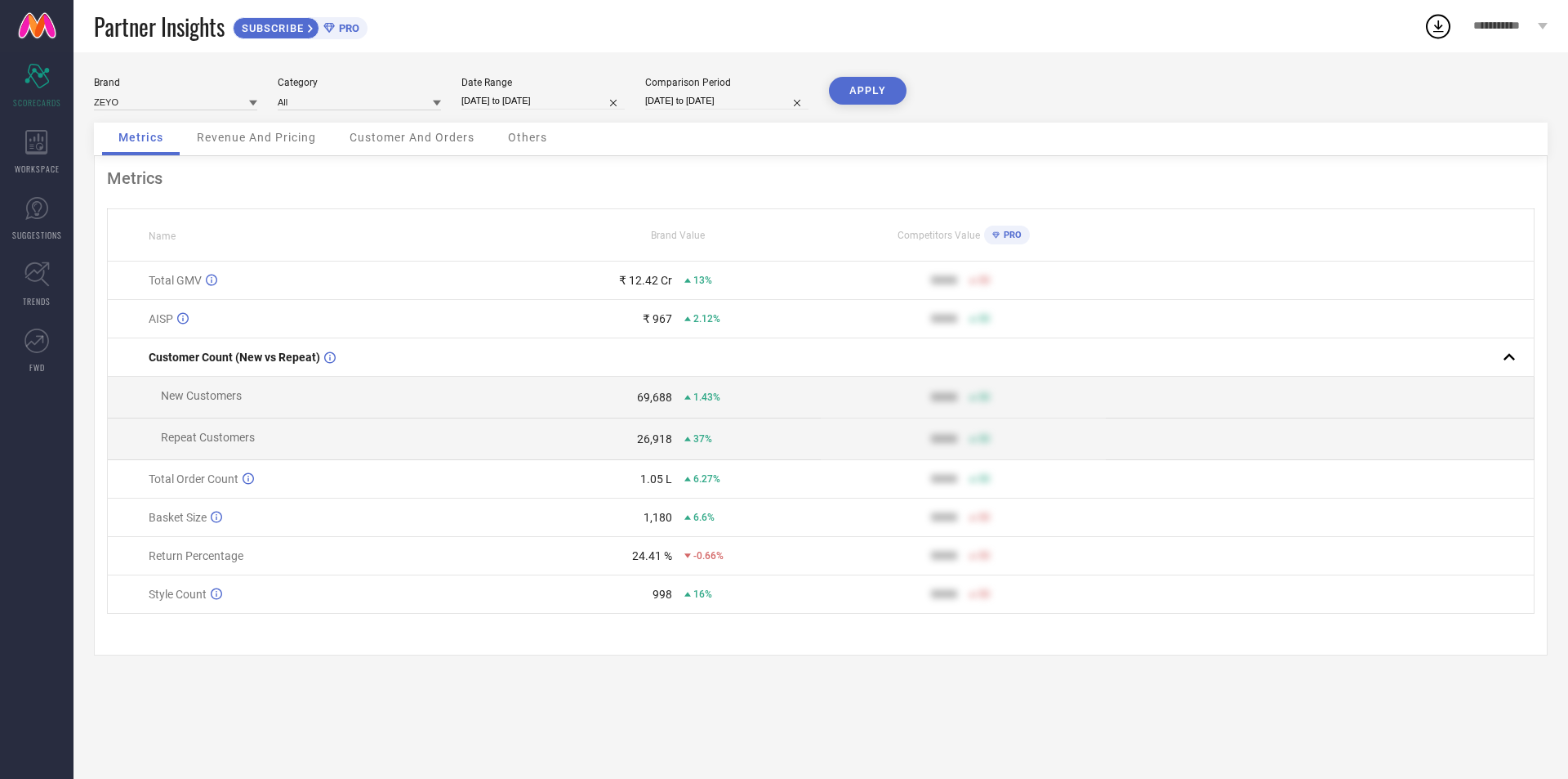
click at [682, 280] on div "₹ 12.42 Cr 13%" at bounding box center [678, 280] width 283 height 13
click at [185, 98] on input at bounding box center [175, 101] width 164 height 17
click at [242, 163] on div "BEEBELLE" at bounding box center [175, 151] width 164 height 28
type input "All"
click at [880, 84] on button "APPLY" at bounding box center [868, 90] width 77 height 28
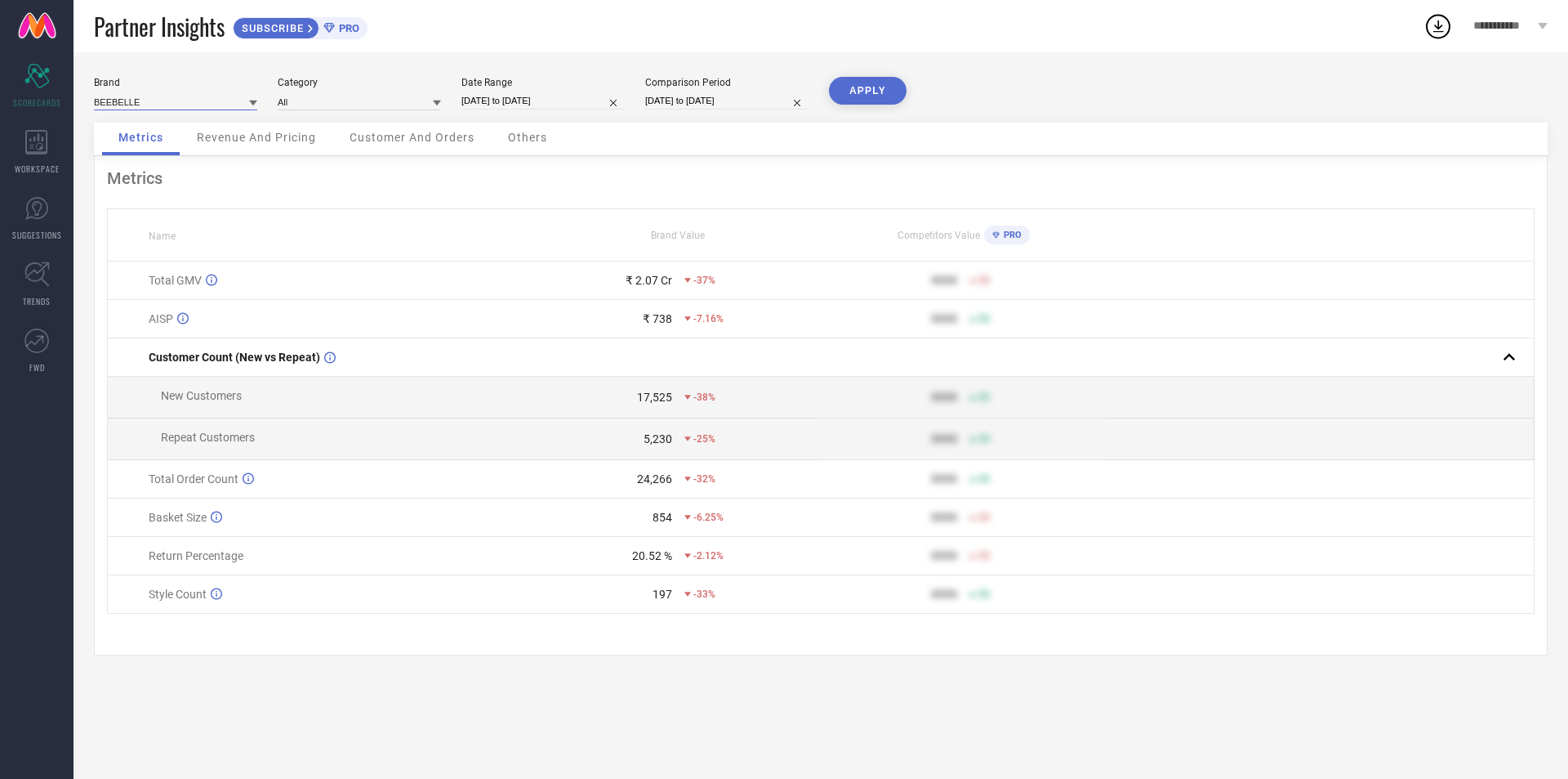
click at [144, 103] on input at bounding box center [175, 101] width 164 height 17
click at [170, 148] on div "I LIKE ME" at bounding box center [175, 151] width 164 height 28
type input "All"
click at [871, 74] on div "Brand I LIKE ME Category All Date Range [DATE] to [DATE] Comparison Period [DAT…" at bounding box center [821, 415] width 1494 height 726
click at [880, 88] on button "APPLY" at bounding box center [868, 90] width 77 height 28
